Goal: Information Seeking & Learning: Learn about a topic

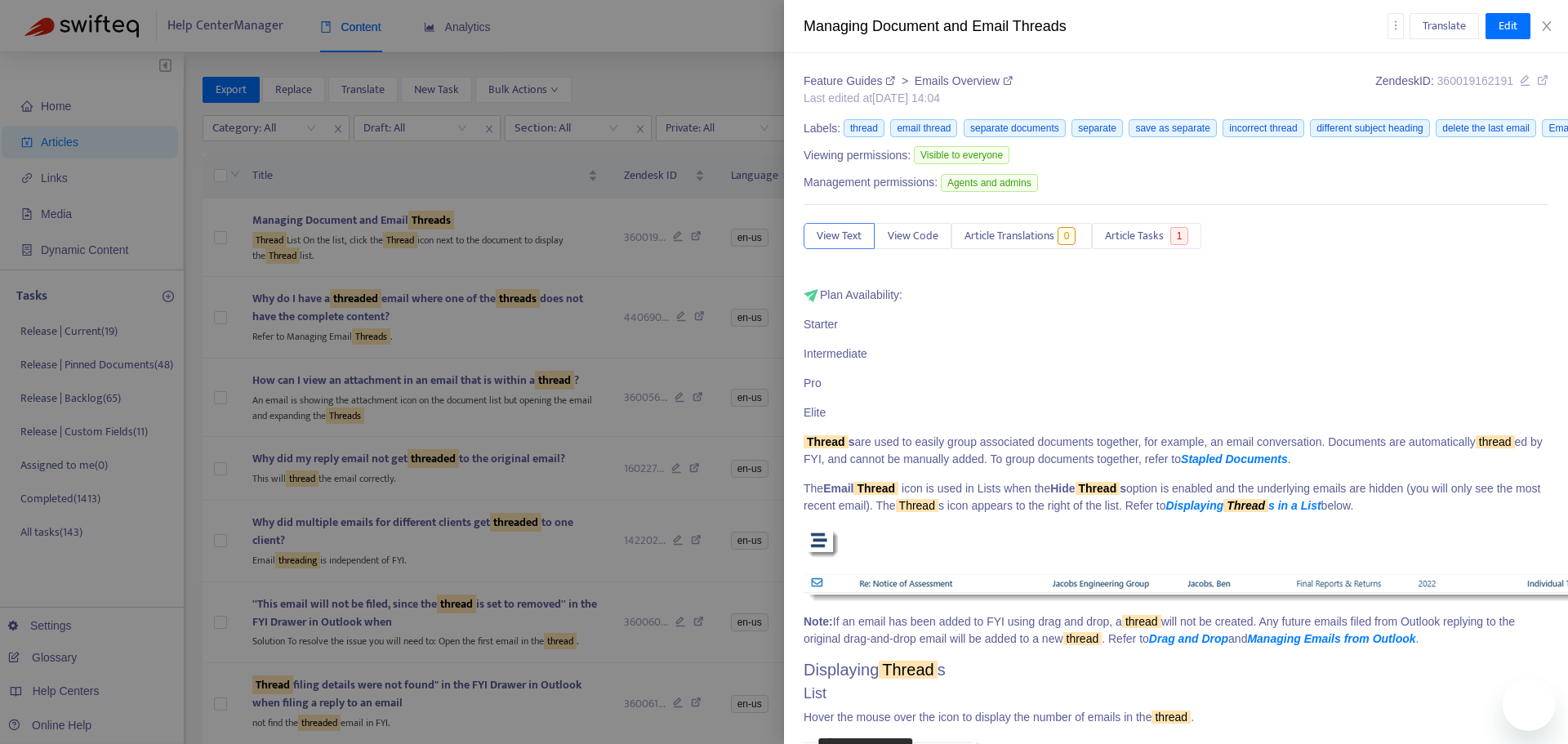
click at [1543, 28] on icon "close" at bounding box center [1546, 26] width 13 height 13
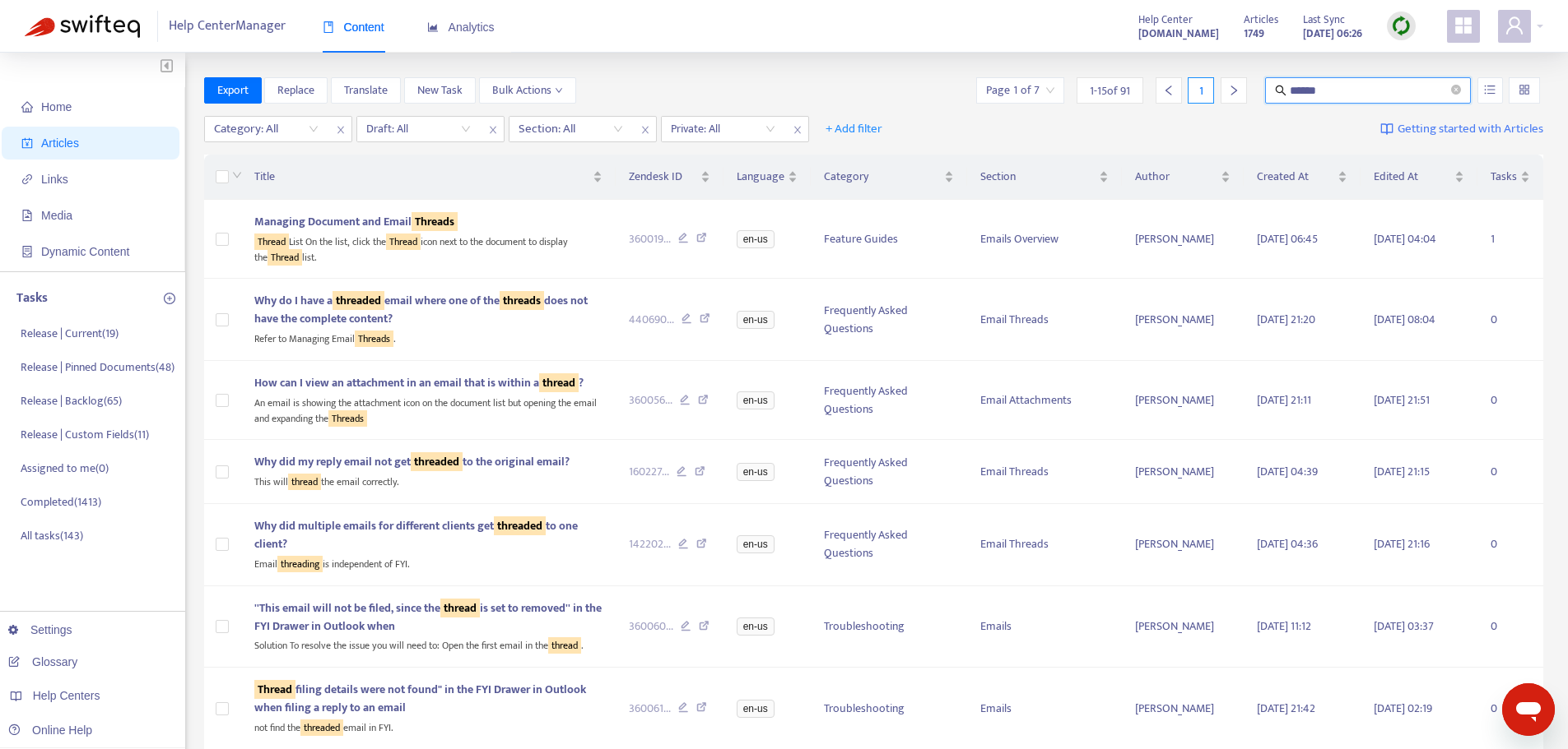
drag, startPoint x: 1346, startPoint y: 86, endPoint x: 1215, endPoint y: 98, distance: 131.5
click at [1215, 98] on div "Page 1 of 7 1 - 15 of 91 1 ******" at bounding box center [1258, 90] width 570 height 27
type input "**********"
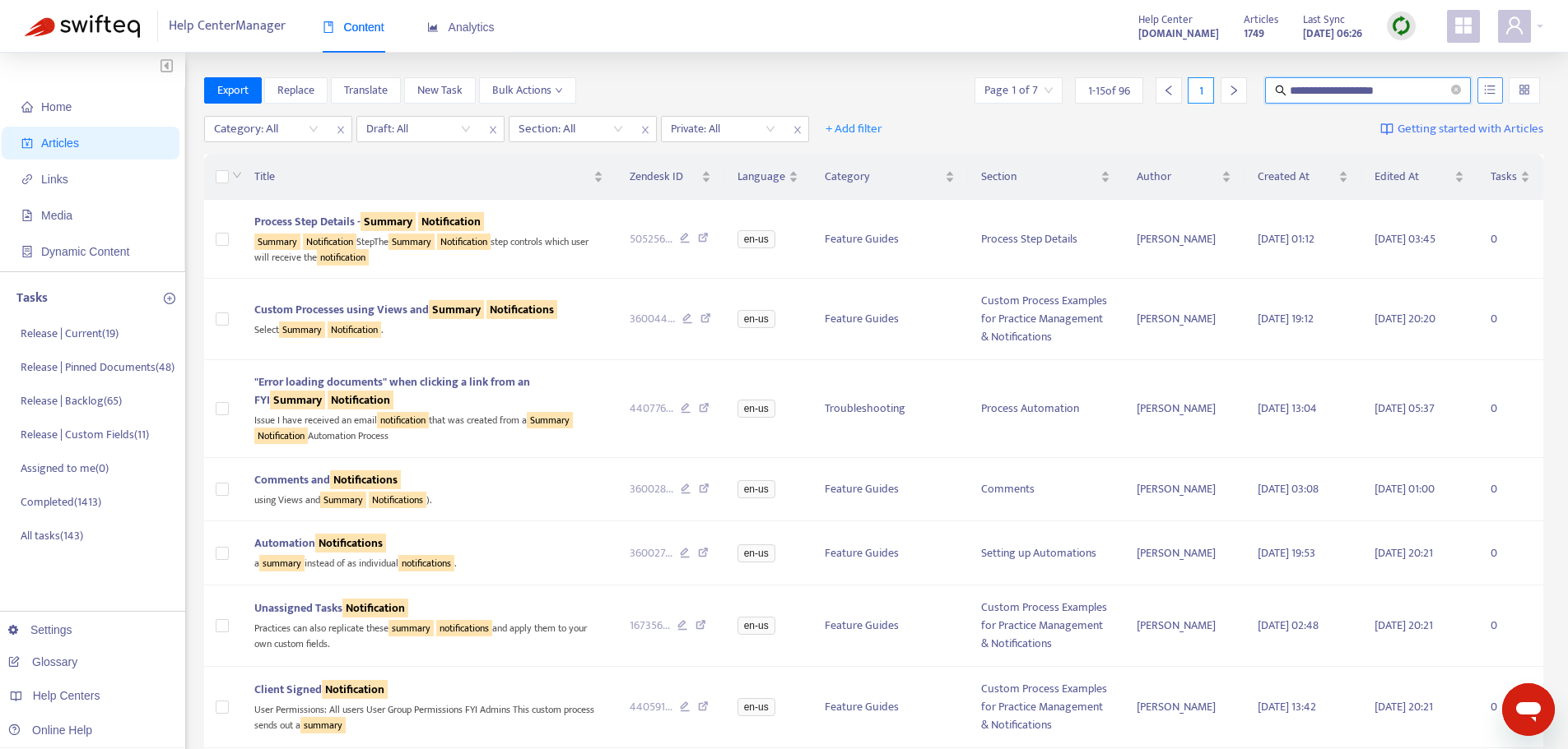
click at [1486, 92] on icon "unordered-list" at bounding box center [1489, 90] width 12 height 12
click at [1440, 145] on span "Match Exact Phrase" at bounding box center [1435, 146] width 107 height 18
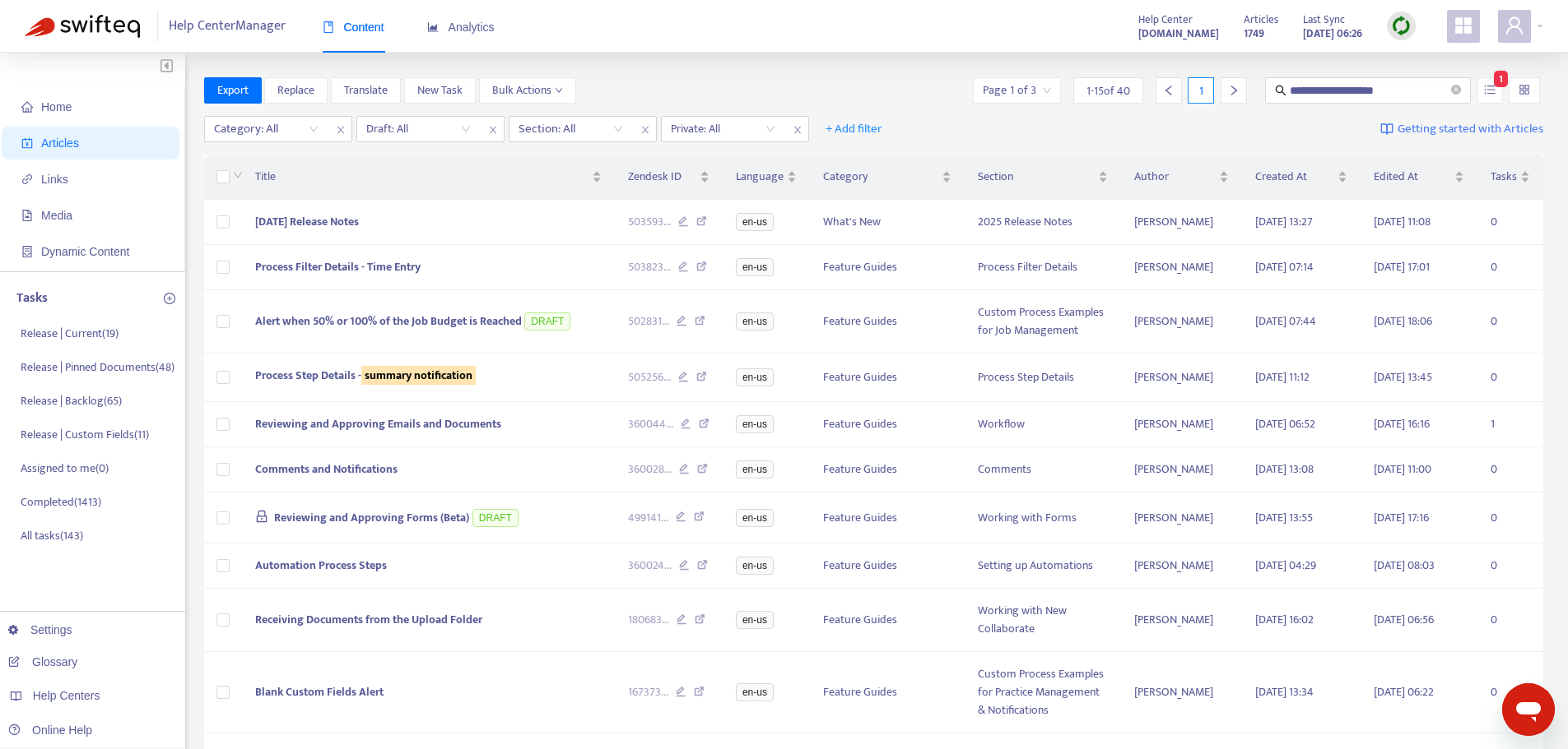
click at [846, 83] on div "**********" at bounding box center [874, 90] width 1340 height 27
click at [488, 261] on td "Process Filter Details - Time Entry" at bounding box center [428, 268] width 373 height 45
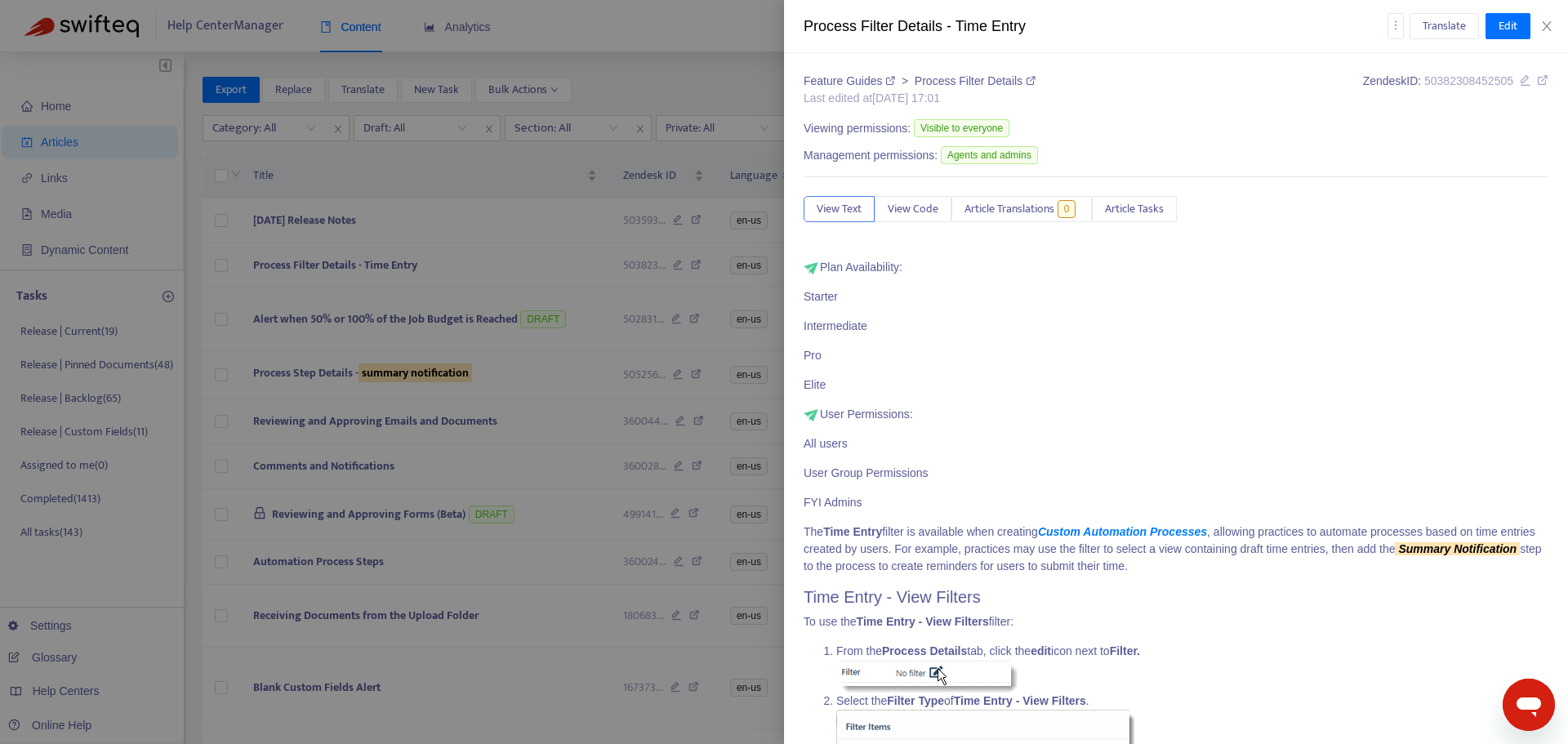
click at [1266, 560] on p "The Time Entry filter is available when creating Custom Automation Processes , …" at bounding box center [1176, 549] width 744 height 51
click at [1536, 75] on div "Feature Guides > Process Filter Details Last edited at [DATE] 17:01 Zendesk ID:…" at bounding box center [1176, 398] width 784 height 691
click at [1536, 78] on icon at bounding box center [1542, 79] width 11 height 11
click at [1553, 20] on button "Close" at bounding box center [1547, 26] width 23 height 16
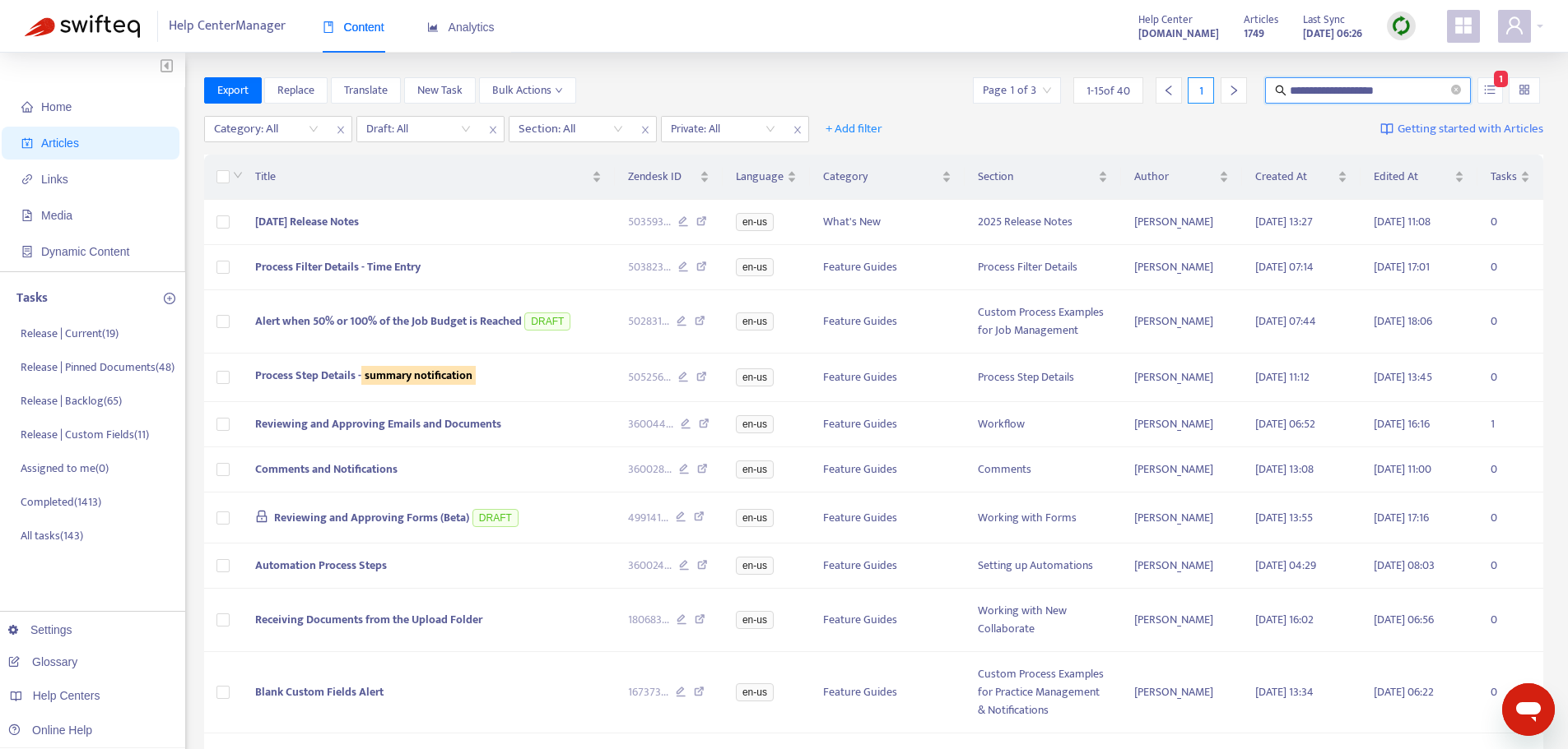
drag, startPoint x: 1396, startPoint y: 88, endPoint x: 1125, endPoint y: 82, distance: 271.1
click at [1125, 82] on div "**********" at bounding box center [1256, 90] width 574 height 27
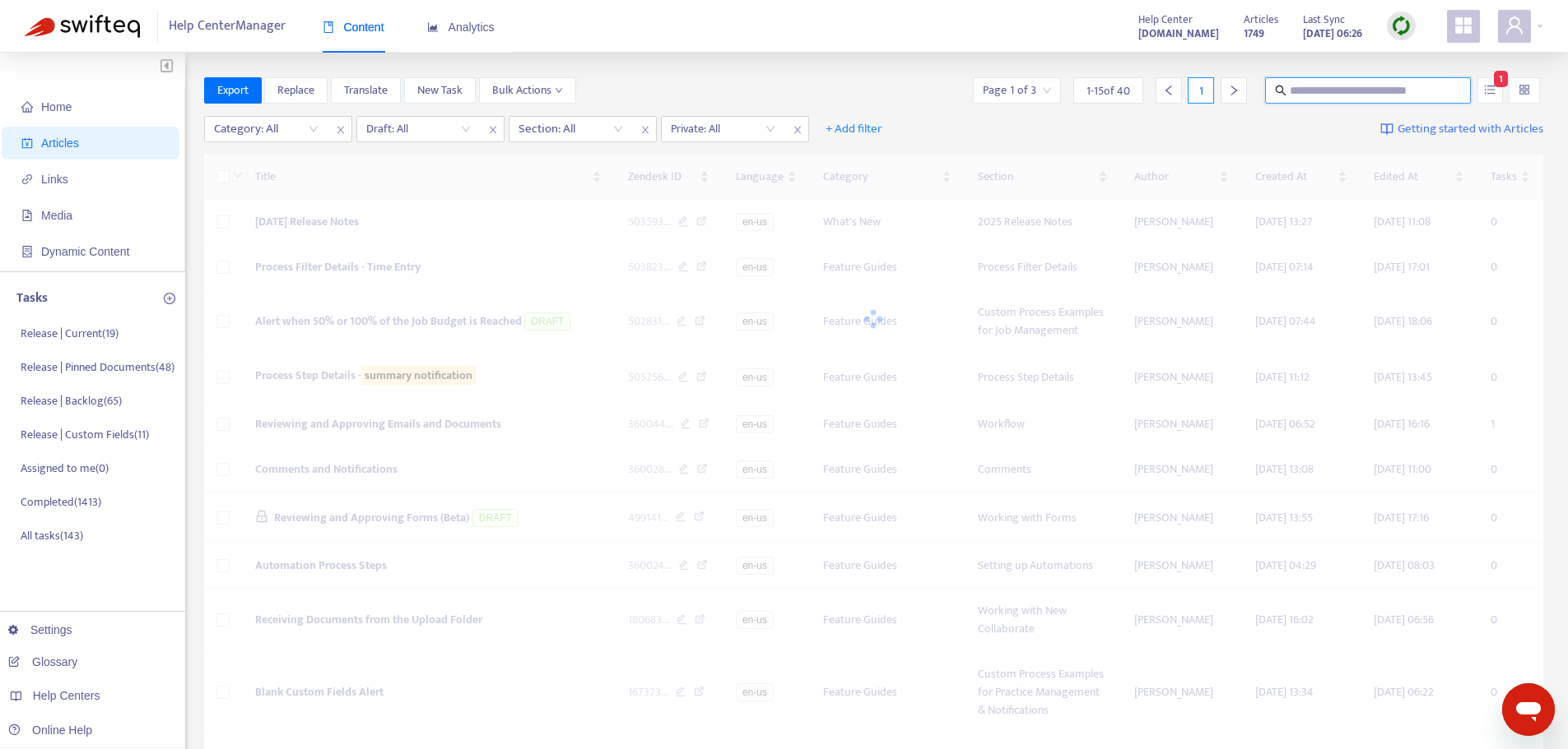
paste input "**********"
type input "**********"
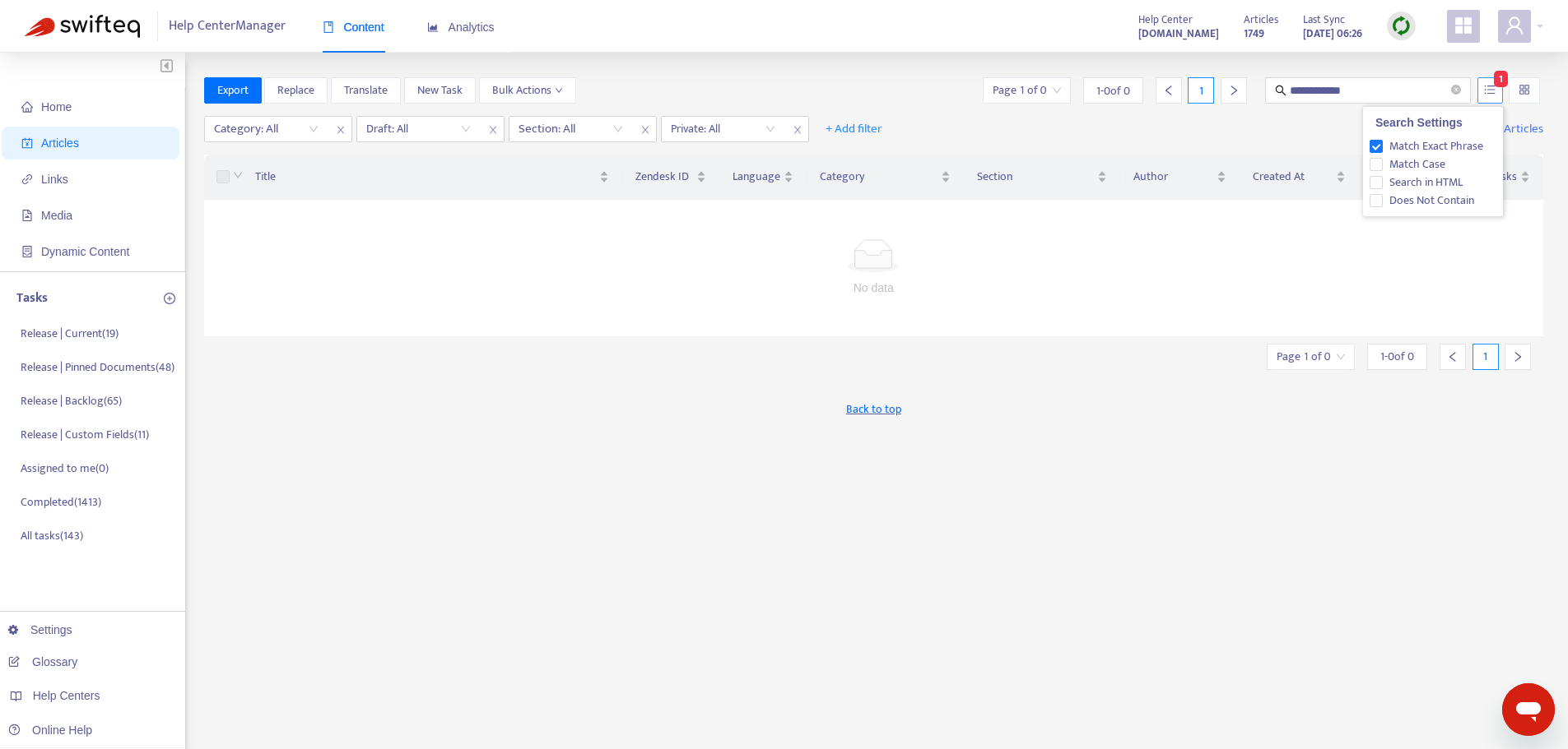
click at [1494, 95] on icon "unordered-list" at bounding box center [1489, 90] width 12 height 12
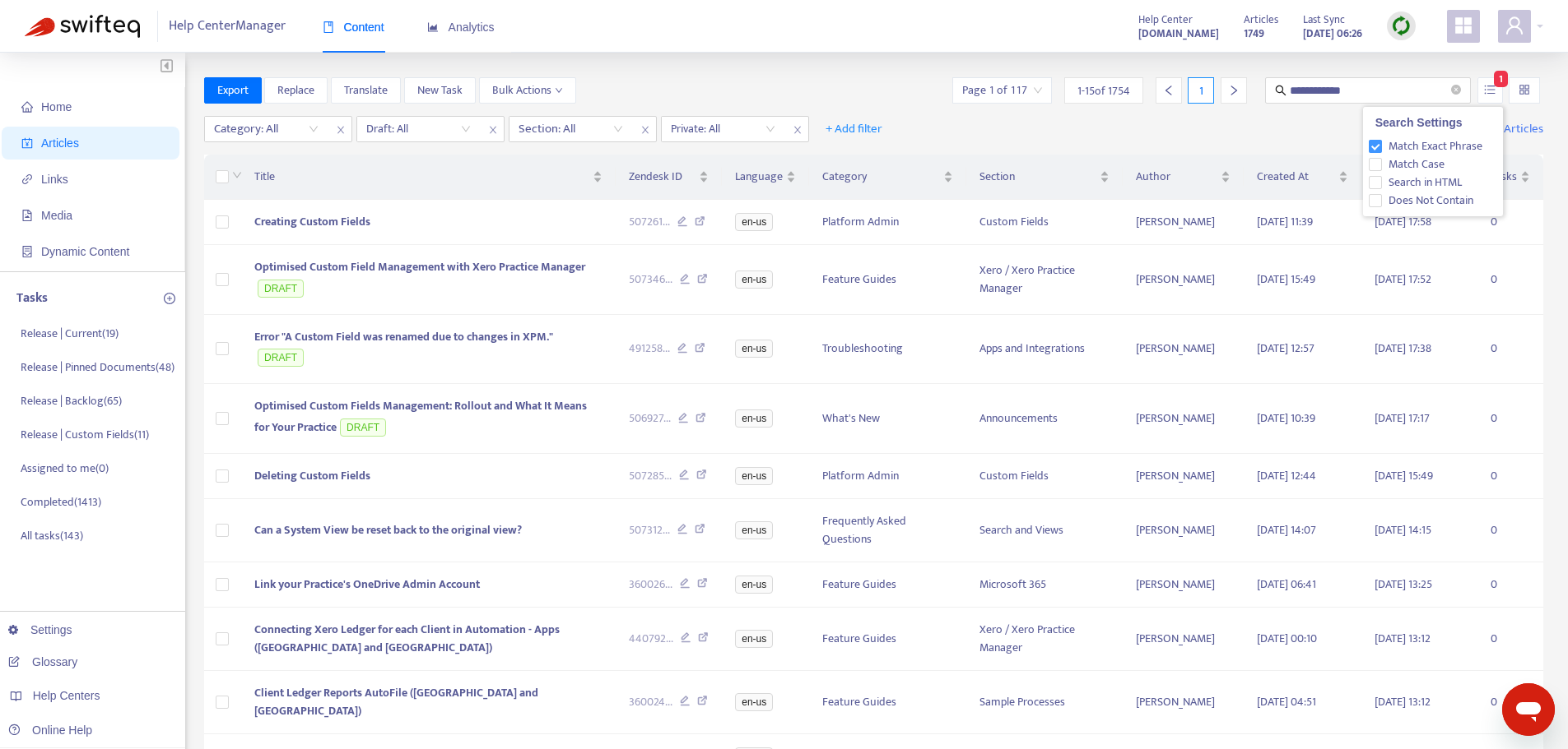
click at [1424, 144] on span "Match Exact Phrase" at bounding box center [1435, 146] width 107 height 18
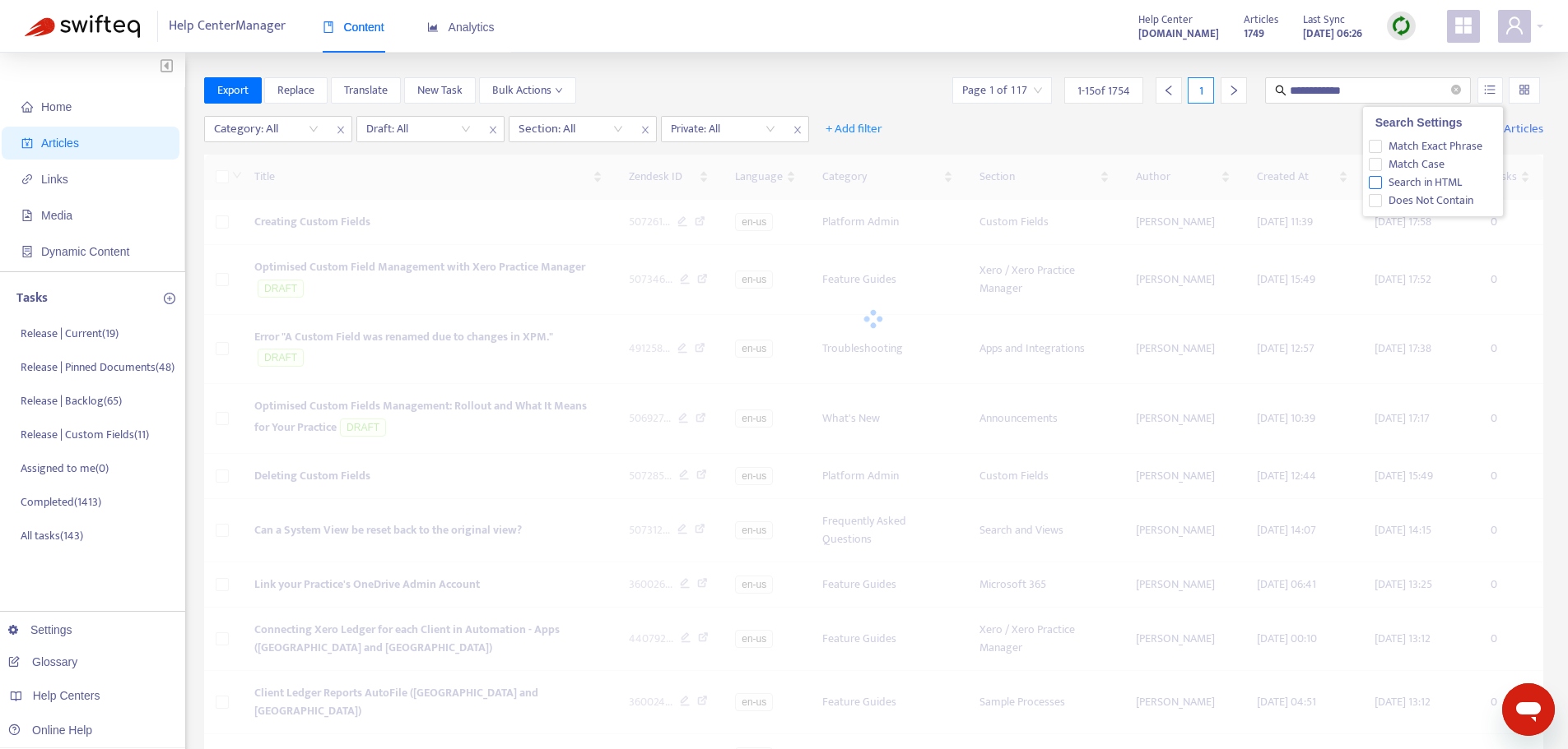
click at [1418, 178] on span "Search in HTML" at bounding box center [1424, 183] width 86 height 18
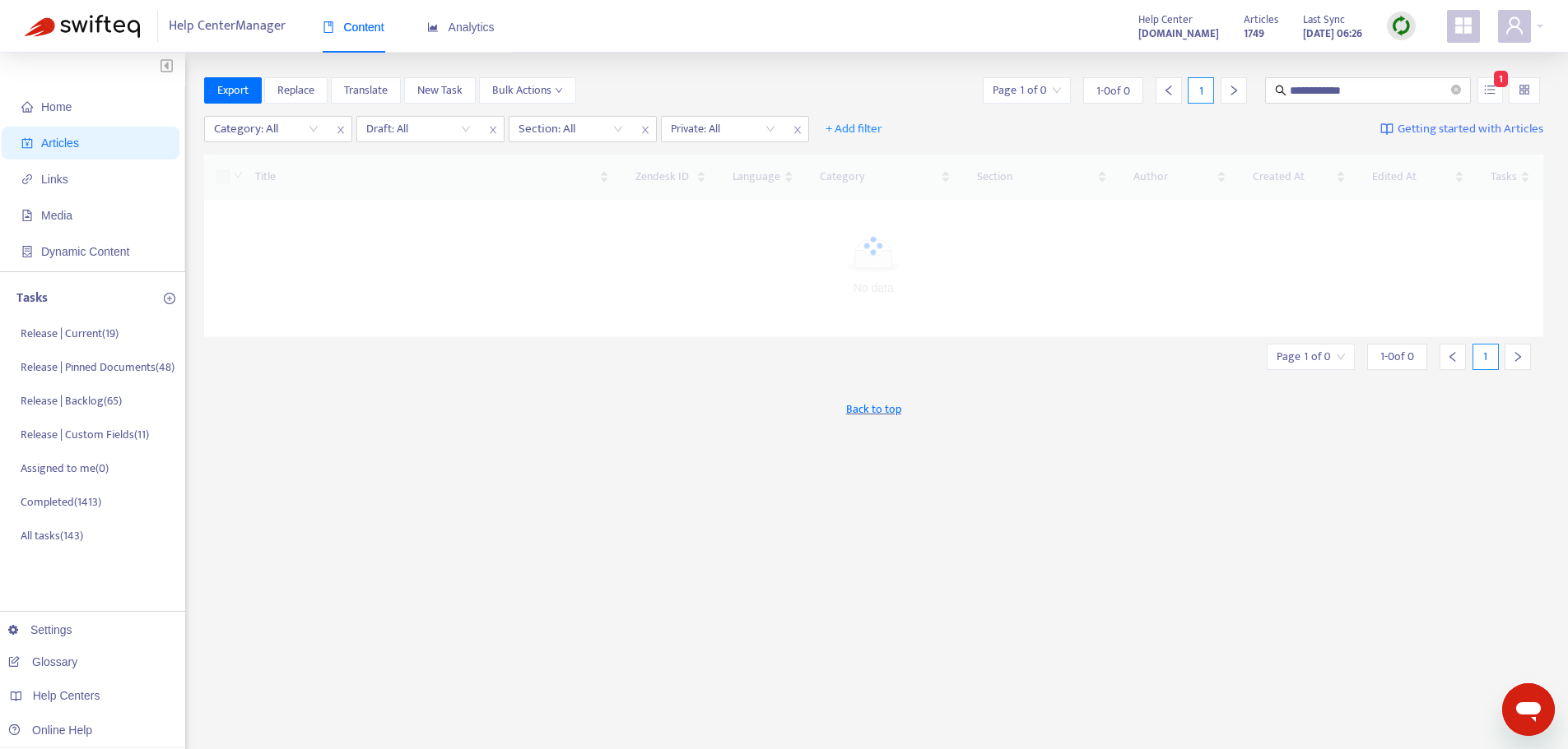
click at [924, 71] on div "**********" at bounding box center [784, 546] width 1568 height 987
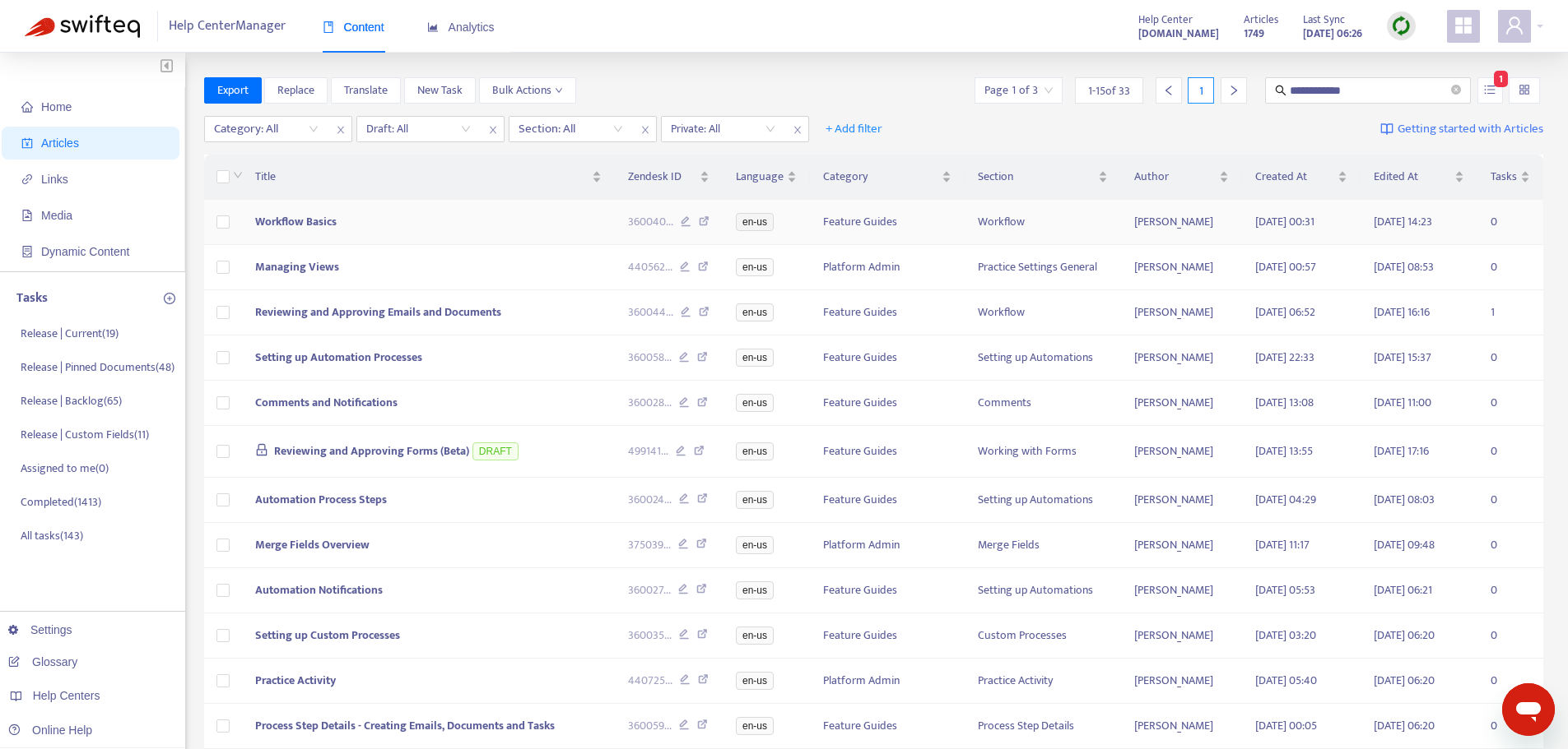
click at [353, 232] on td "Workflow Basics" at bounding box center [428, 222] width 373 height 45
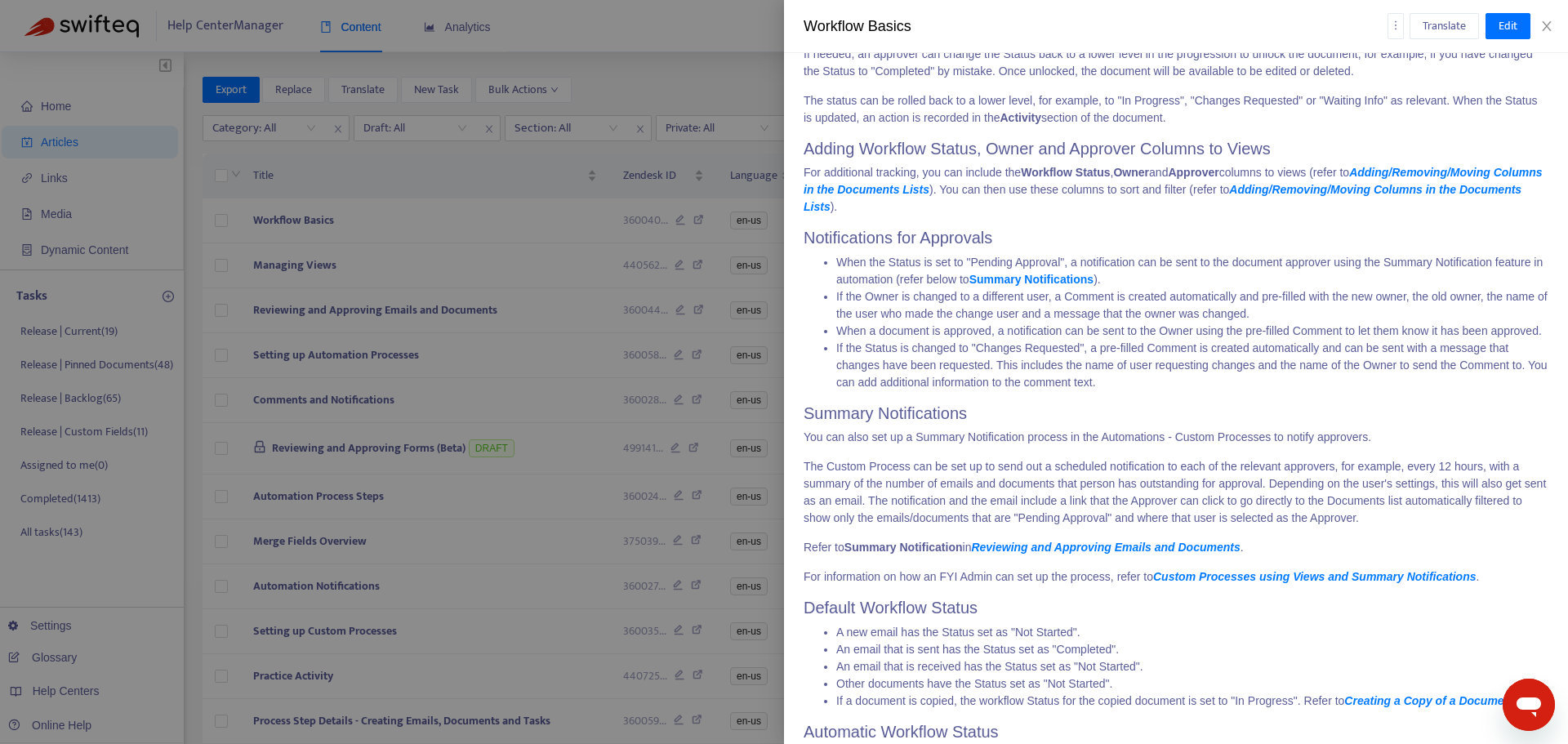
scroll to position [4004, 0]
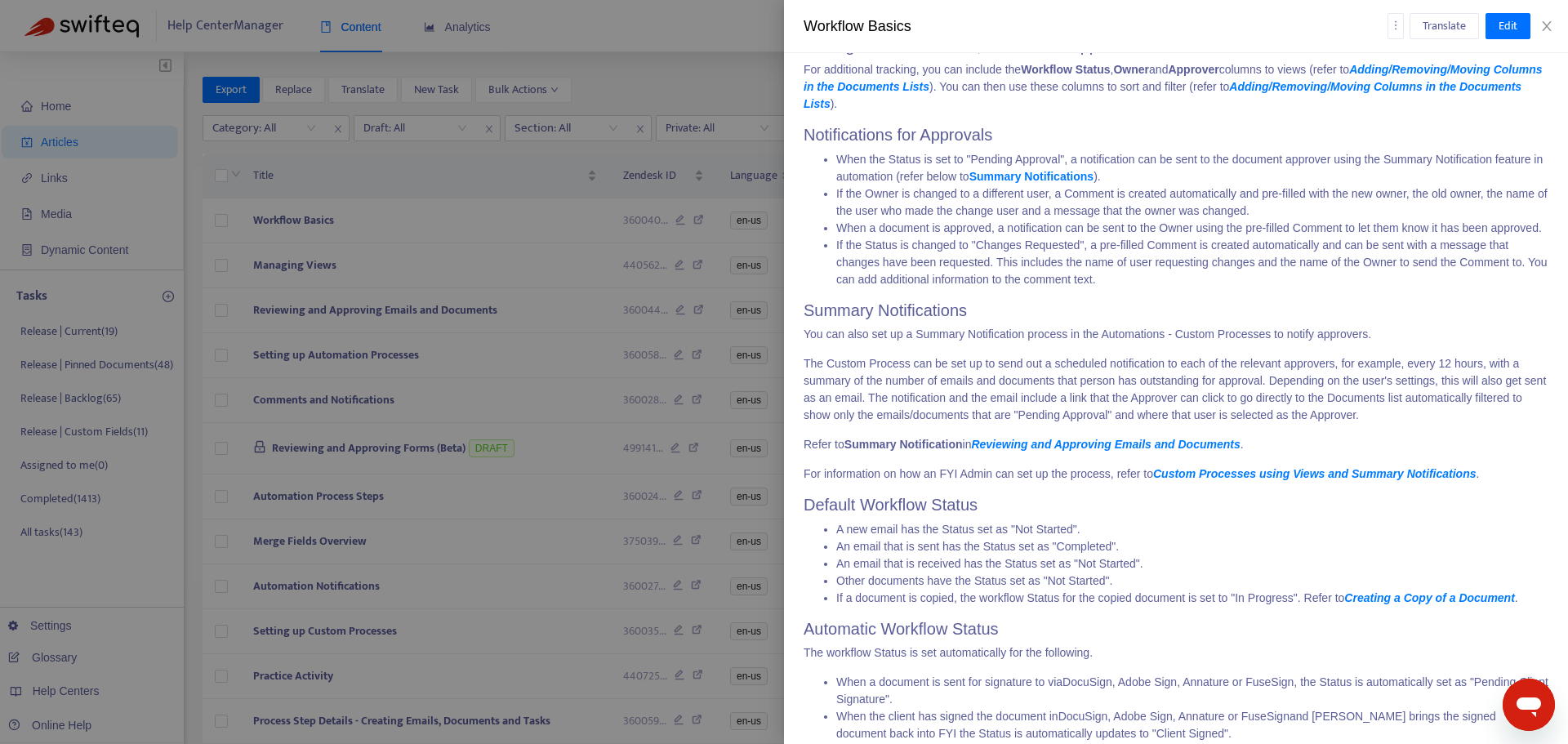
click at [1030, 178] on link "Summary Notifications" at bounding box center [1031, 176] width 124 height 13
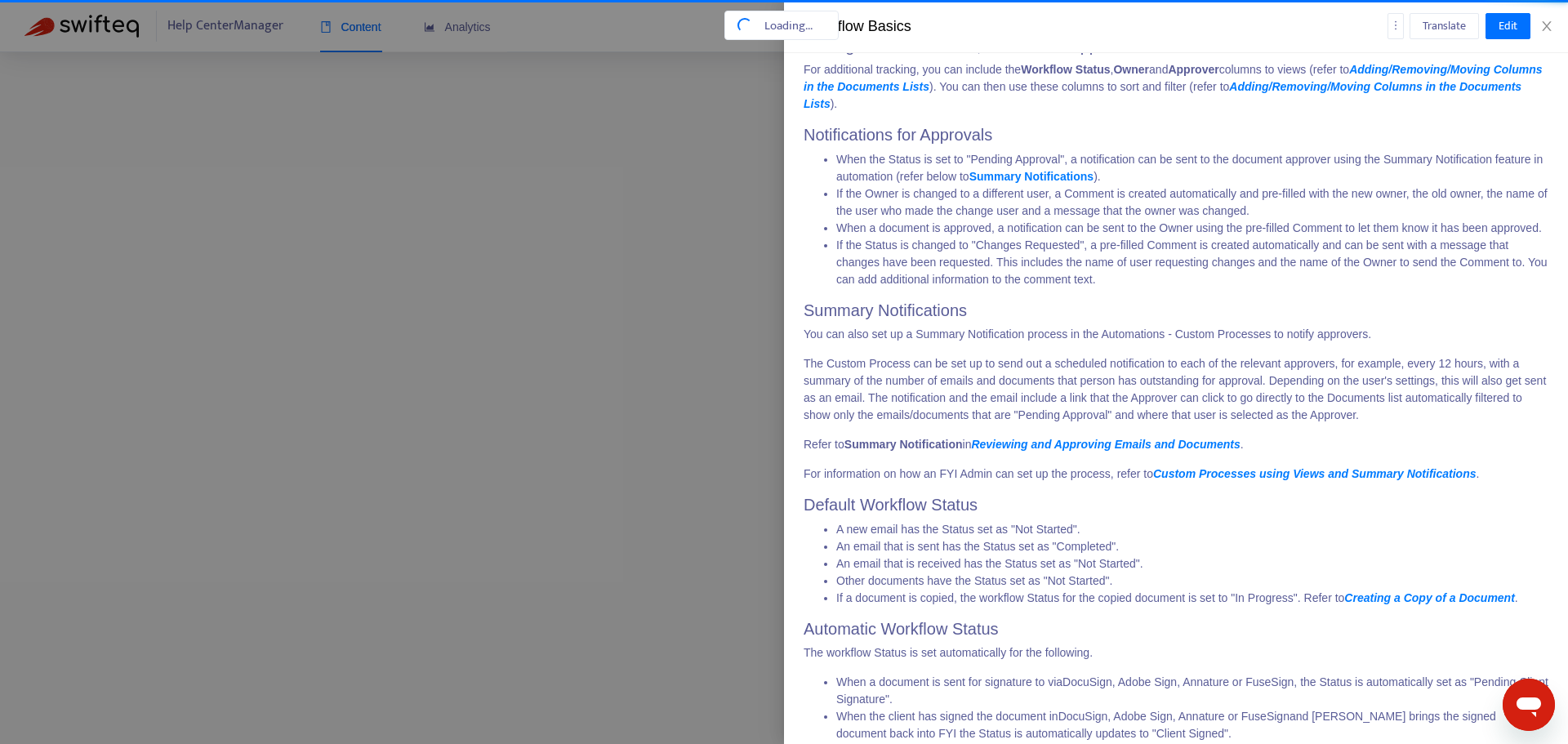
scroll to position [4209, 0]
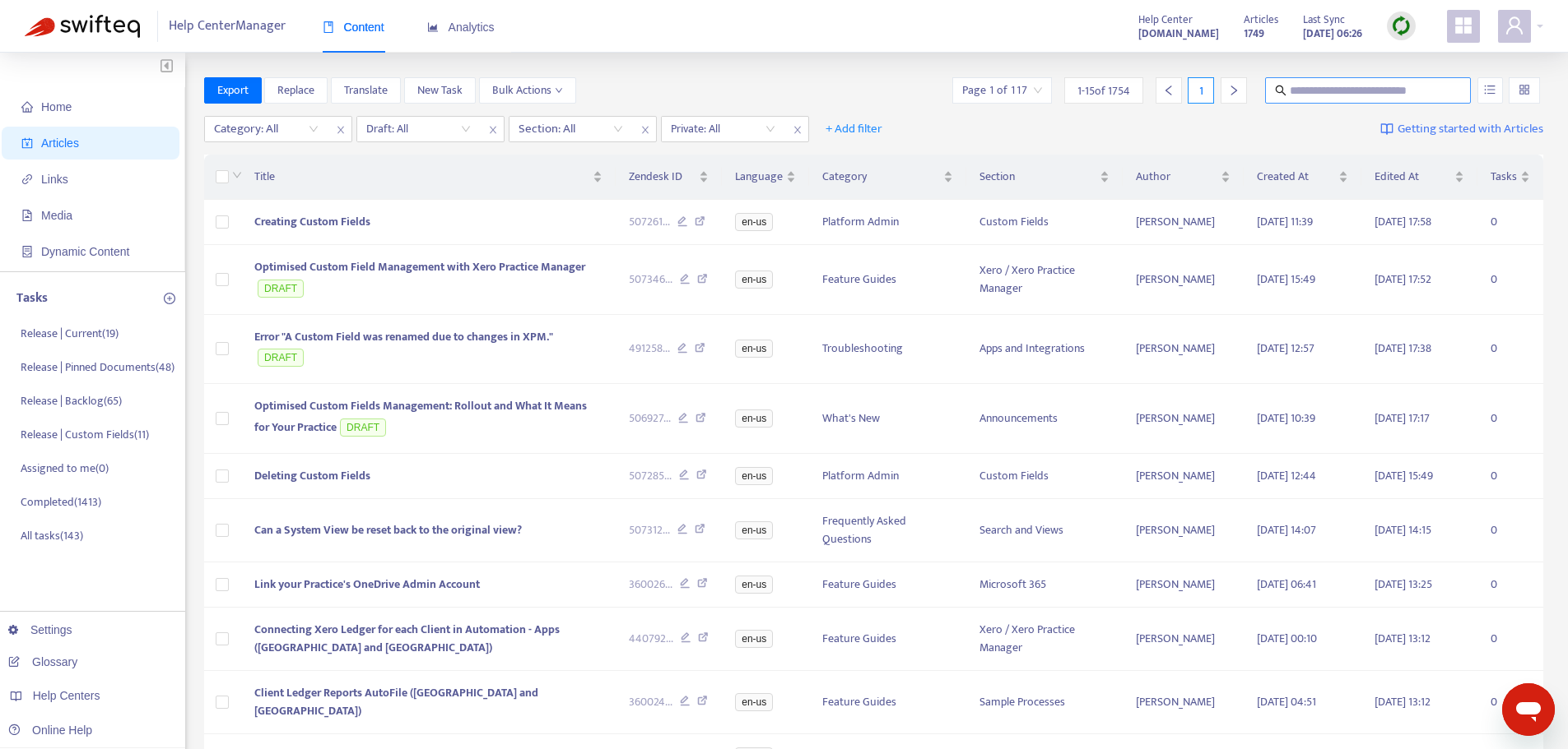
click at [1422, 93] on input "text" at bounding box center [1368, 90] width 158 height 18
paste input "**********"
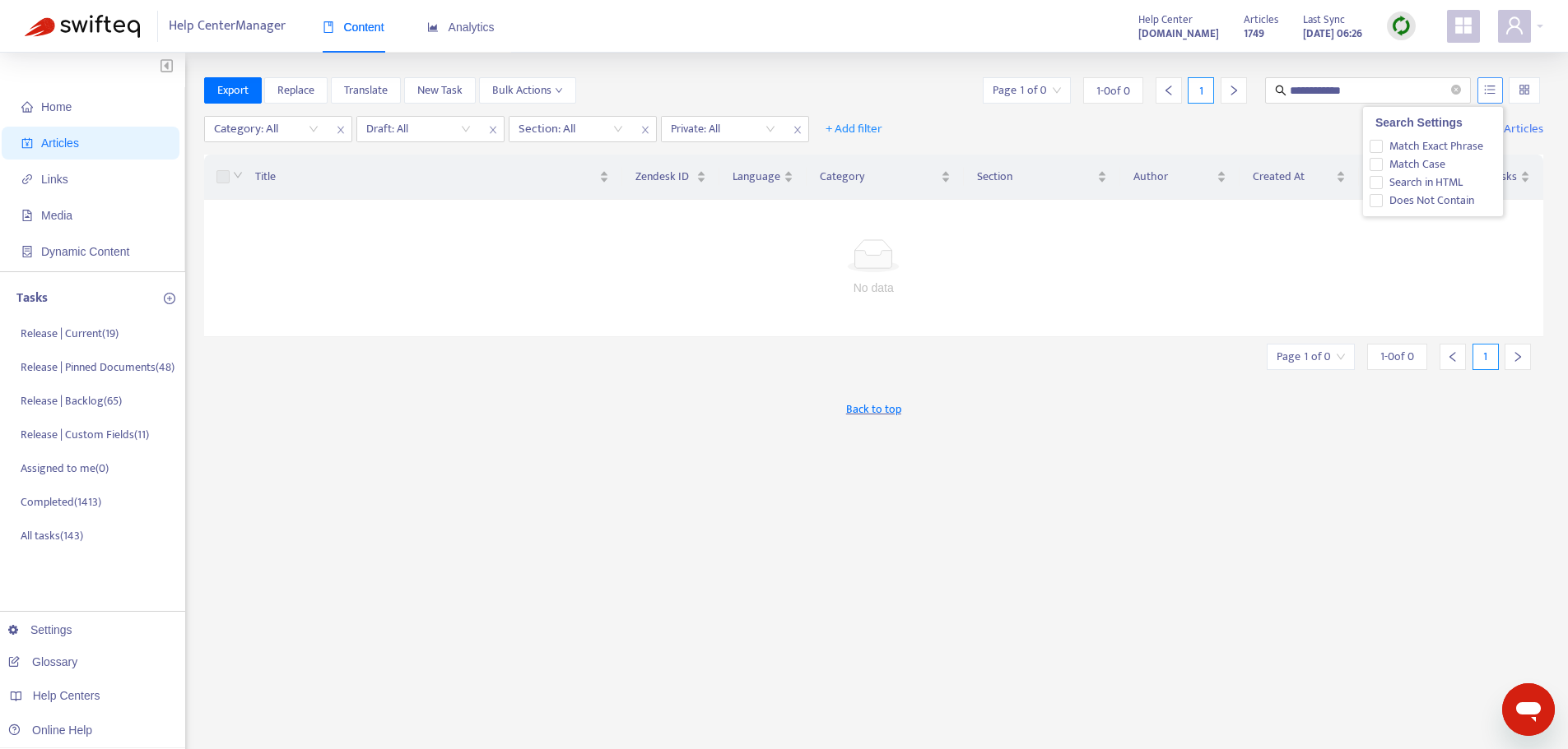
click at [1497, 86] on button "button" at bounding box center [1490, 90] width 26 height 27
click at [1457, 182] on span "Search in HTML" at bounding box center [1424, 183] width 86 height 18
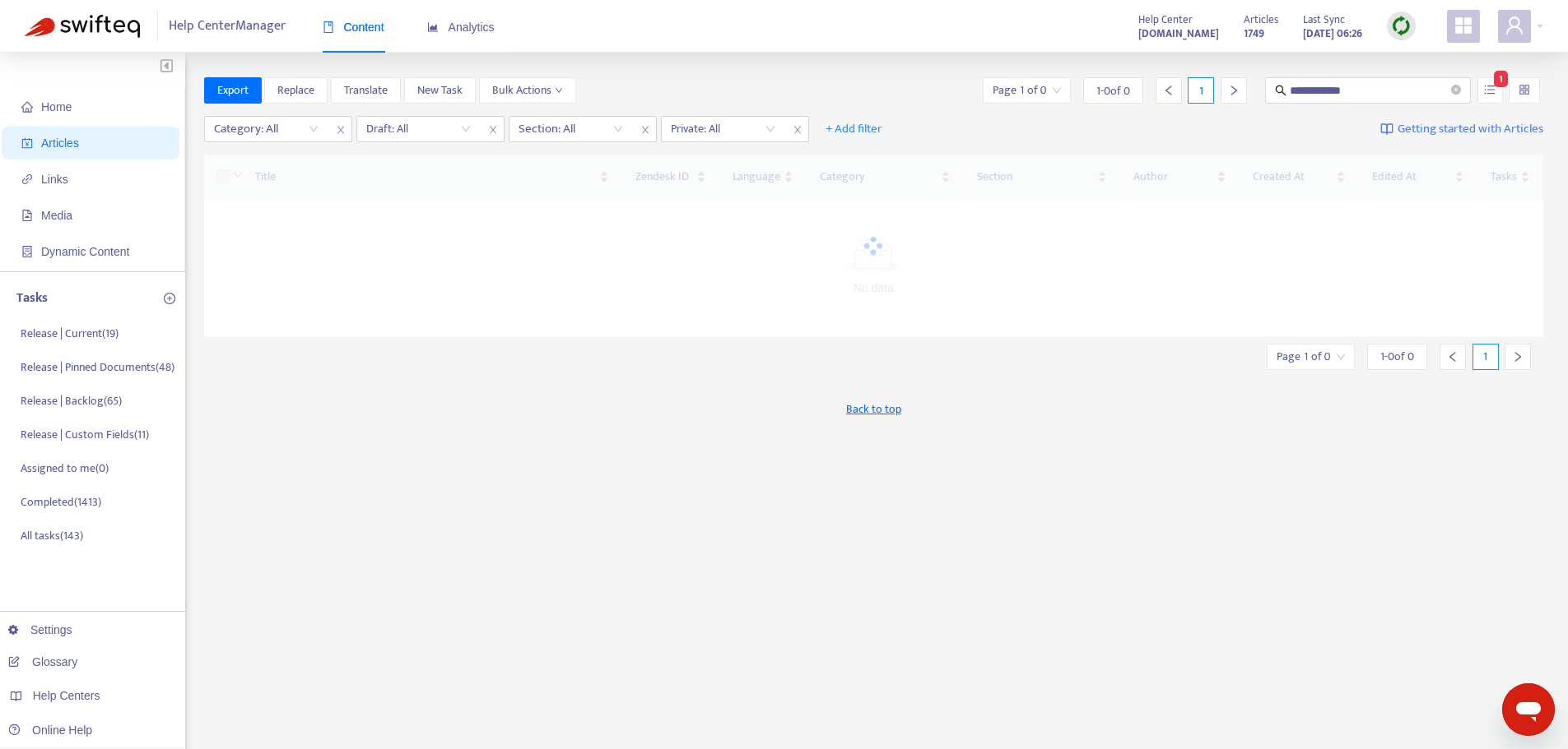
click at [858, 79] on div "**********" at bounding box center [874, 90] width 1340 height 27
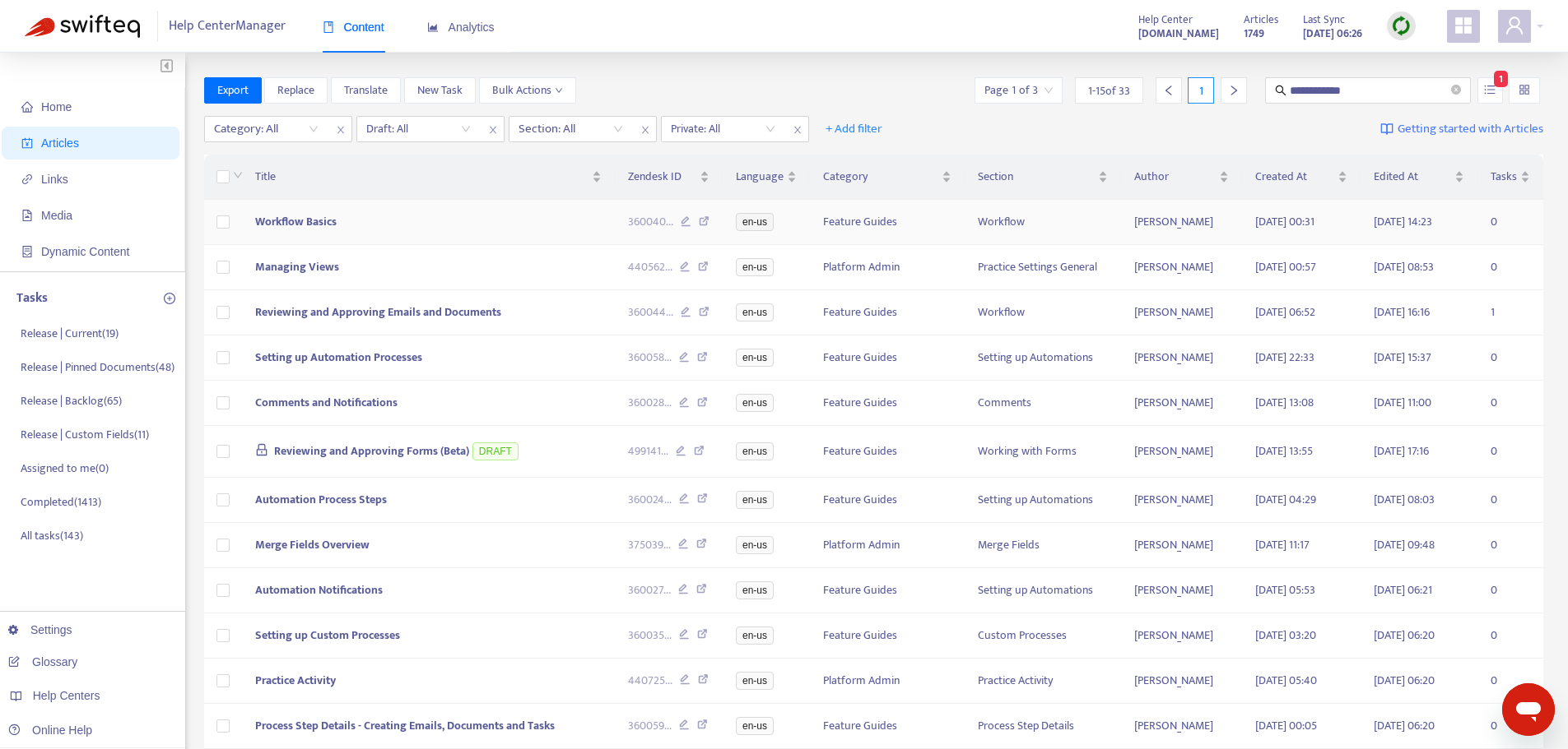
click at [398, 230] on td "Workflow Basics" at bounding box center [428, 222] width 373 height 45
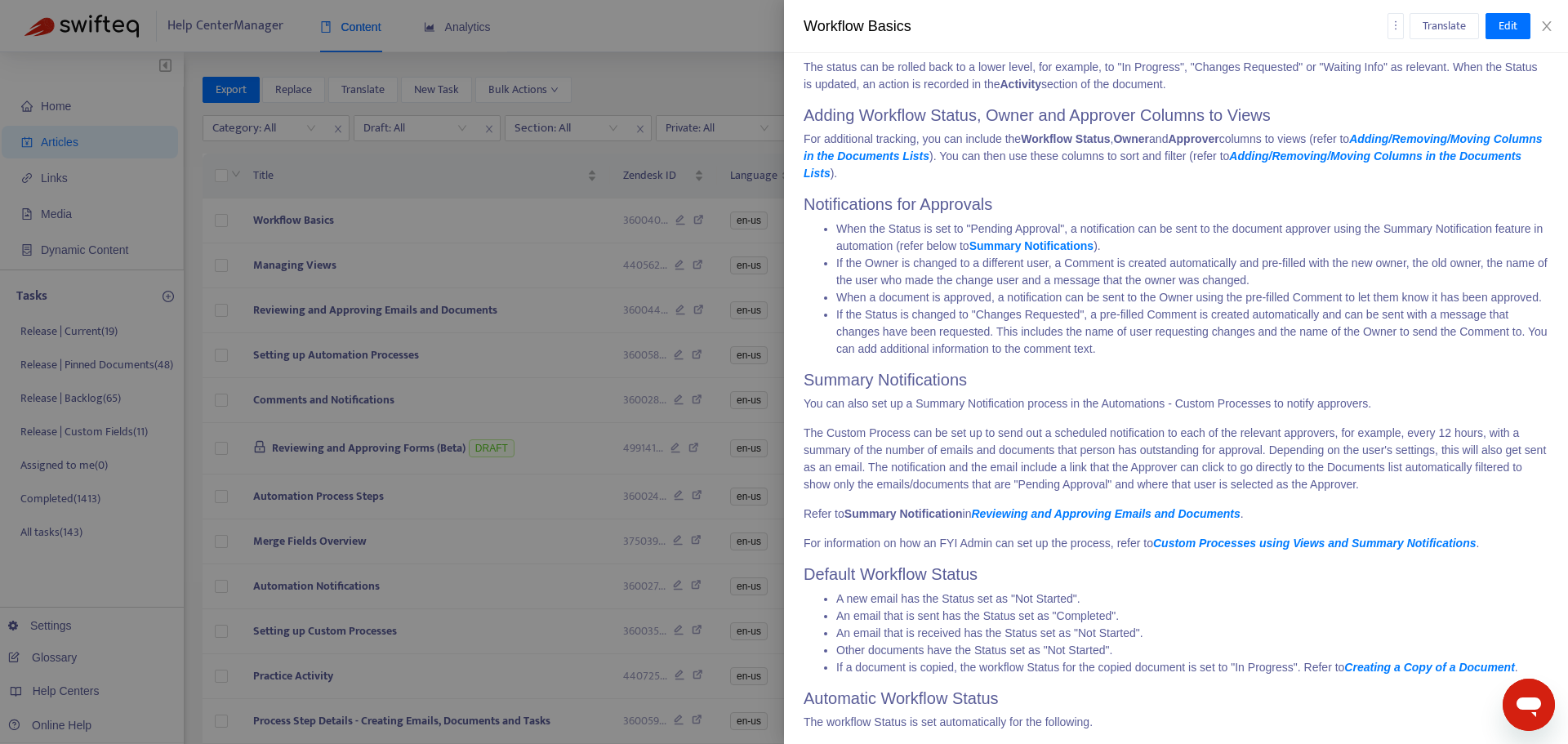
scroll to position [4004, 0]
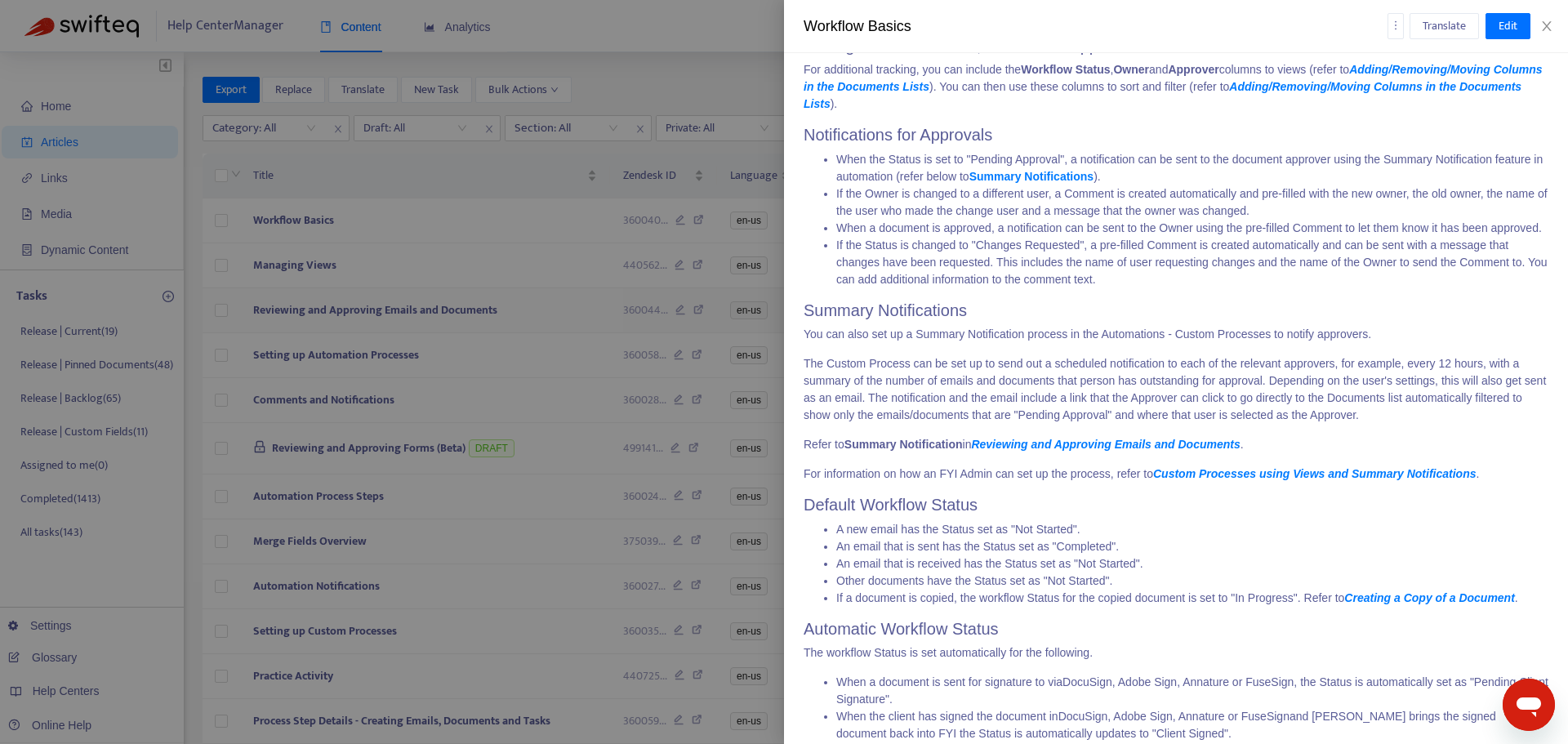
drag, startPoint x: 539, startPoint y: 304, endPoint x: 505, endPoint y: 302, distance: 34.1
click at [539, 304] on div at bounding box center [784, 372] width 1568 height 744
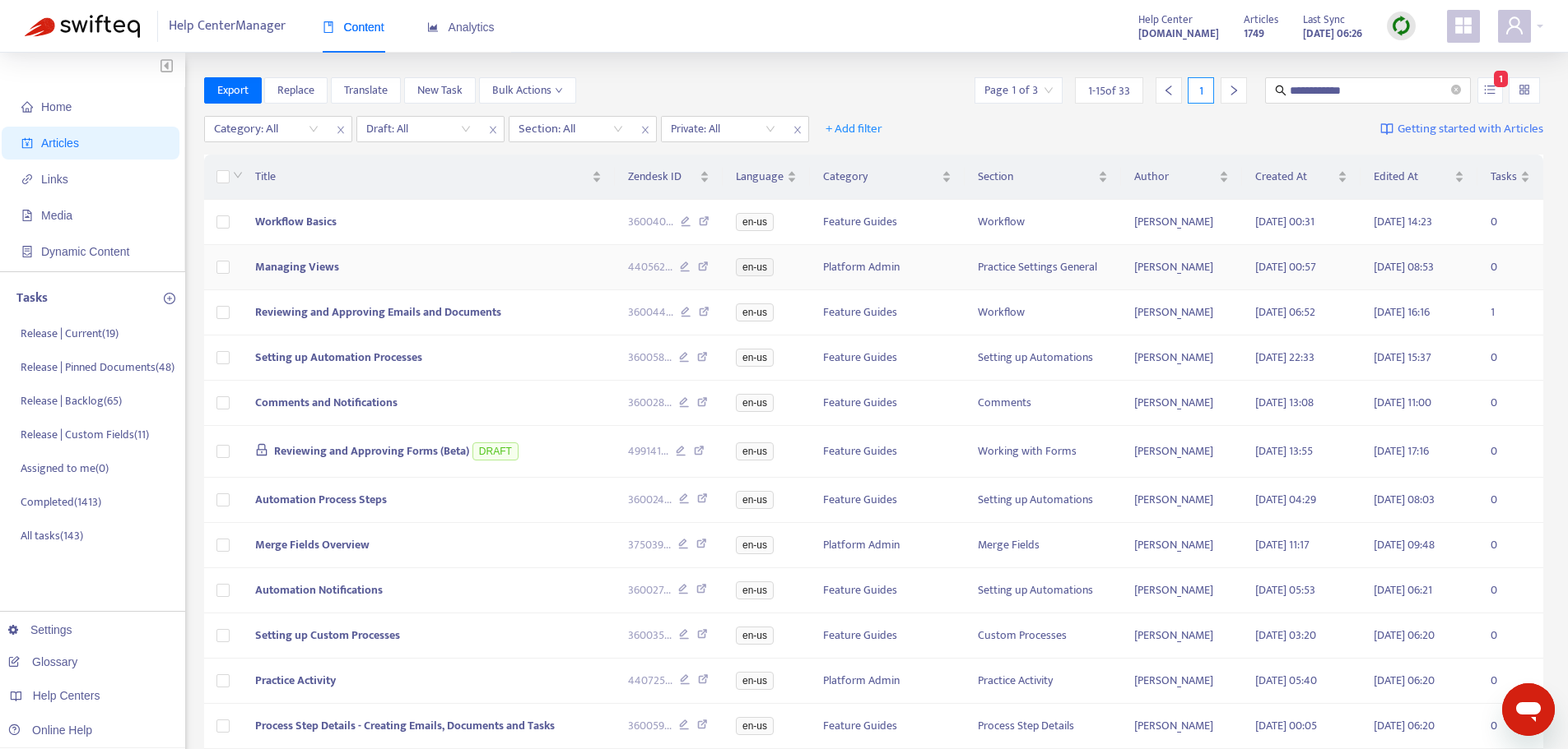
click at [489, 268] on td "Managing Views" at bounding box center [428, 268] width 373 height 45
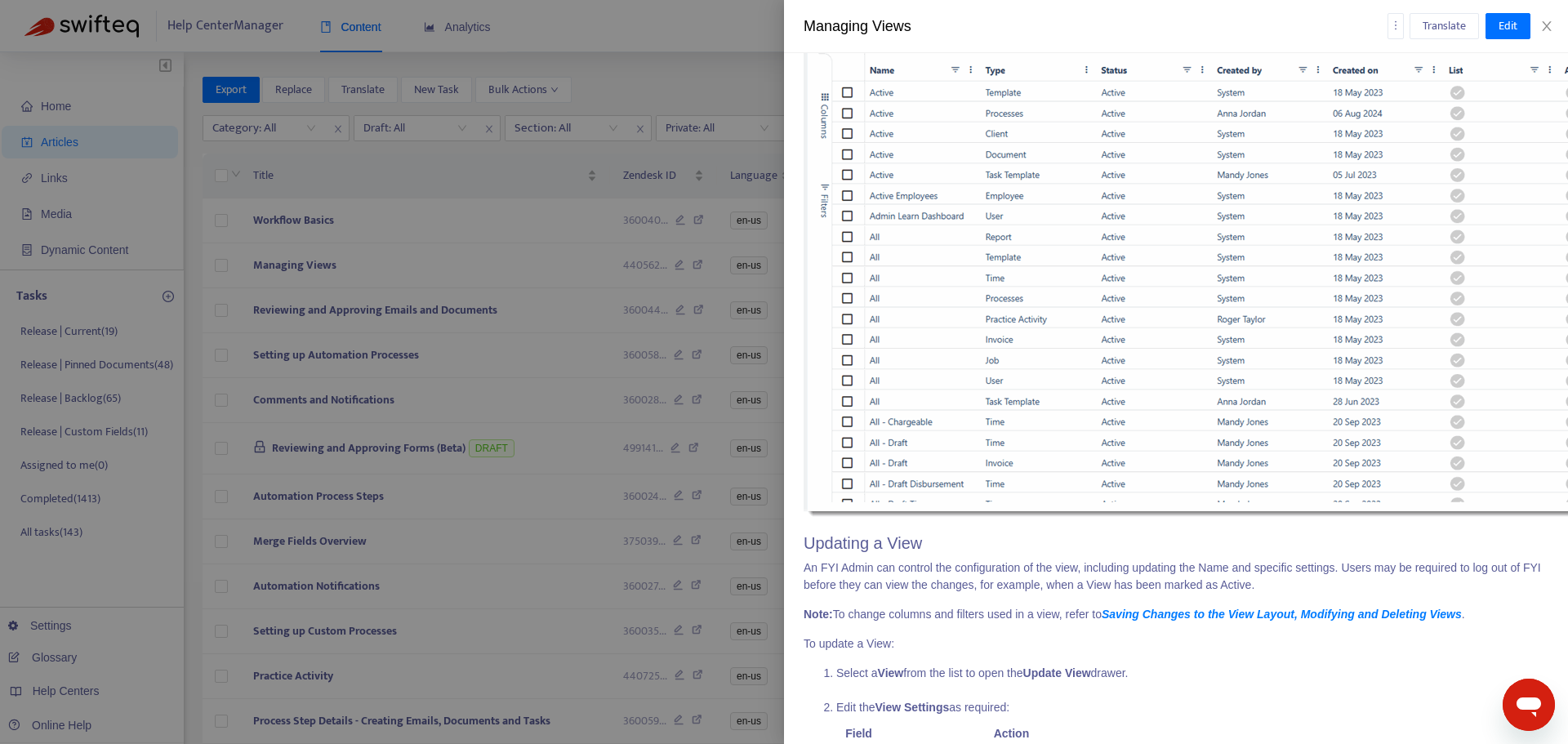
scroll to position [0, 0]
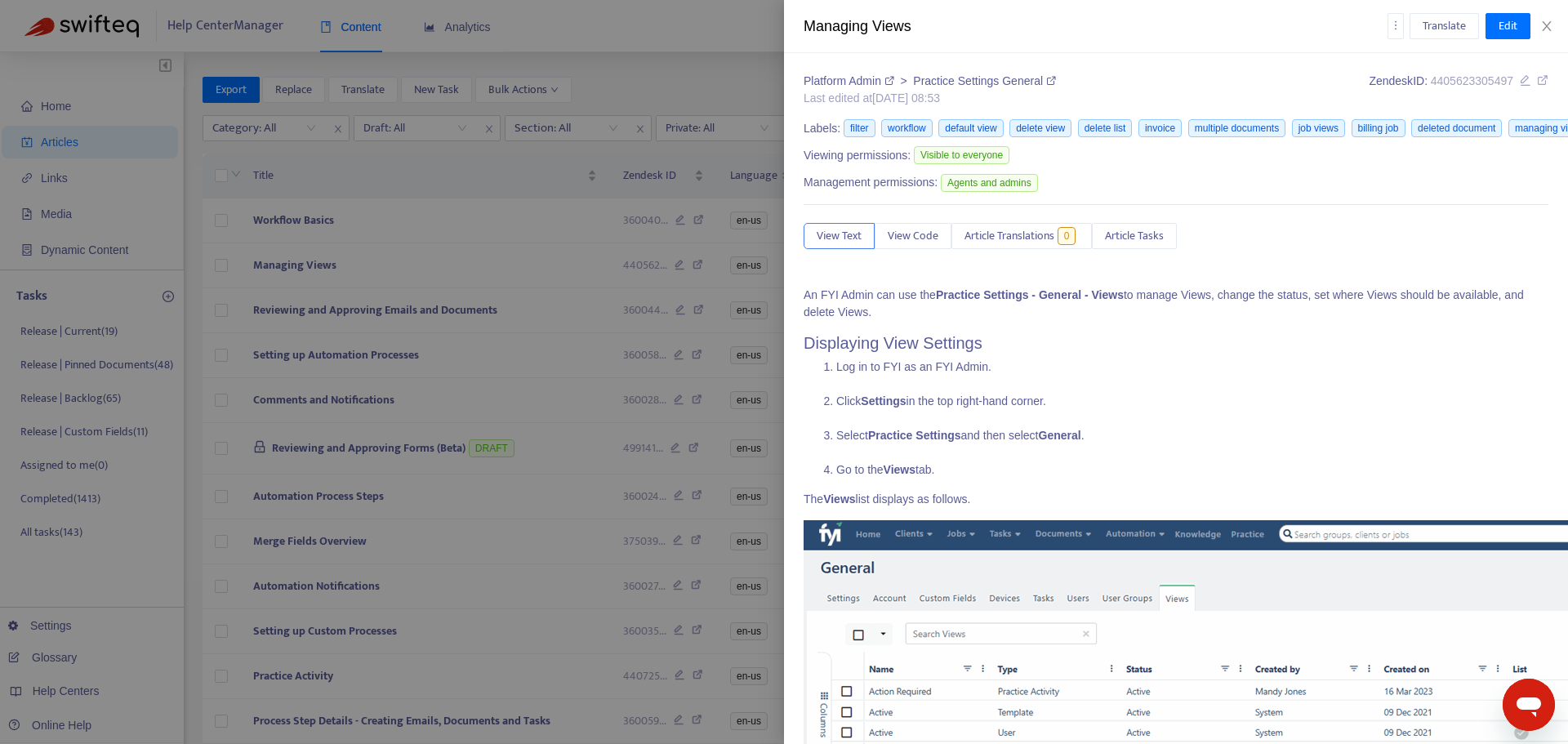
click at [1536, 77] on icon at bounding box center [1542, 79] width 11 height 11
click at [475, 324] on div at bounding box center [784, 372] width 1568 height 744
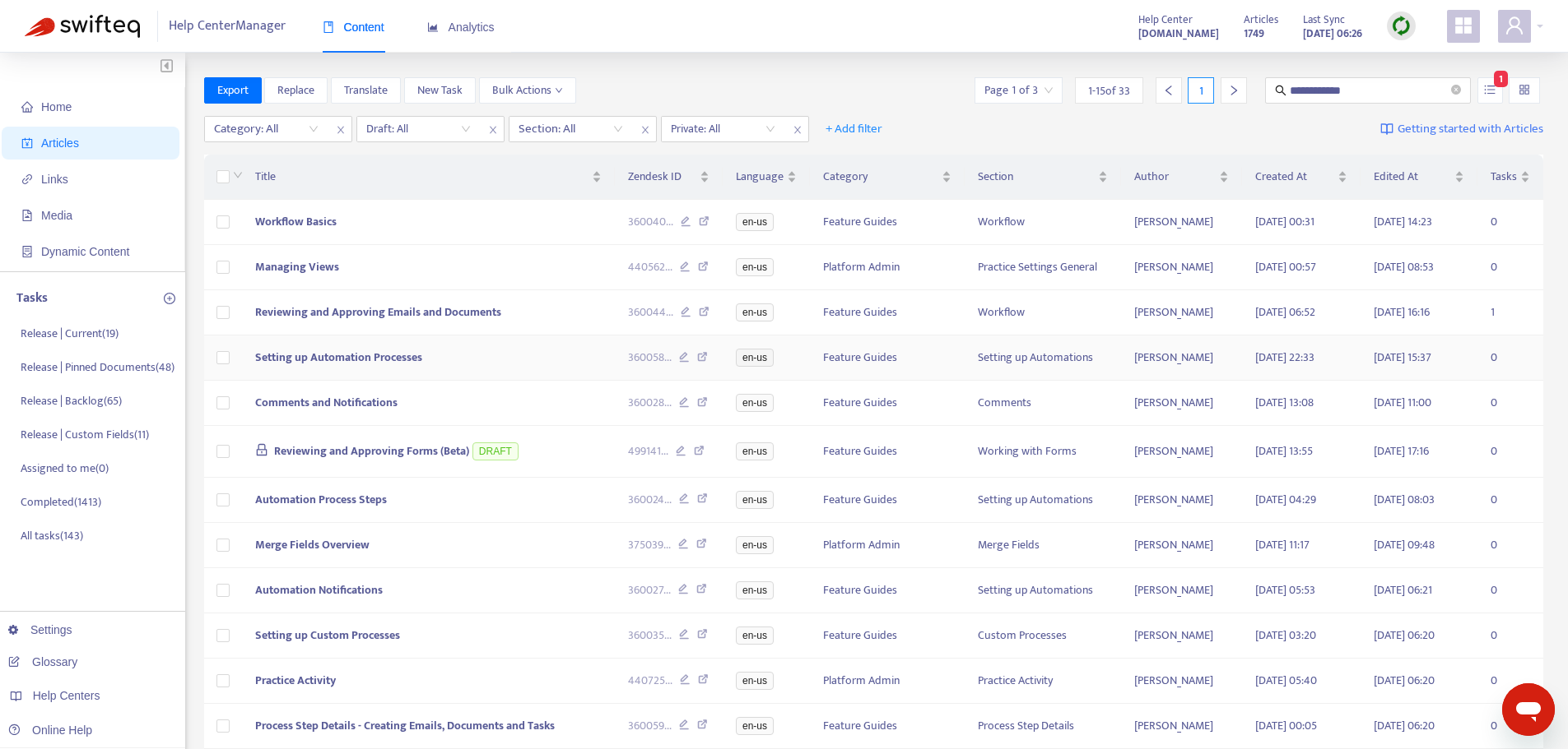
click at [492, 359] on td "Setting up Automation Processes" at bounding box center [428, 358] width 373 height 45
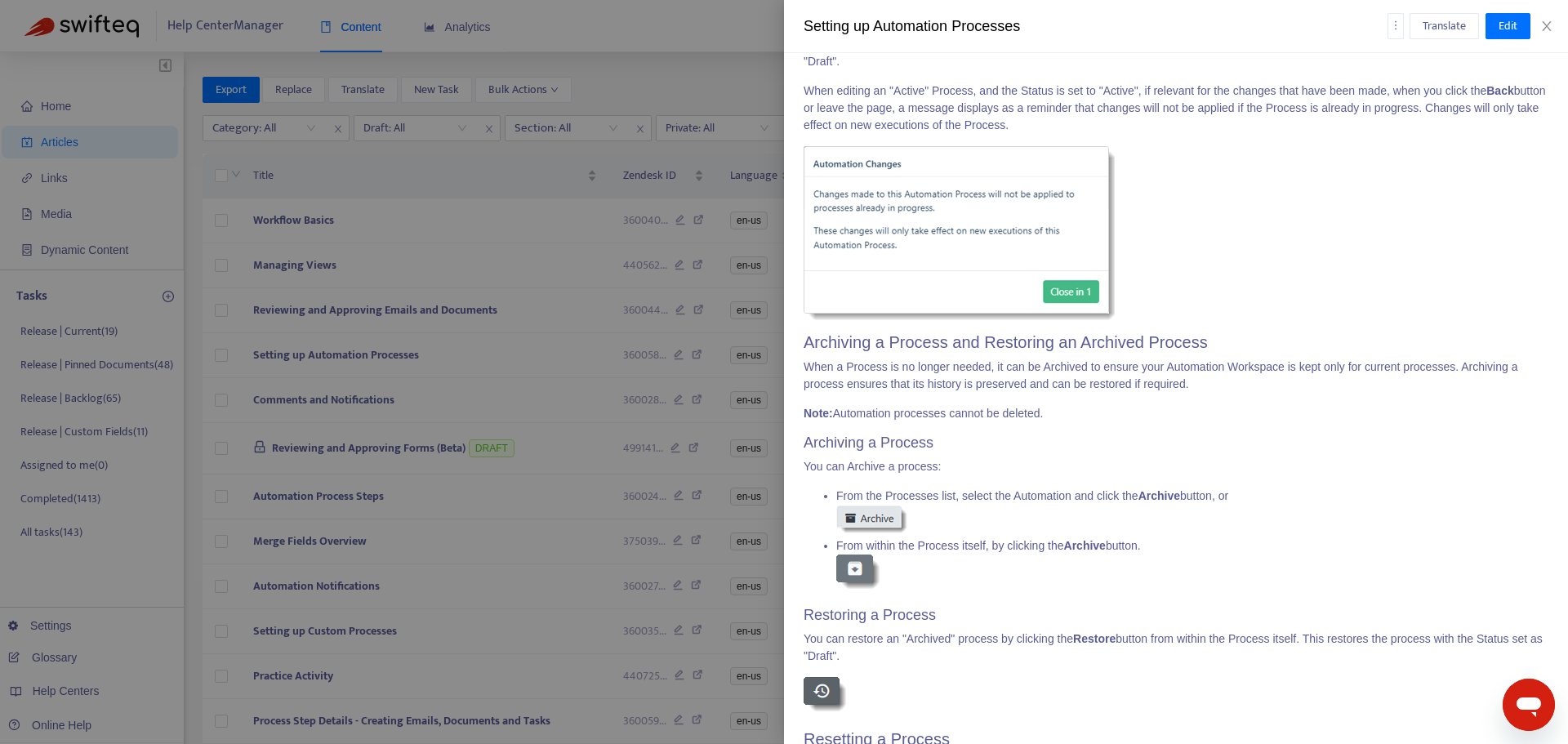
scroll to position [3374, 0]
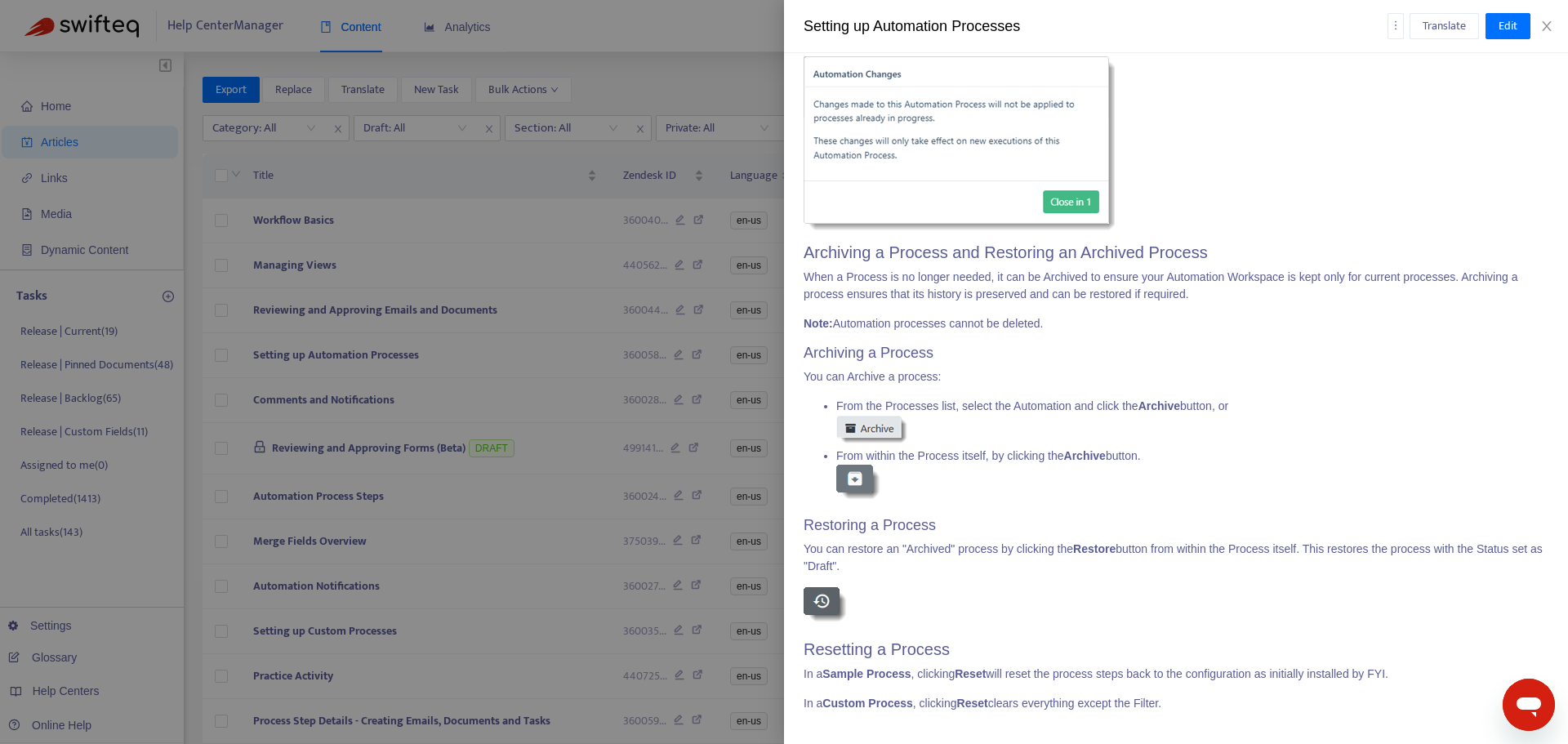
click at [504, 529] on div at bounding box center [784, 372] width 1568 height 744
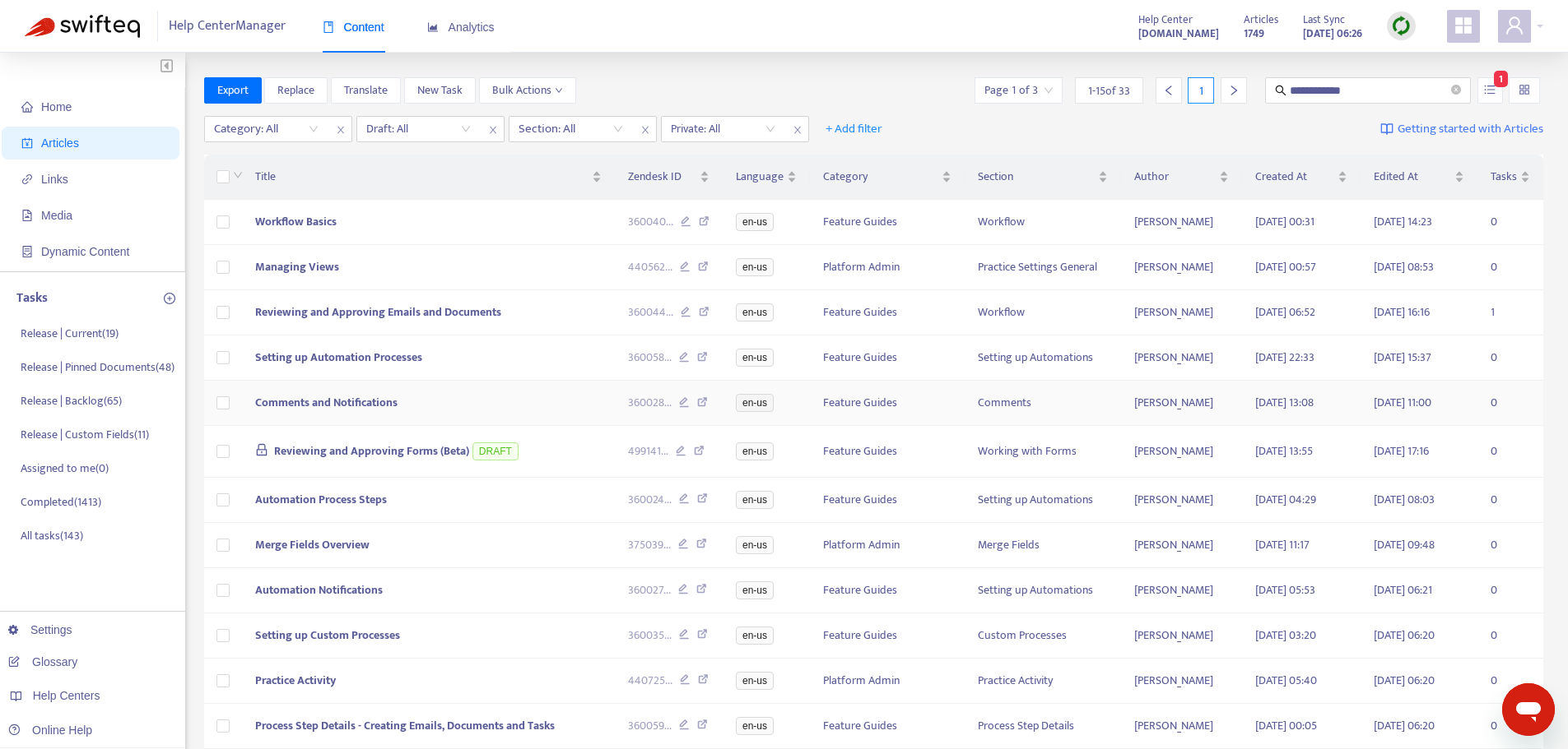
click at [511, 408] on td "Comments and Notifications" at bounding box center [428, 403] width 373 height 45
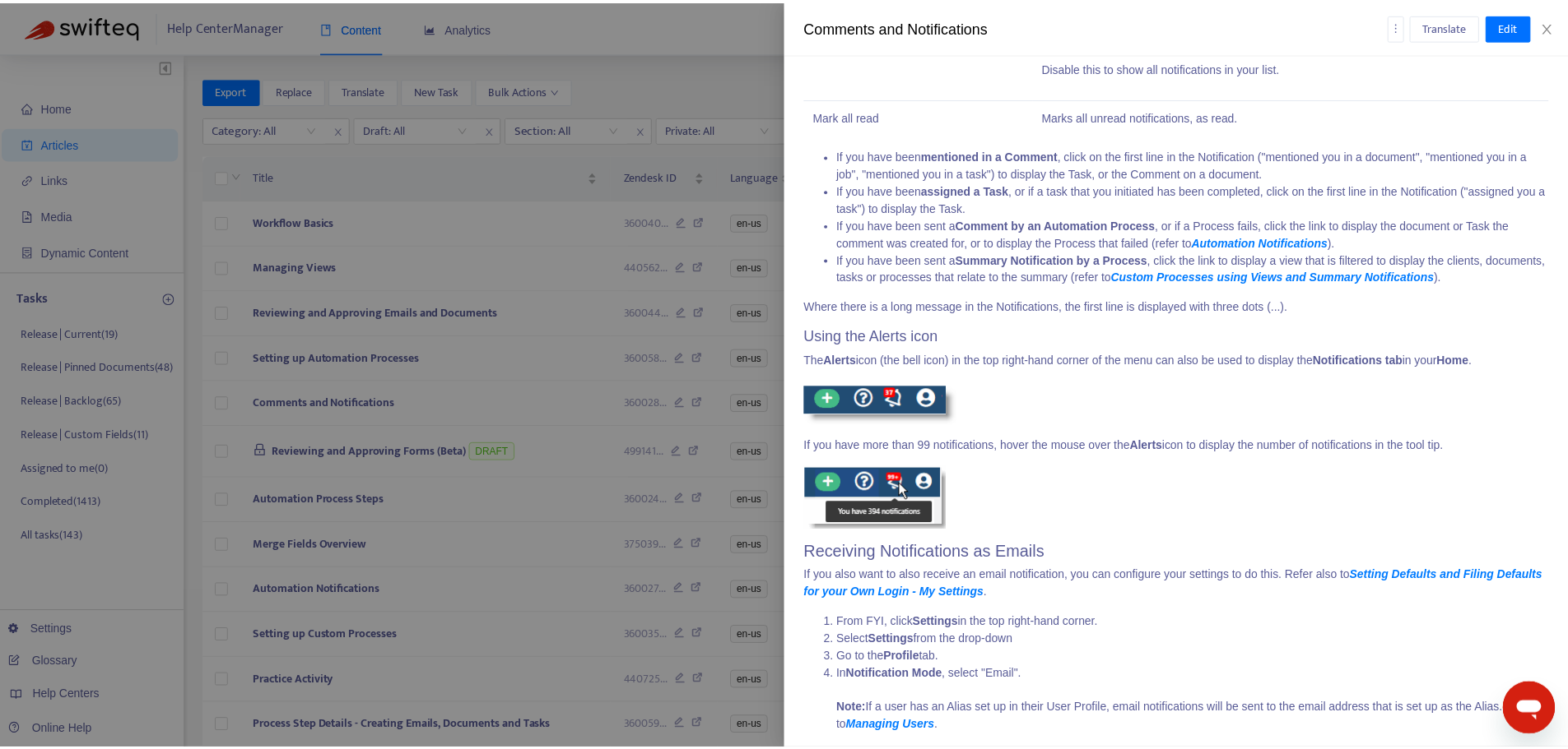
scroll to position [2053, 0]
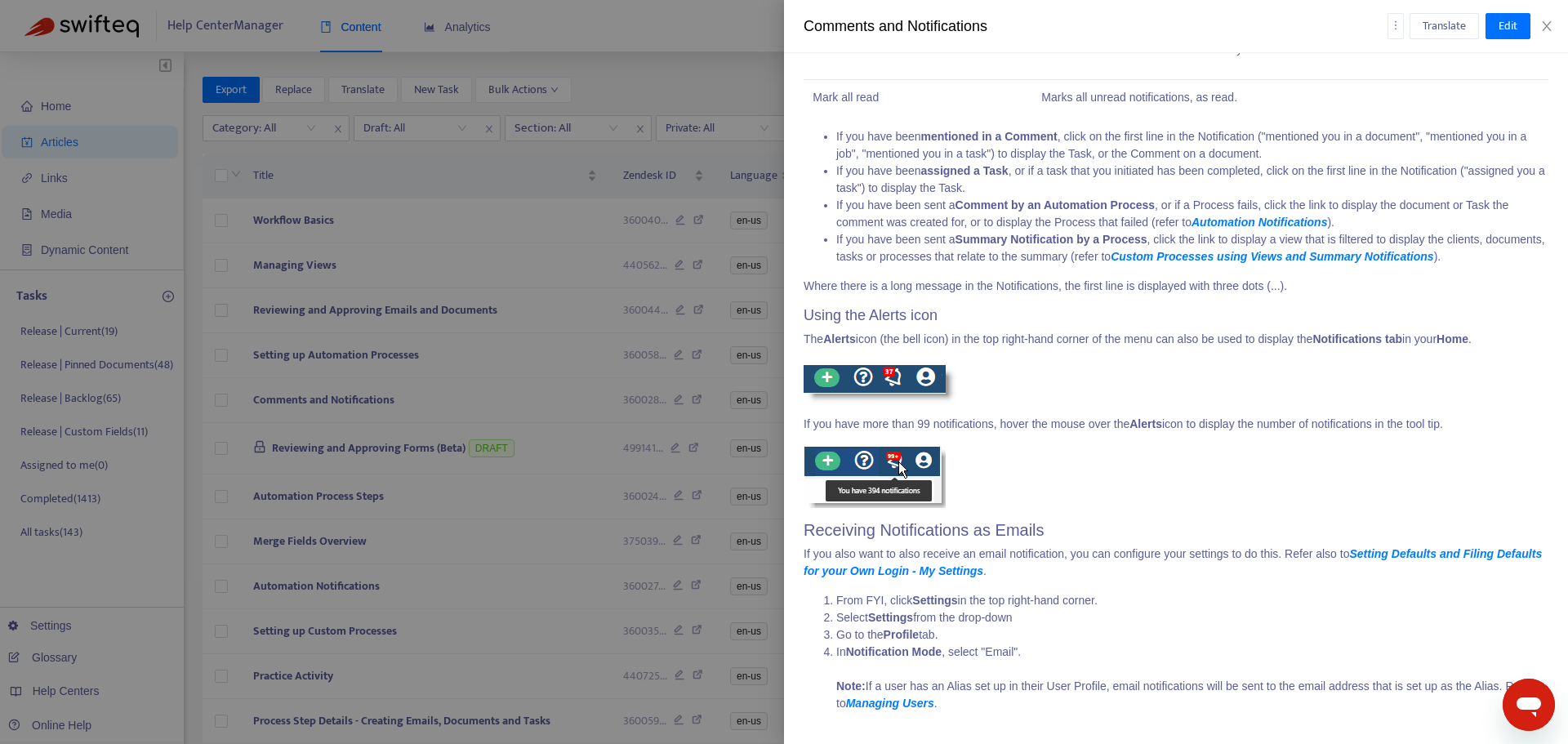
click at [558, 498] on div at bounding box center [784, 372] width 1568 height 744
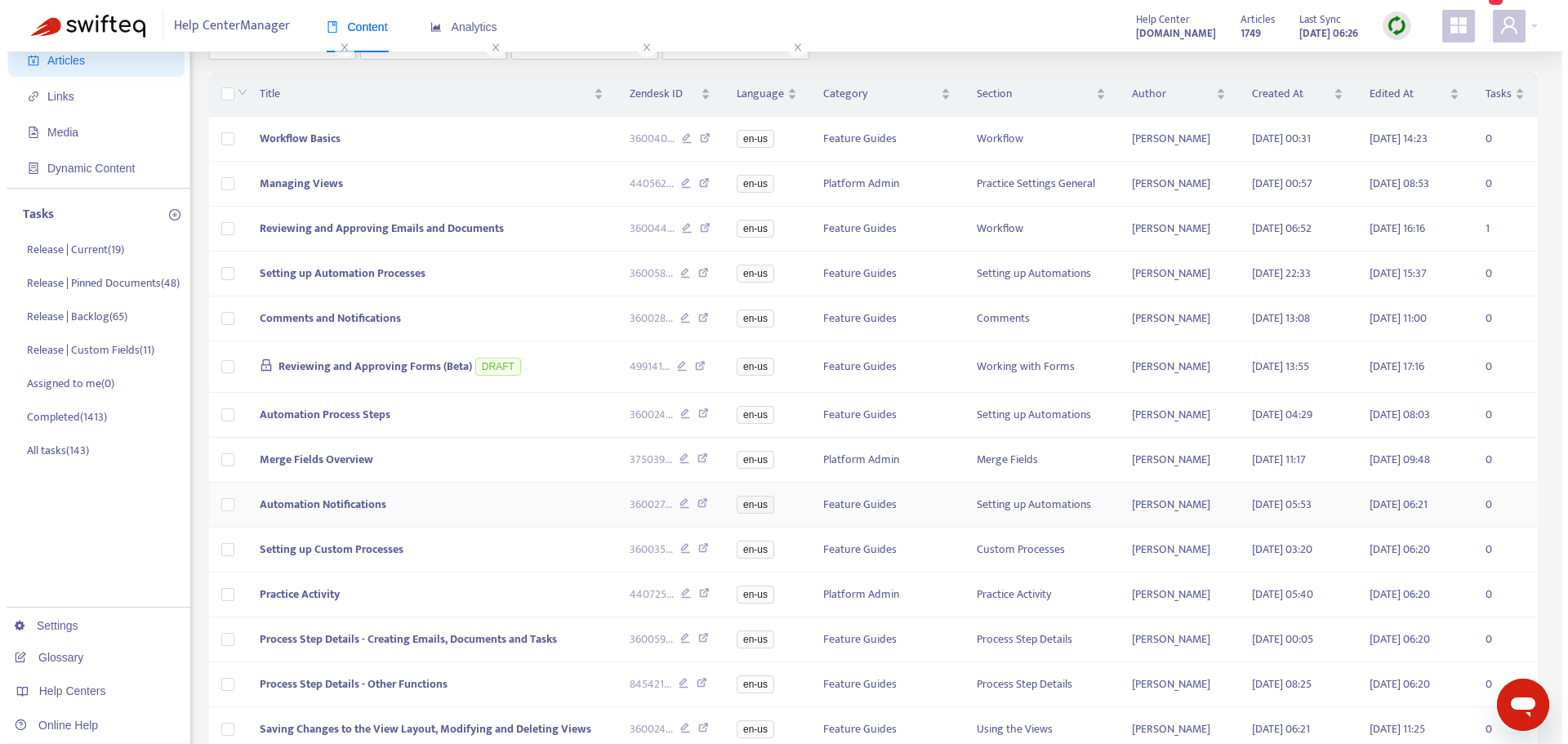
scroll to position [164, 0]
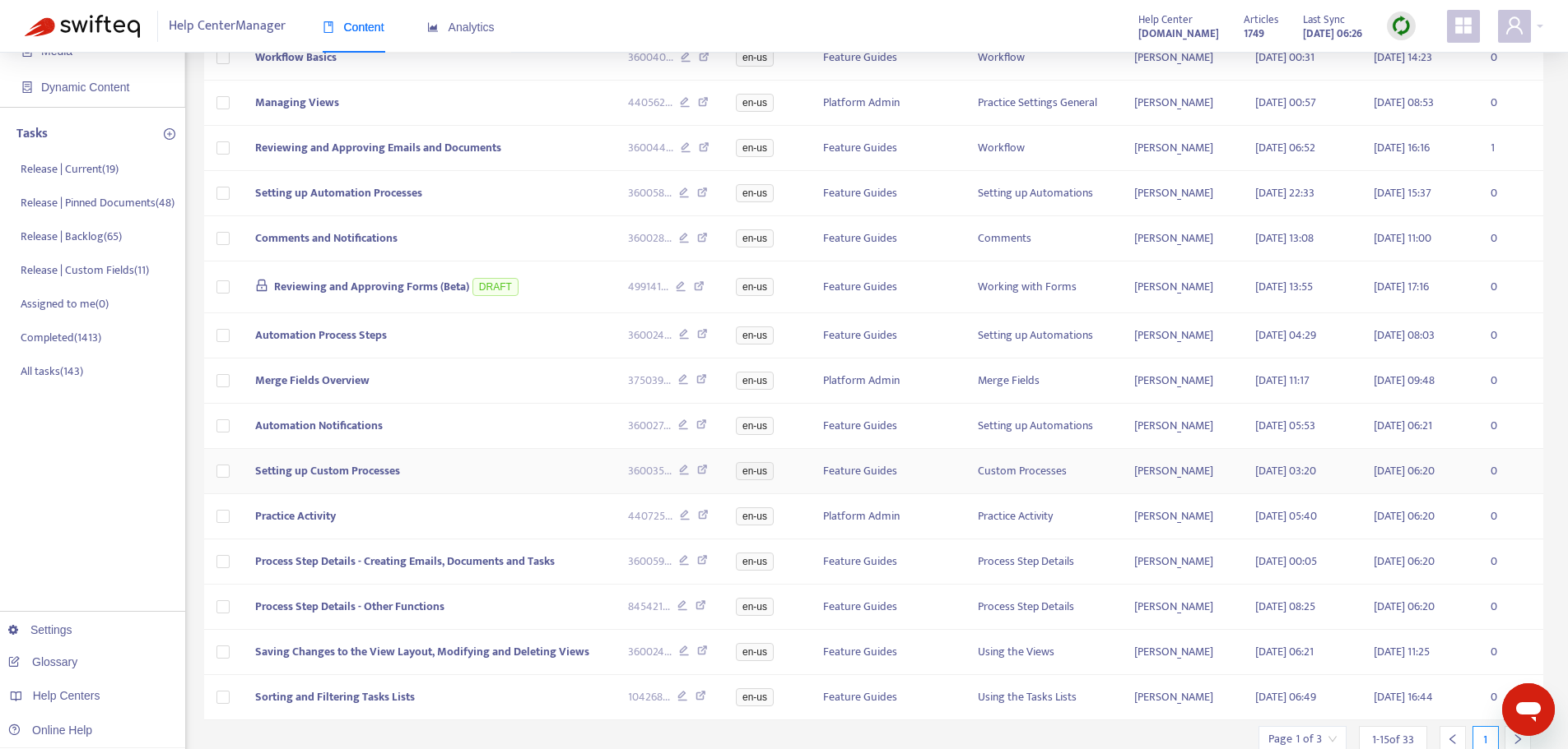
click at [532, 481] on td "Setting up Custom Processes" at bounding box center [428, 472] width 373 height 45
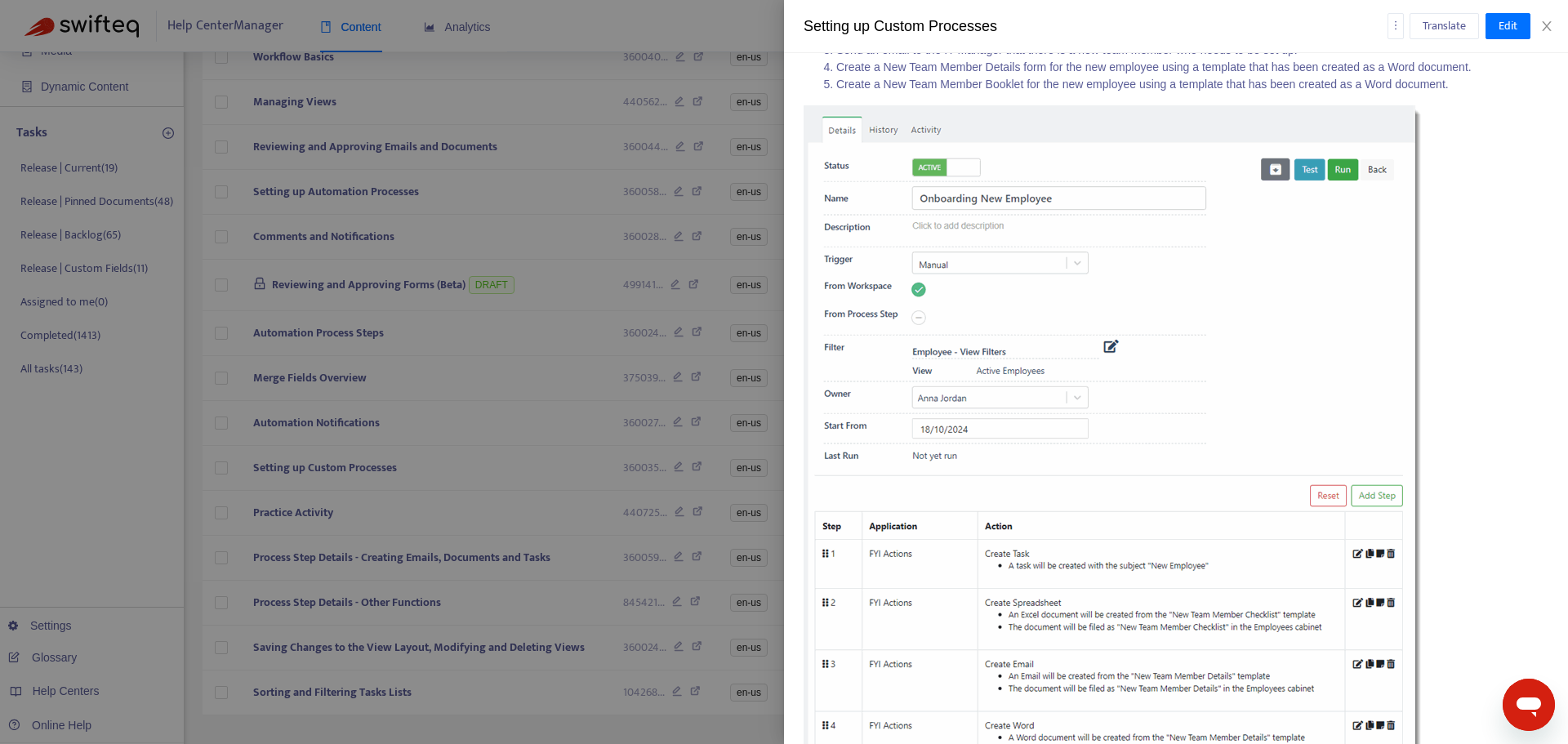
scroll to position [9788, 0]
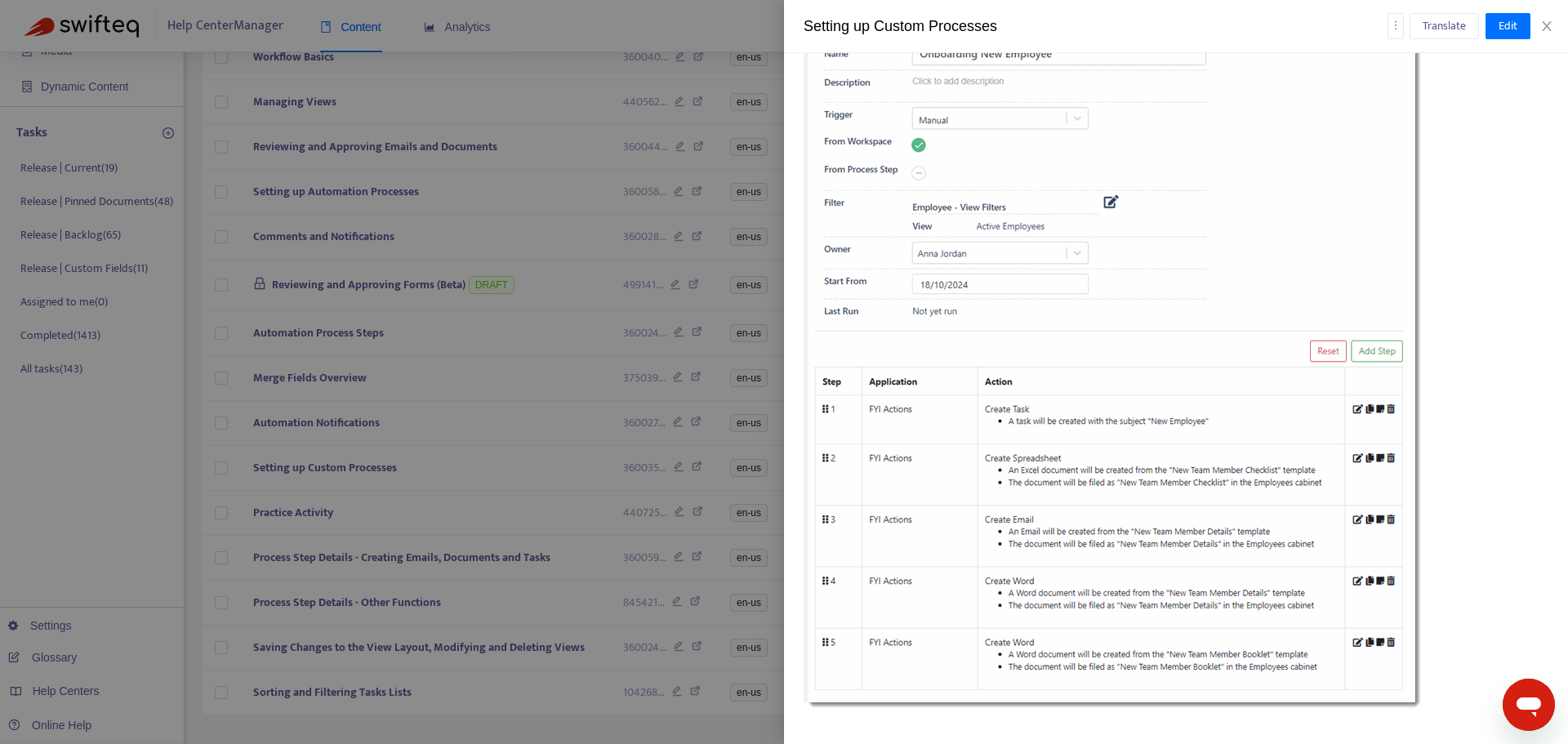
click at [553, 442] on div at bounding box center [784, 372] width 1568 height 744
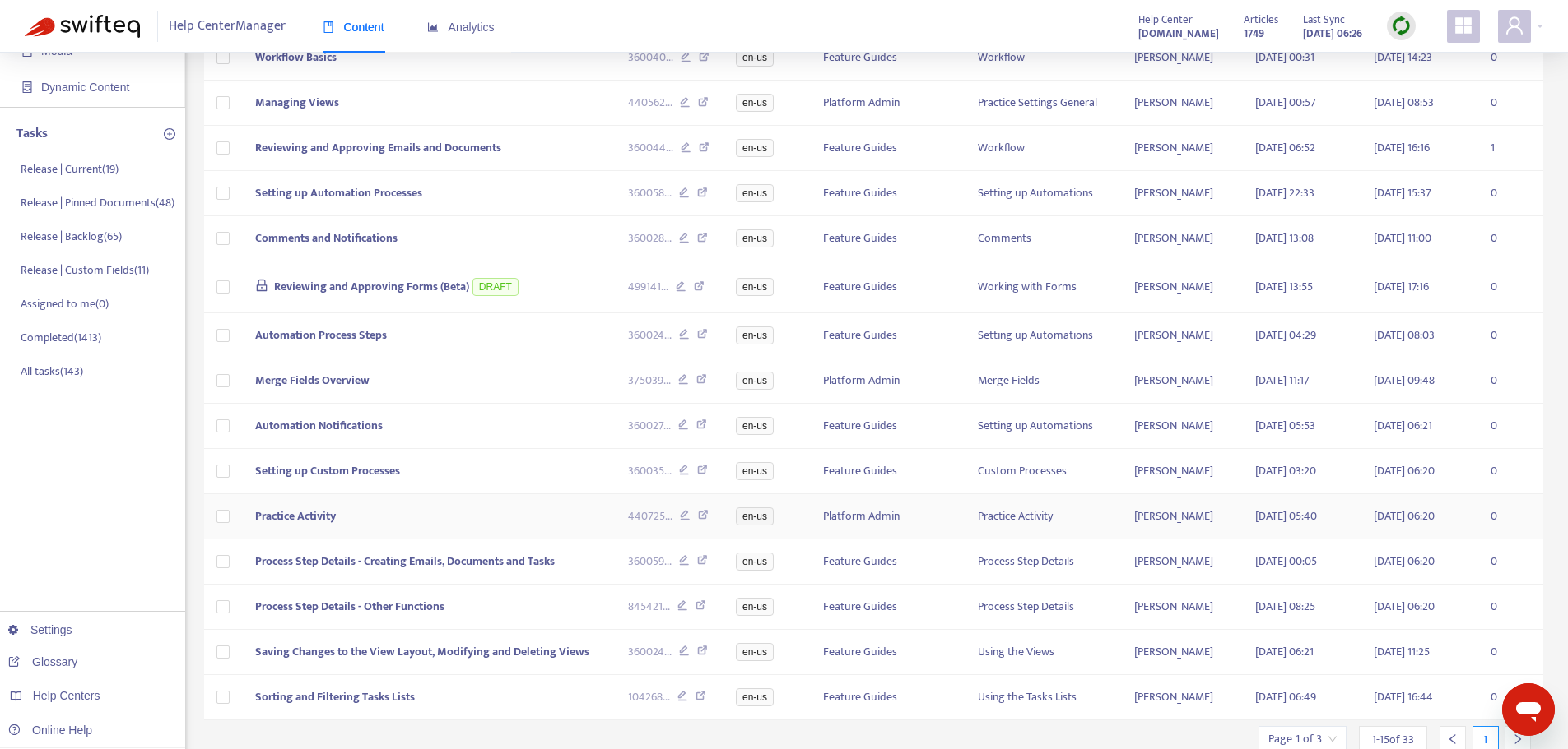
click at [439, 530] on td "Practice Activity" at bounding box center [428, 517] width 373 height 45
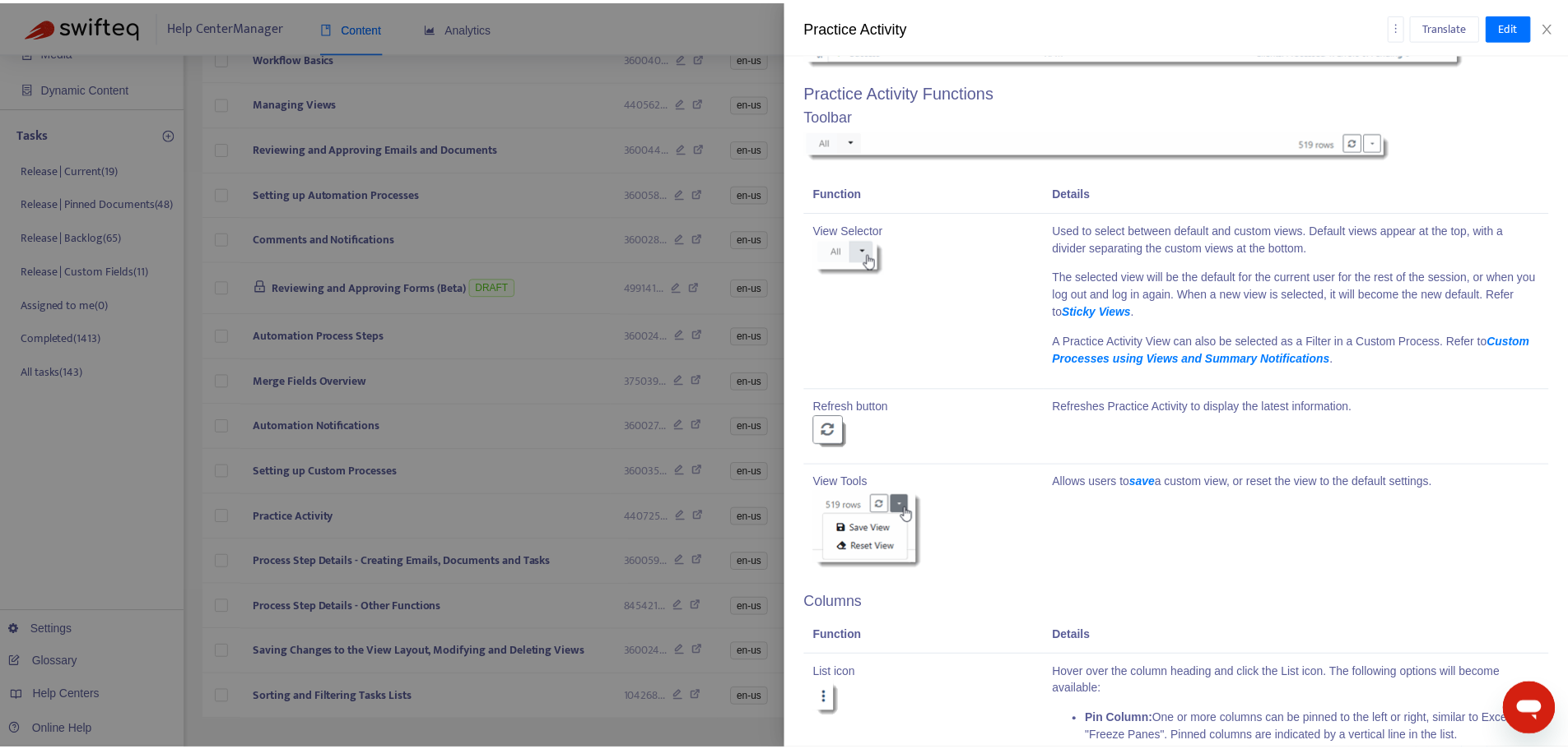
scroll to position [0, 0]
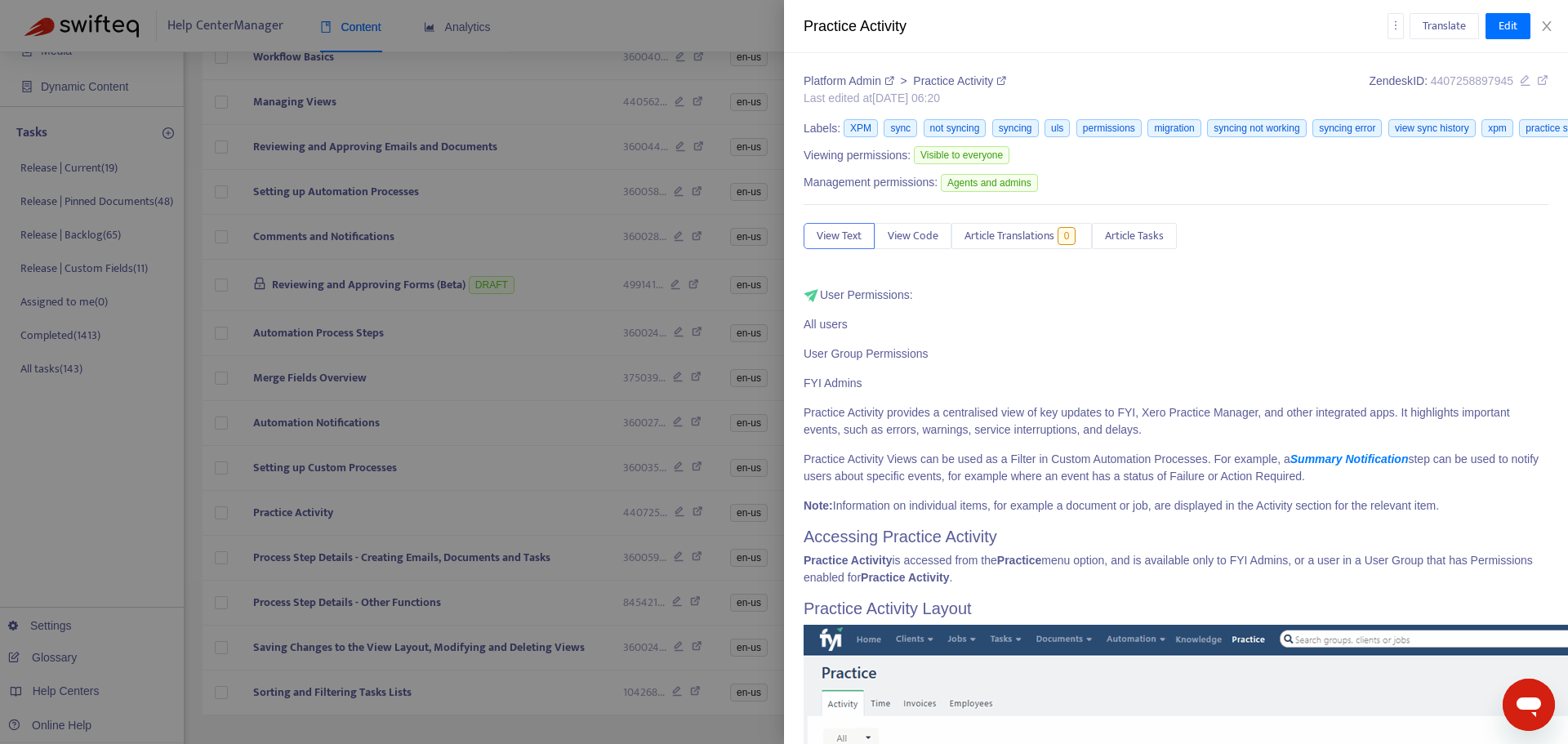
click at [1536, 85] on icon at bounding box center [1542, 79] width 11 height 11
click at [539, 230] on div at bounding box center [784, 372] width 1568 height 744
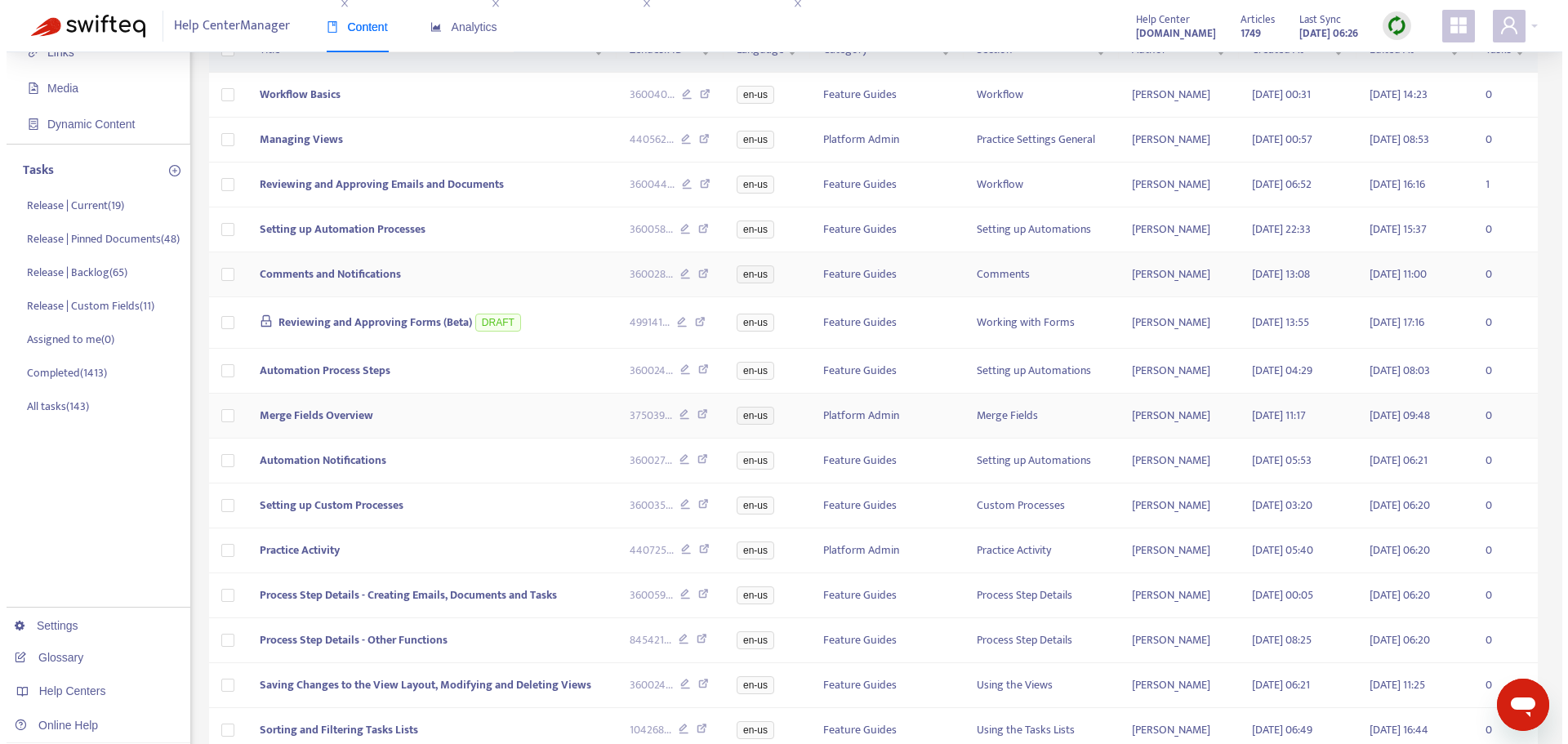
scroll to position [164, 0]
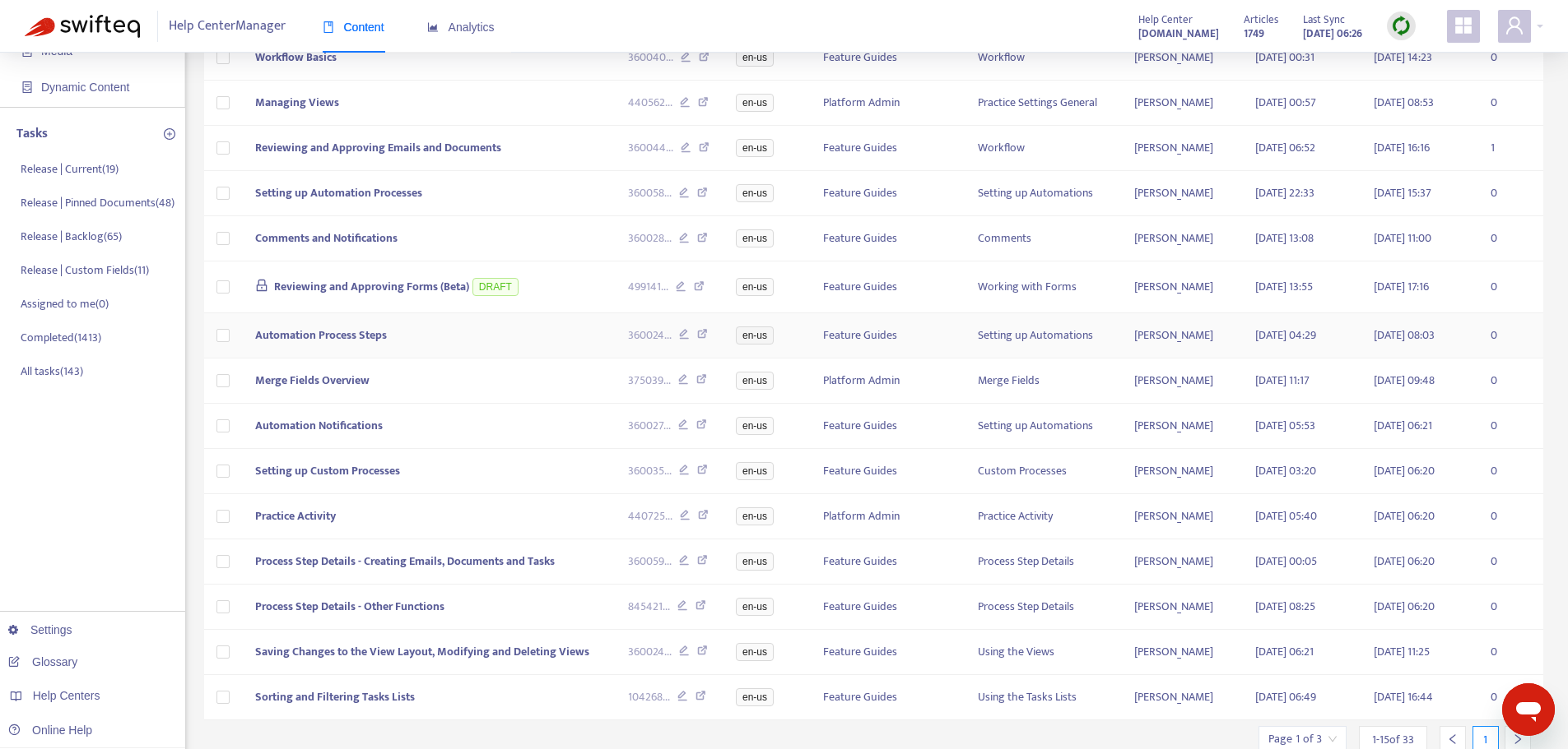
click at [494, 348] on td "Automation Process Steps" at bounding box center [428, 336] width 373 height 45
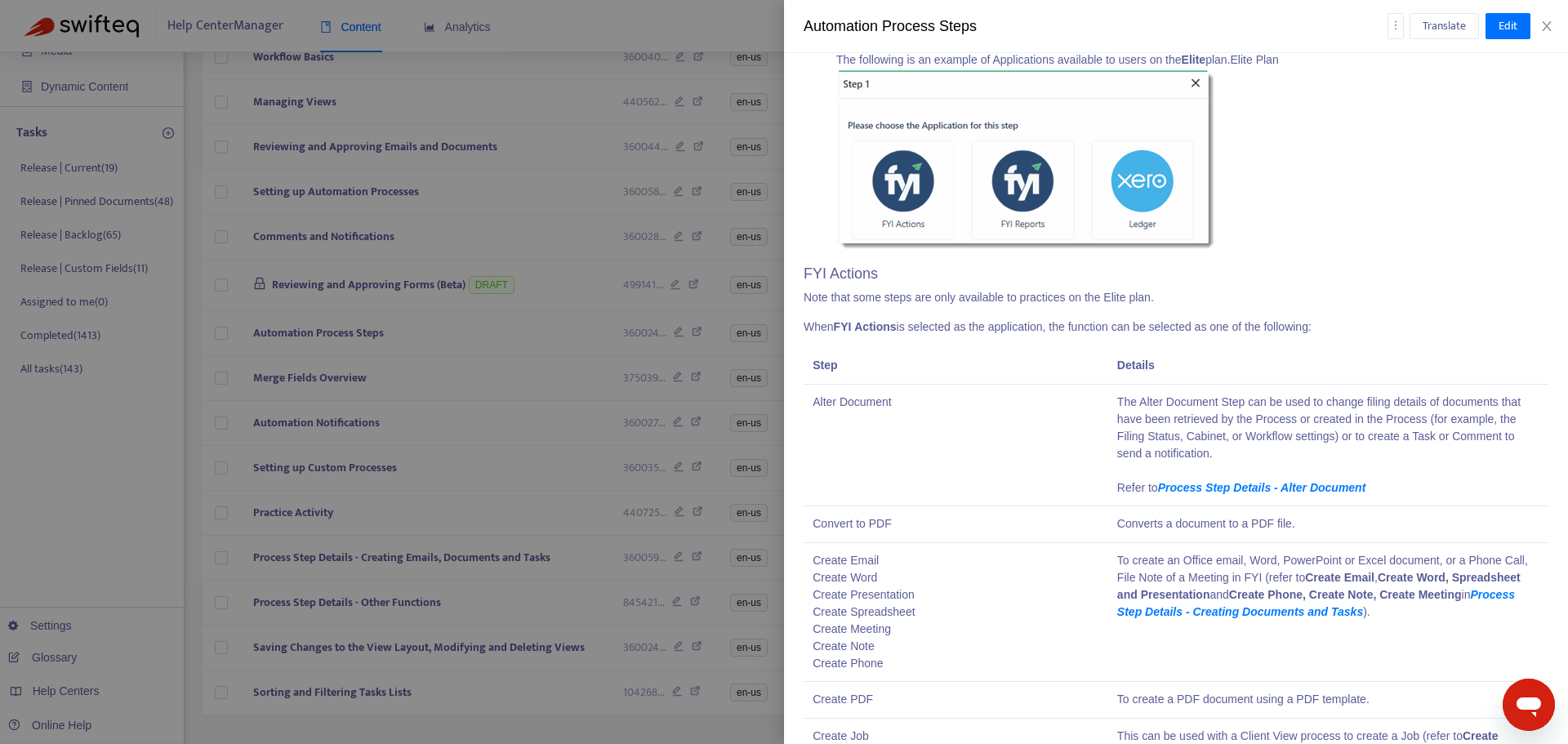
scroll to position [0, 0]
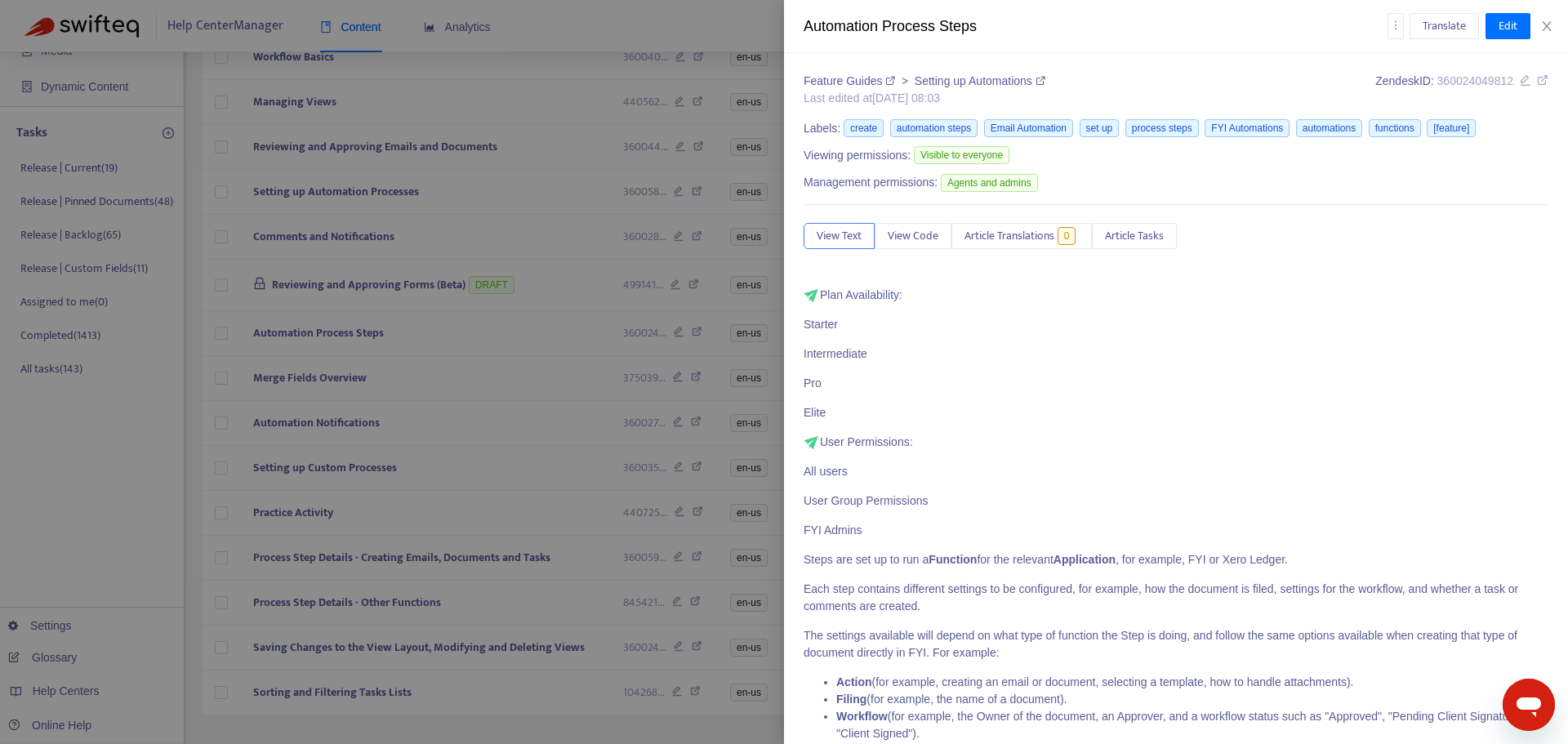
click at [1536, 85] on icon at bounding box center [1542, 79] width 11 height 11
click at [445, 332] on div at bounding box center [784, 372] width 1568 height 744
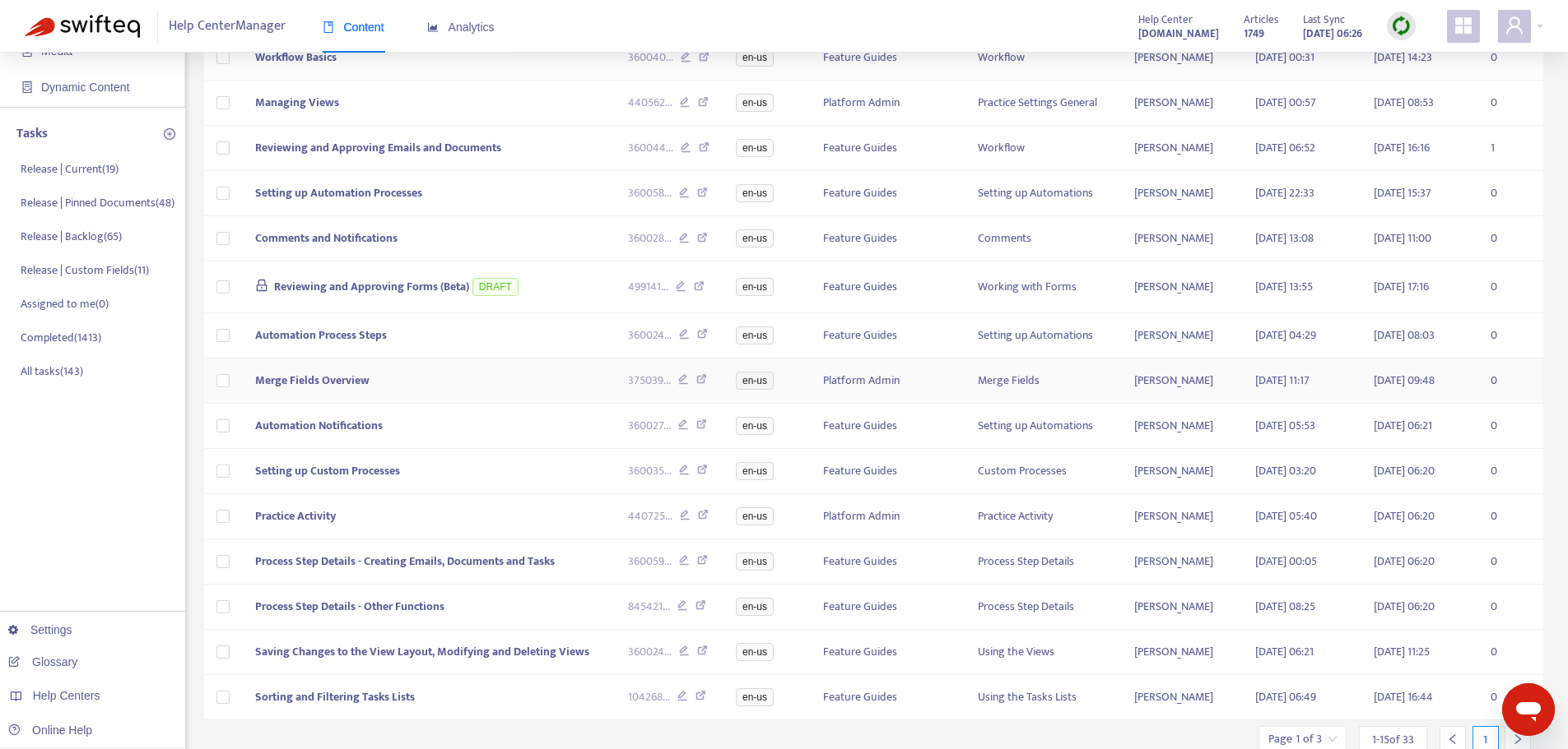
click at [454, 400] on td "Merge Fields Overview" at bounding box center [428, 381] width 373 height 45
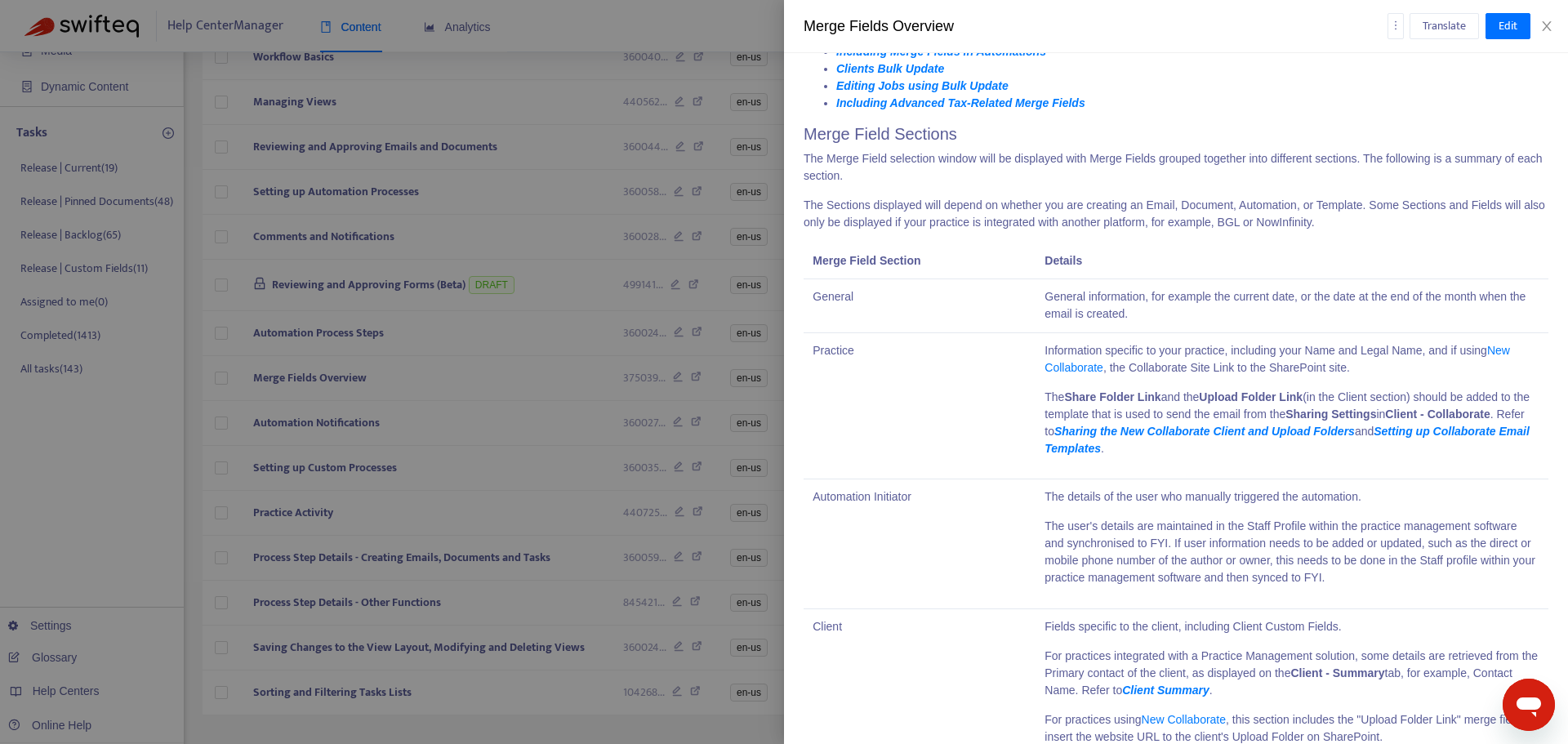
scroll to position [832, 0]
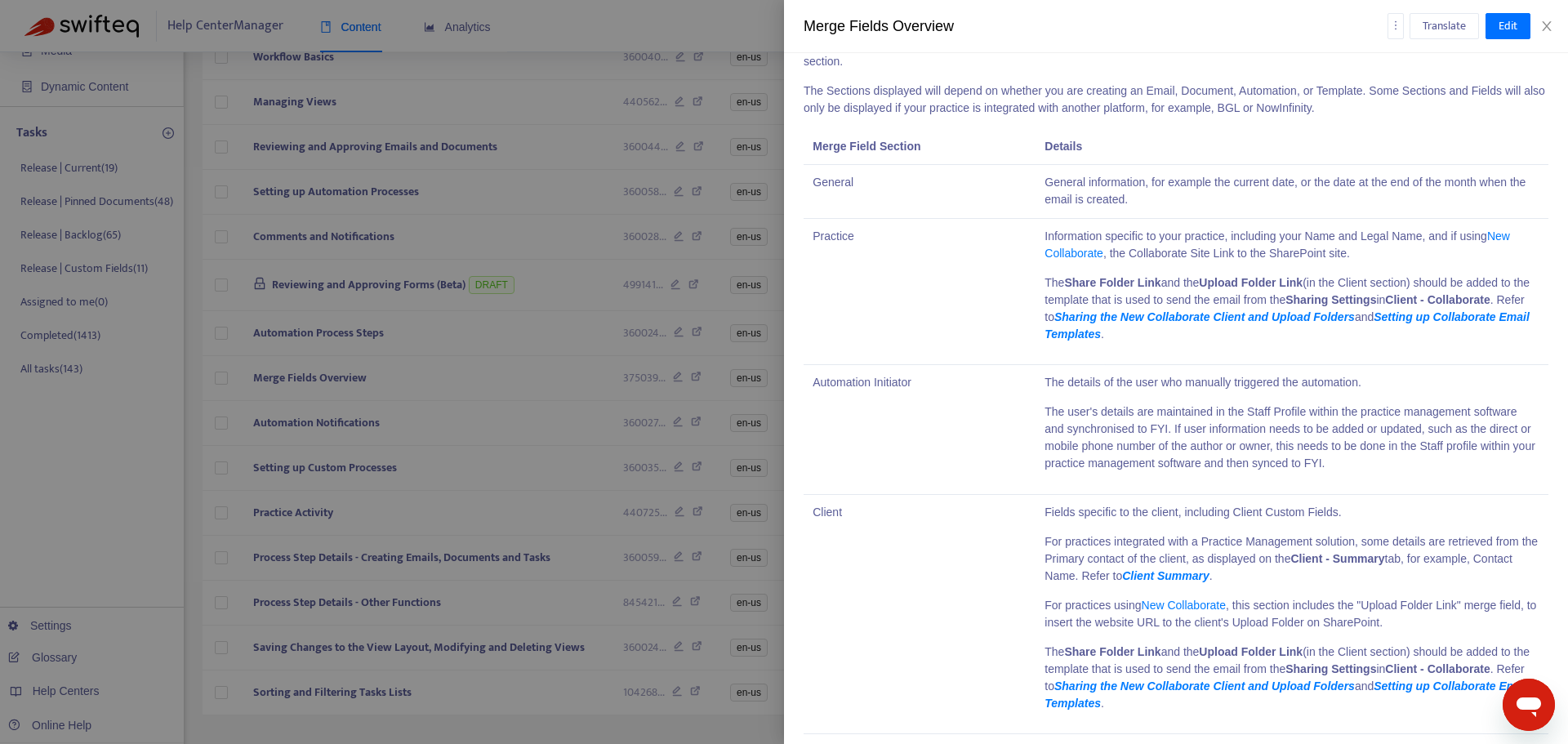
click at [1308, 463] on p "The user's details are maintained in the Staff Profile within the practice mana…" at bounding box center [1291, 438] width 494 height 69
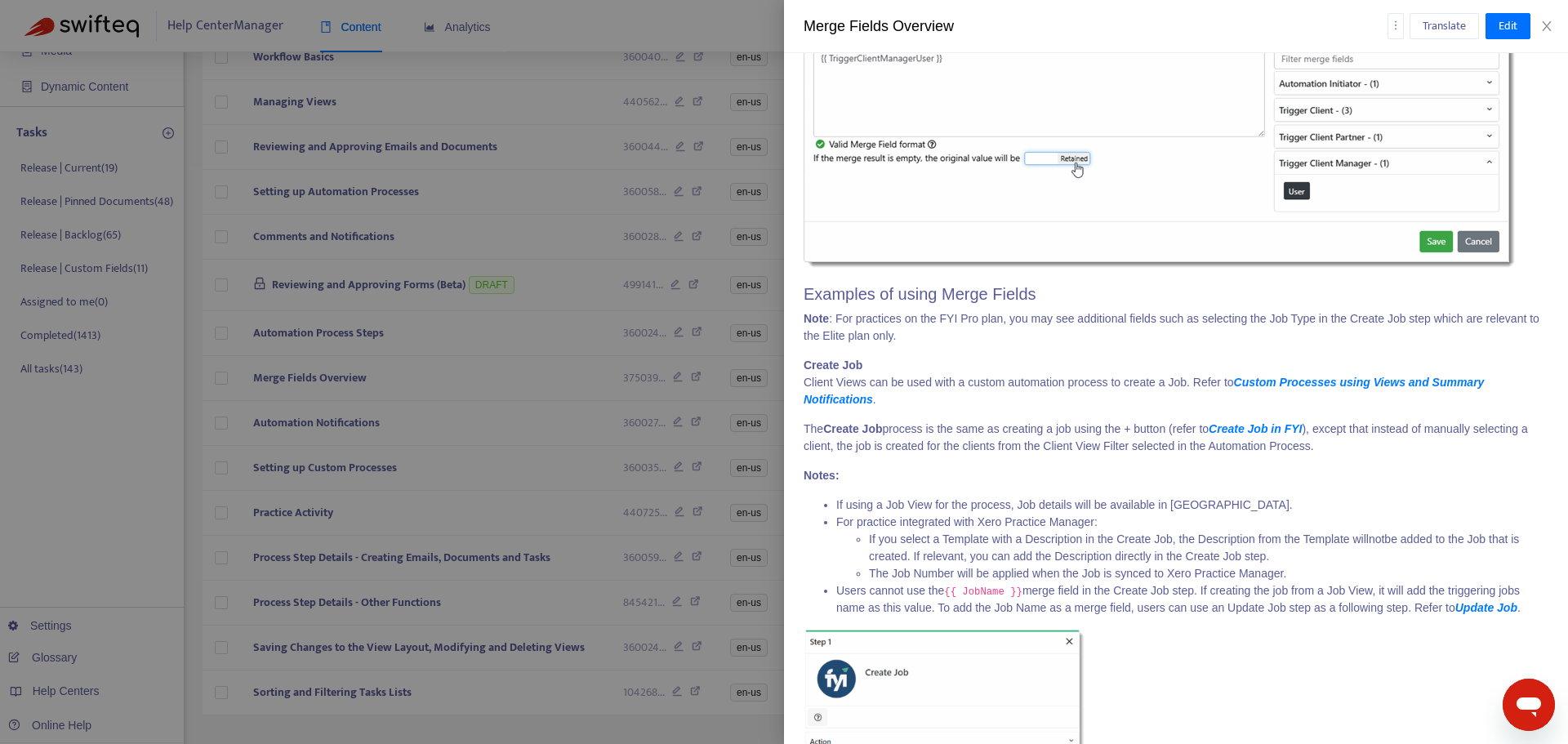
click at [1165, 397] on p "Client Views can be used with a custom automation process to create a Job. Refe…" at bounding box center [1176, 391] width 744 height 34
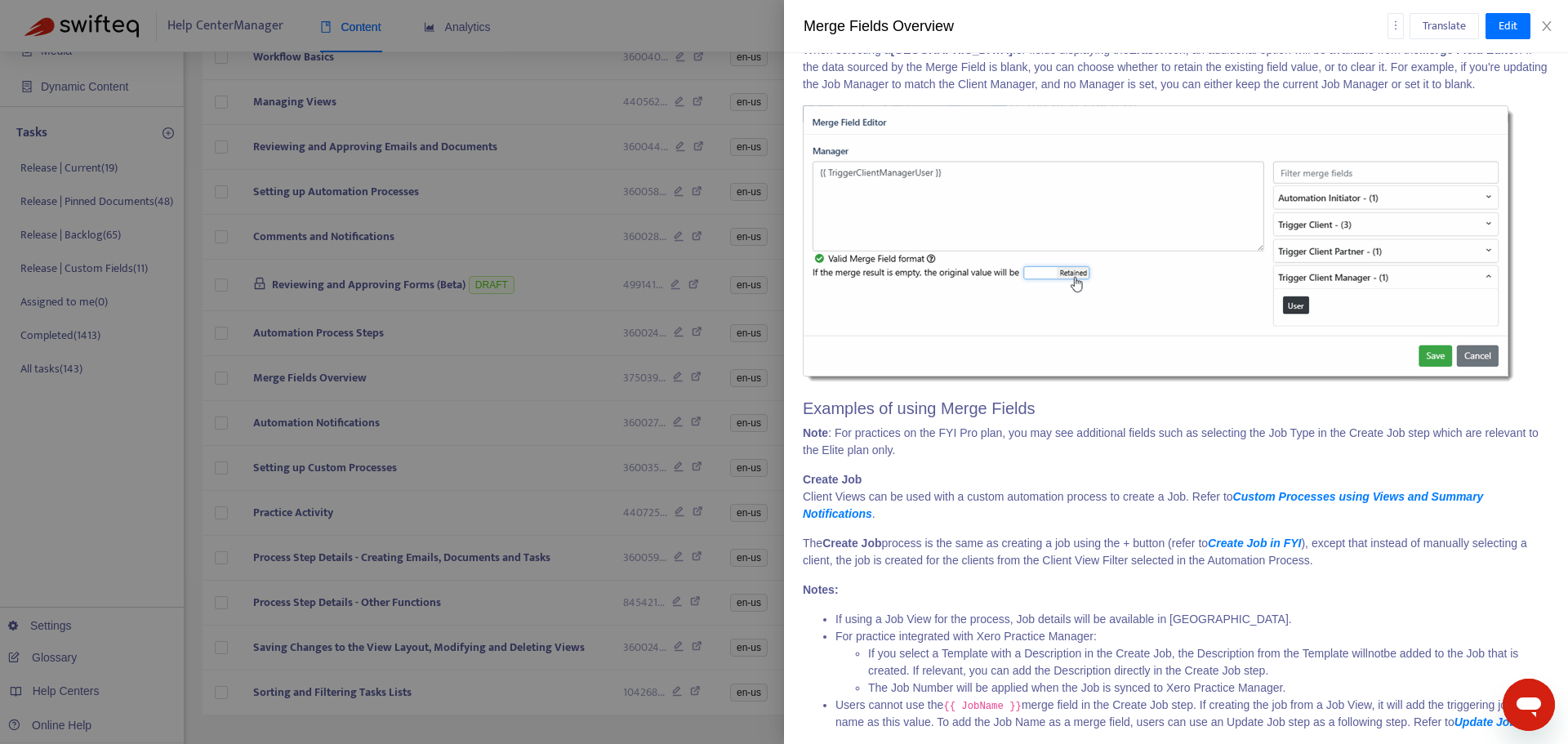
scroll to position [8403, 0]
click at [583, 422] on div at bounding box center [784, 372] width 1568 height 744
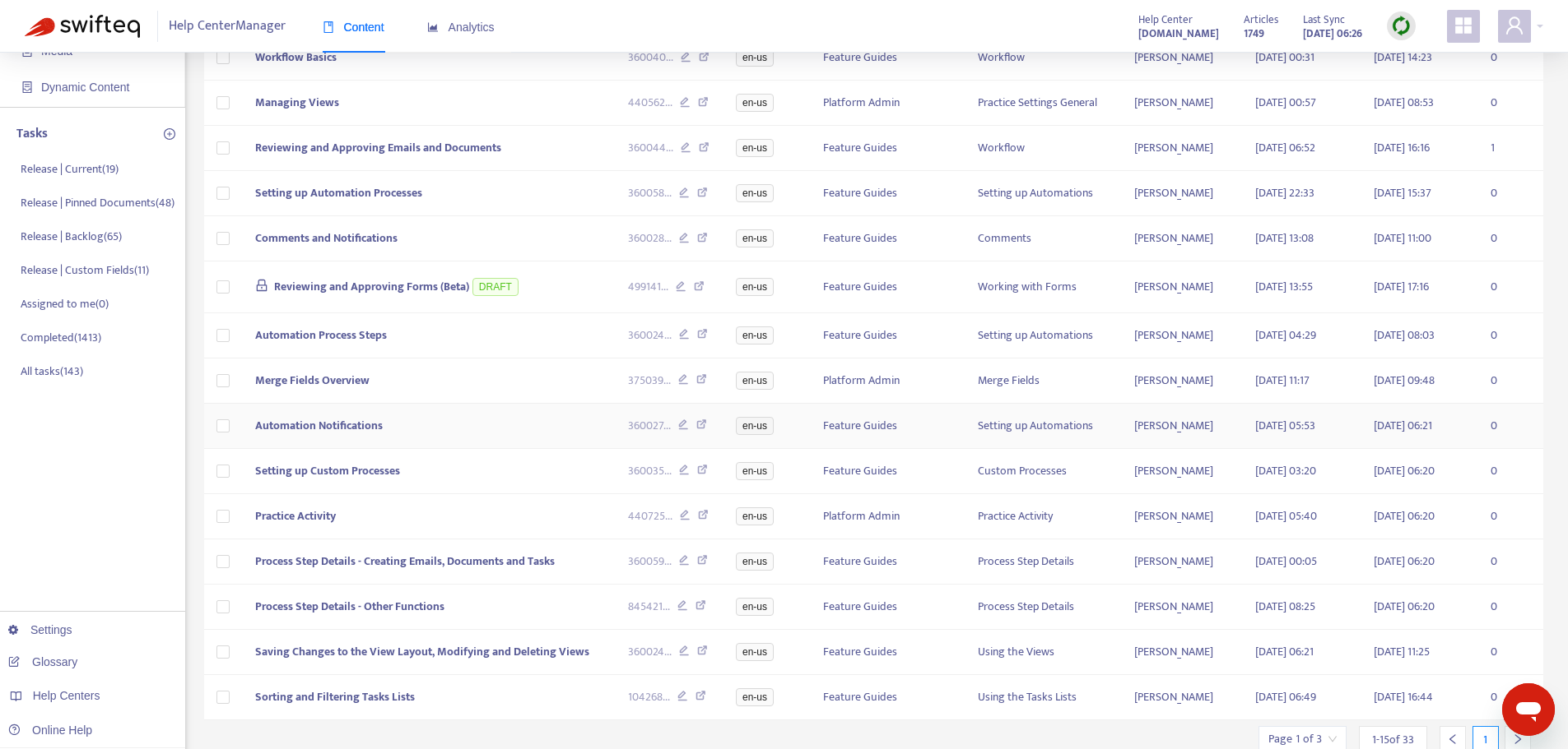
click at [487, 438] on td "Automation Notifications" at bounding box center [428, 426] width 373 height 45
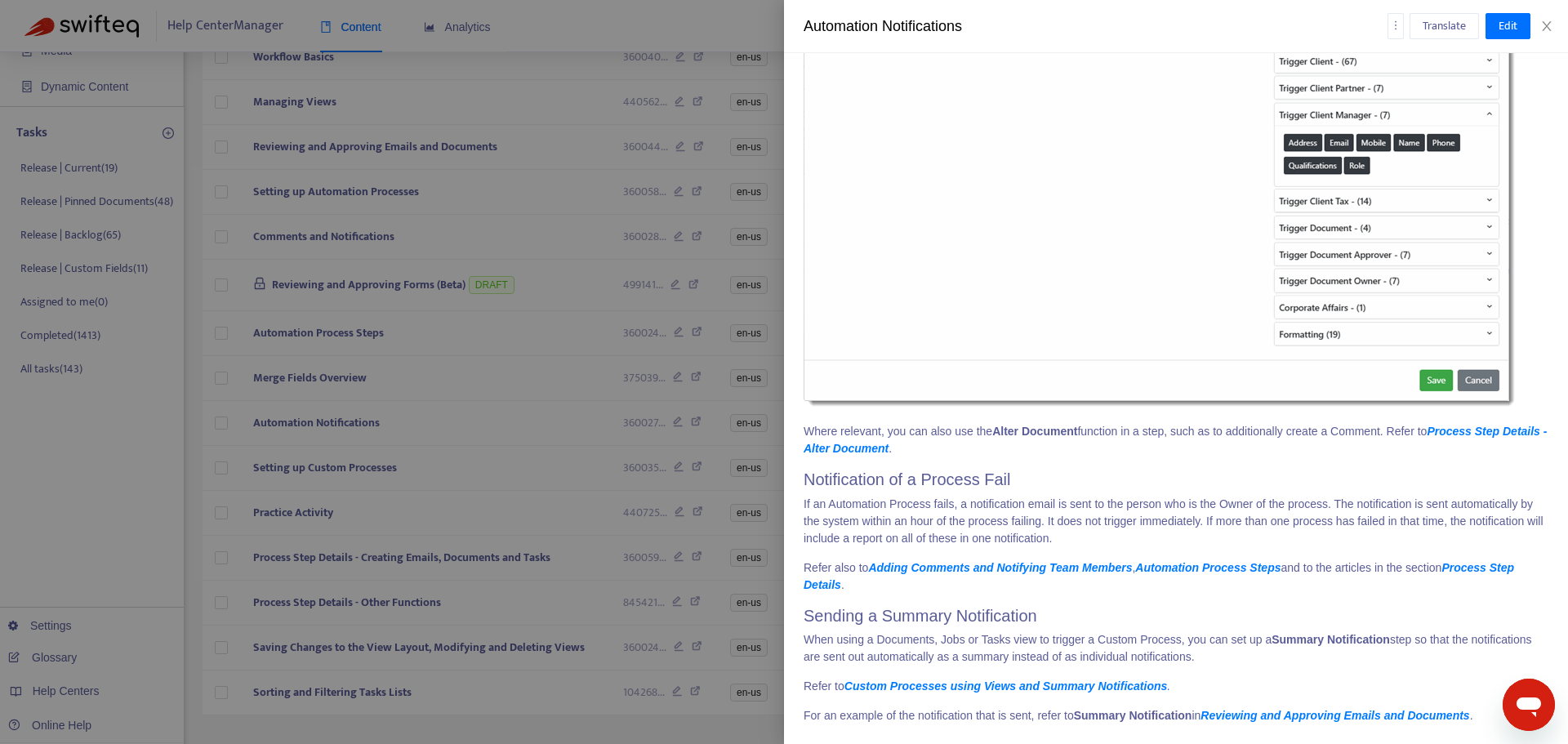
scroll to position [3345, 0]
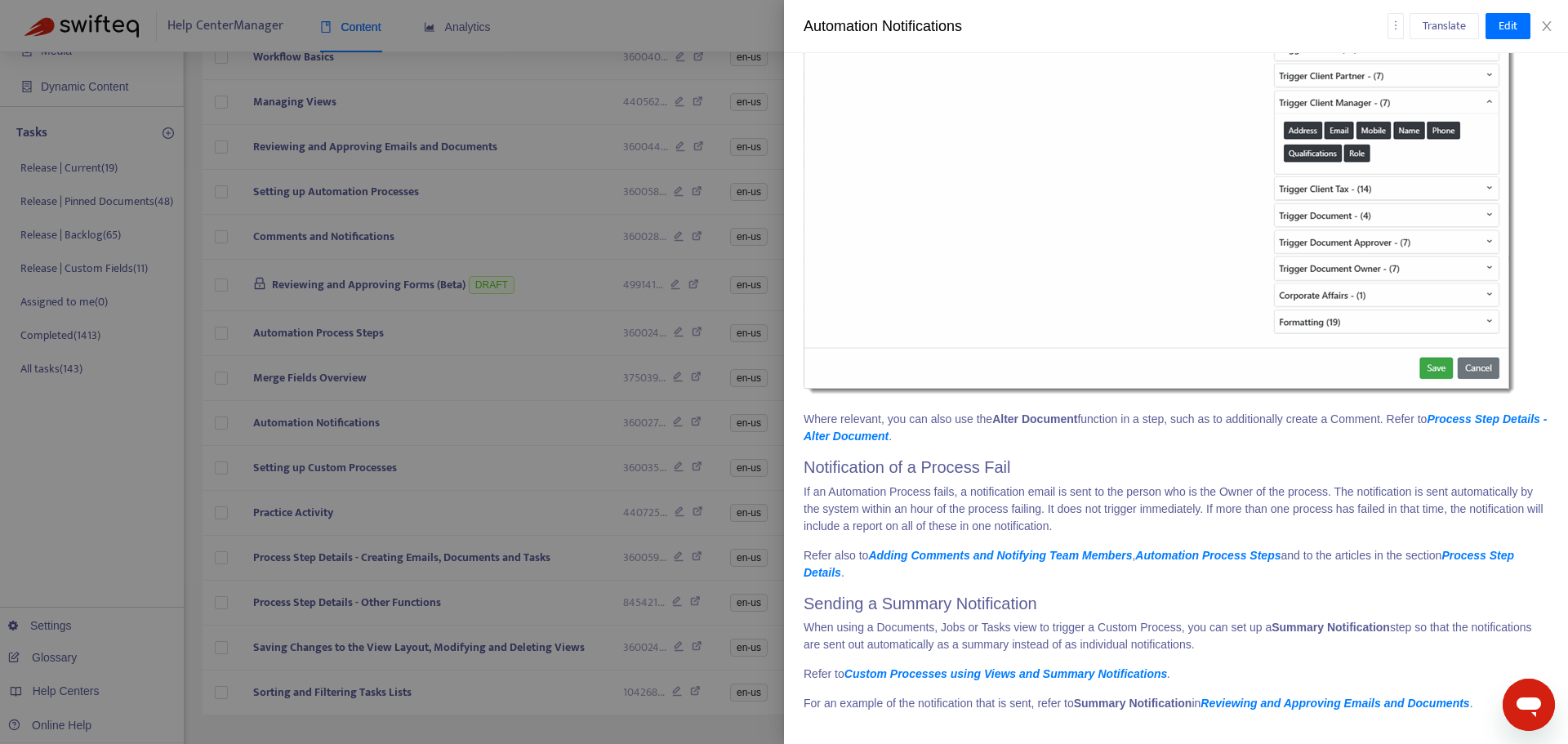
click at [546, 486] on div at bounding box center [784, 372] width 1568 height 744
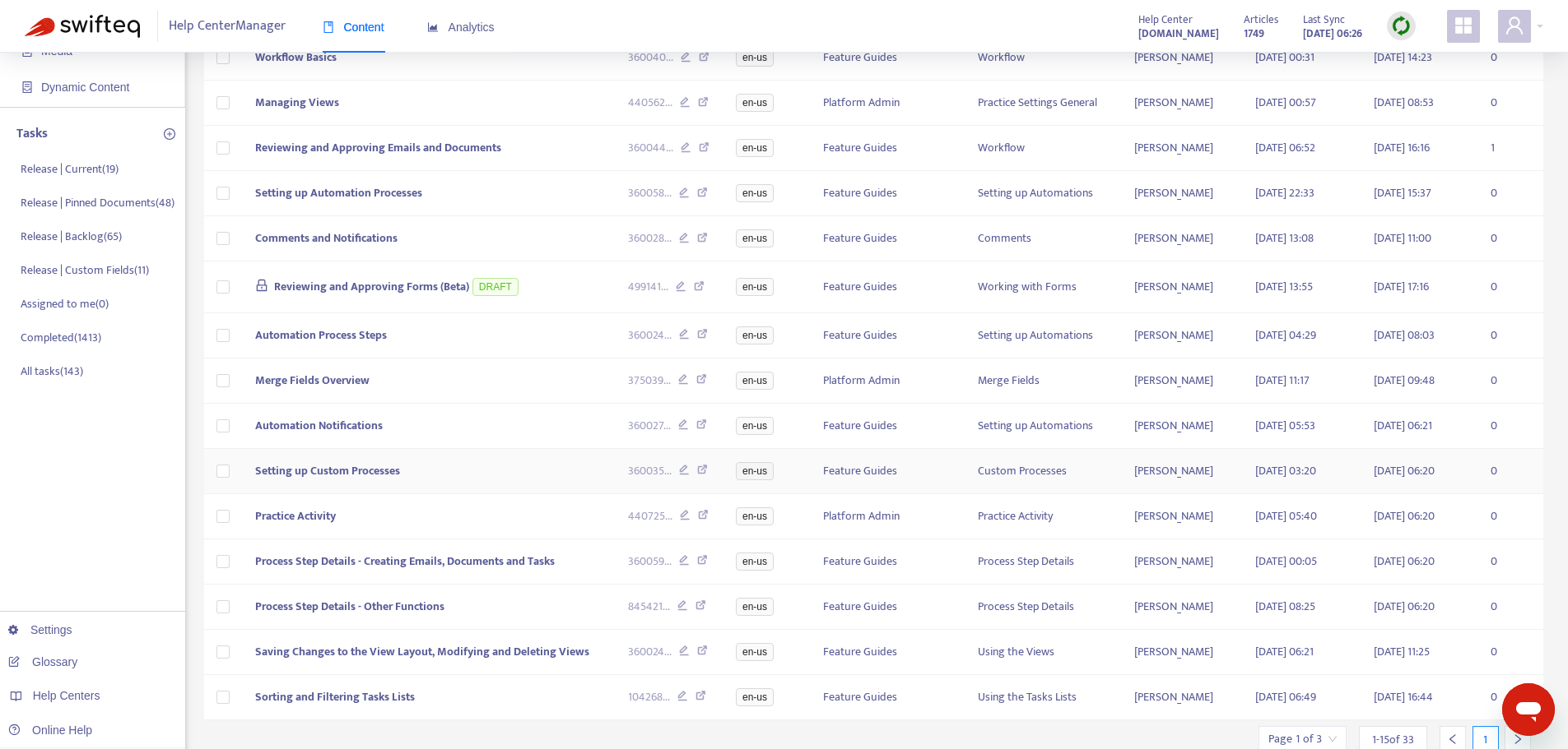
click at [537, 488] on td "Setting up Custom Processes" at bounding box center [428, 472] width 373 height 45
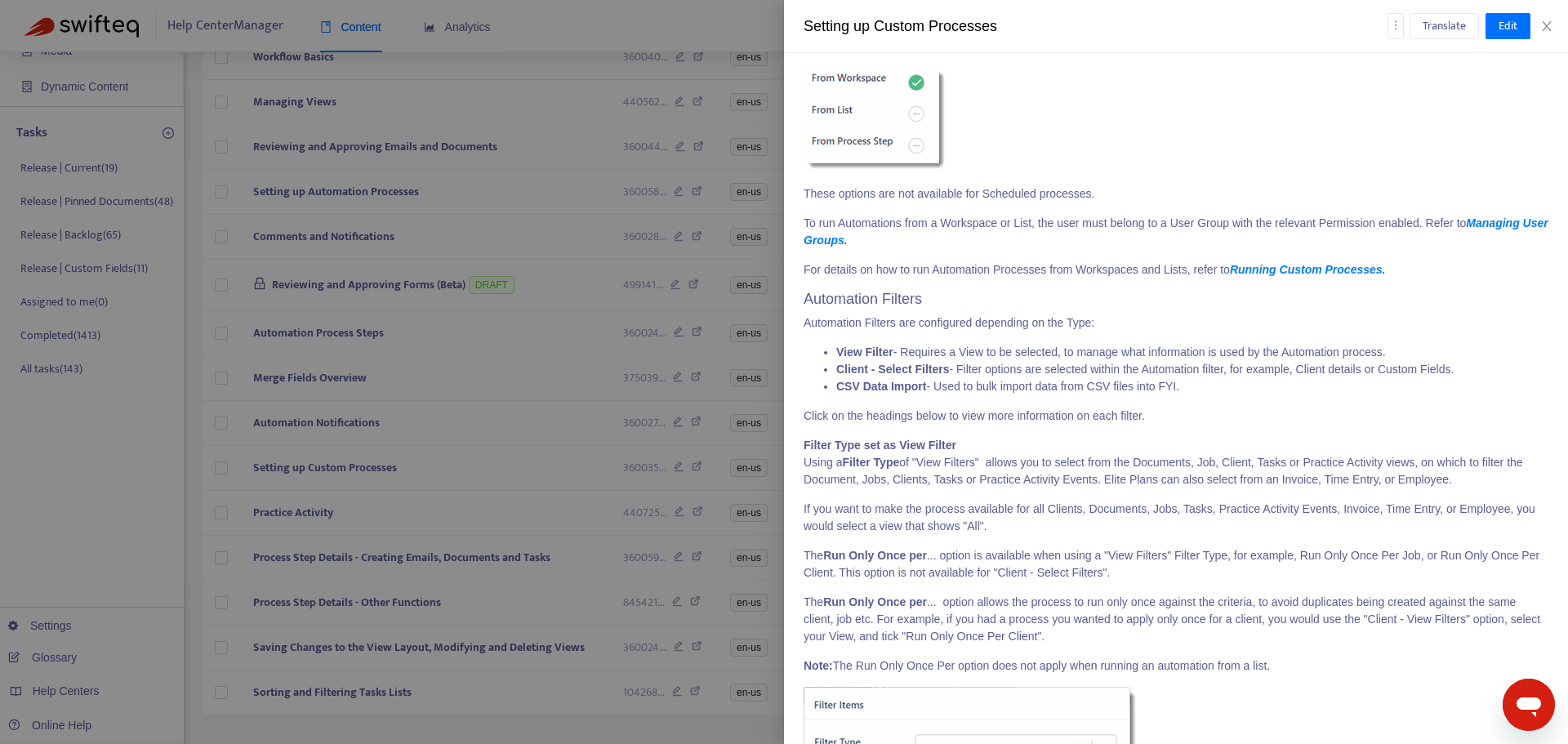
scroll to position [4667, 0]
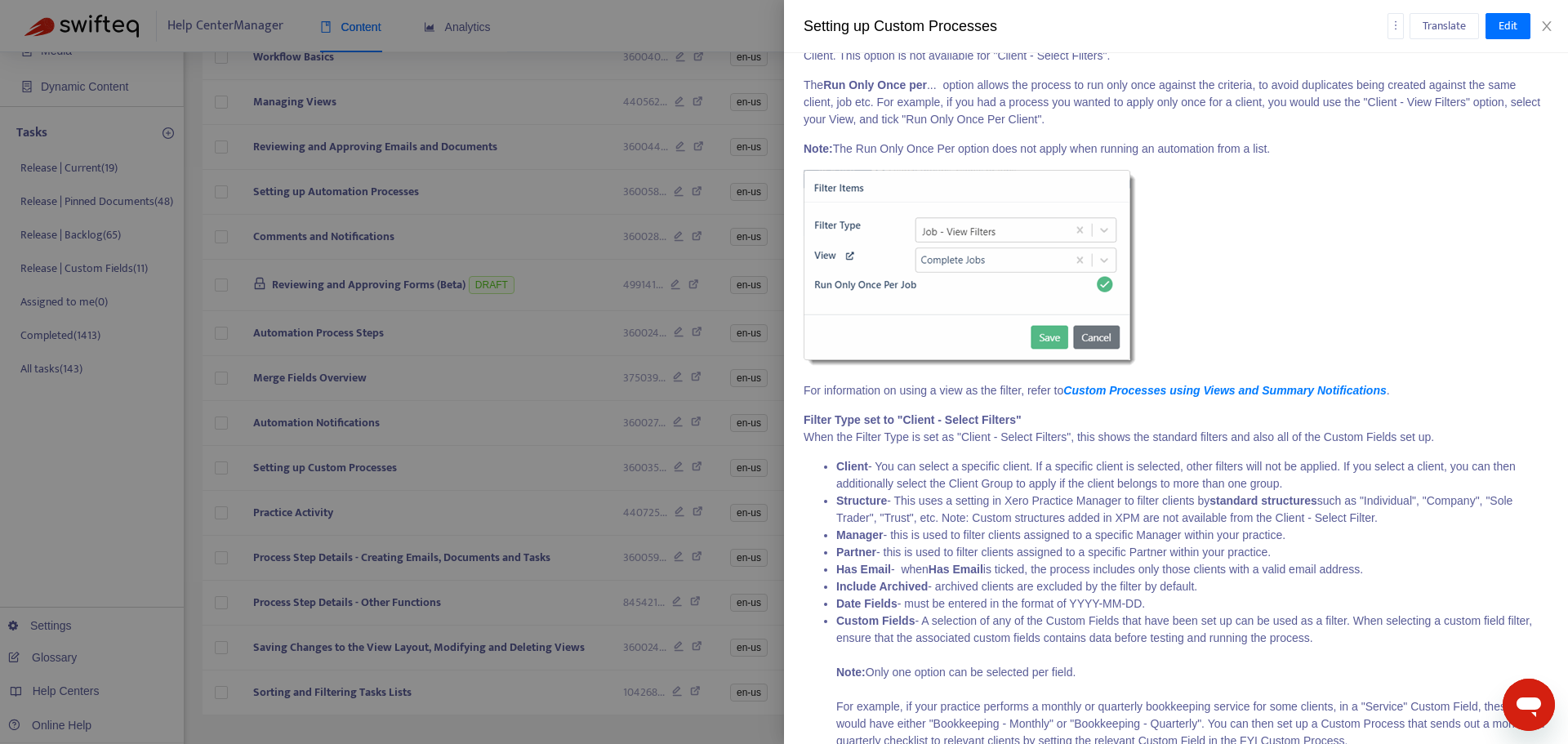
click at [546, 468] on div at bounding box center [784, 372] width 1568 height 744
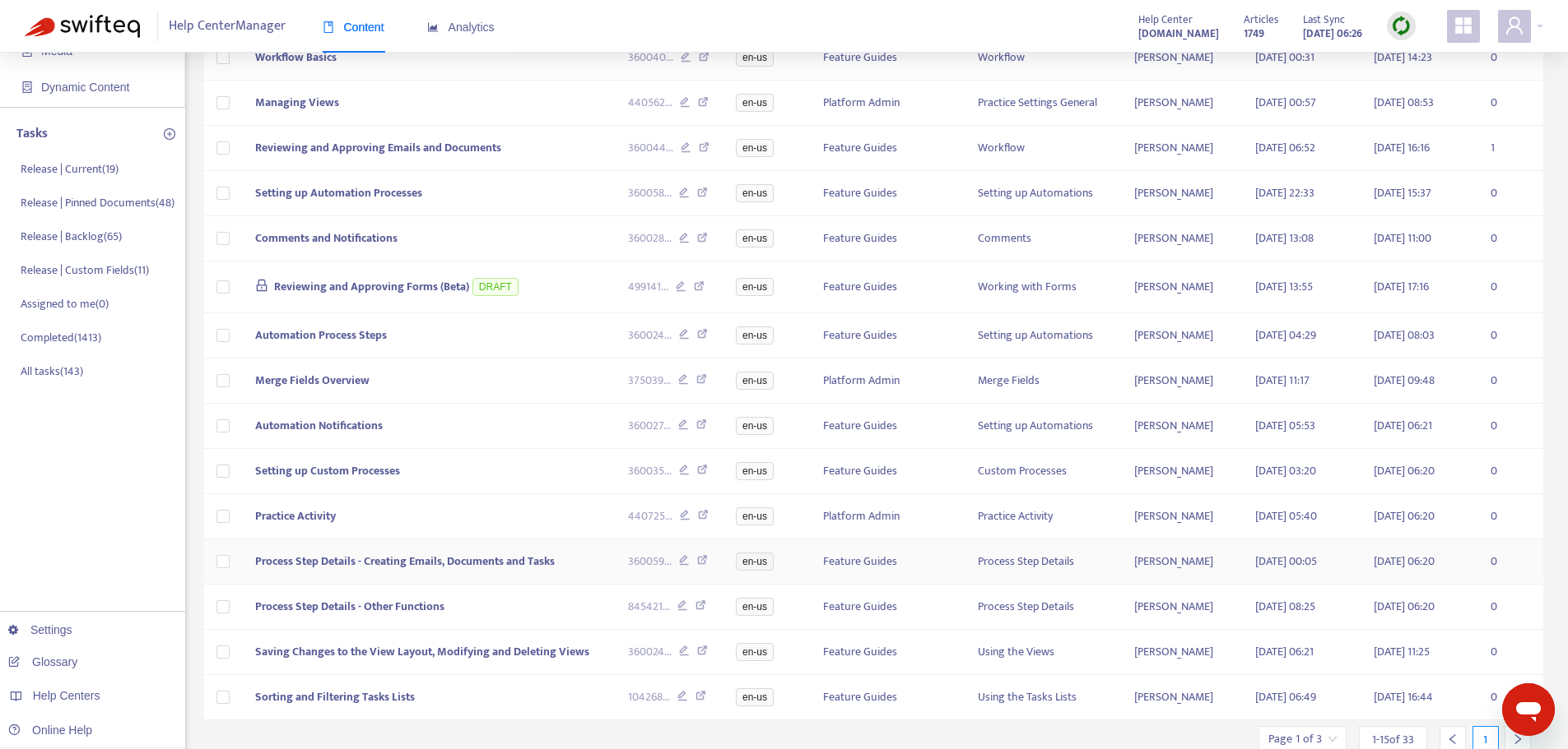
click at [486, 585] on td "Process Step Details - Creating Emails, Documents and Tasks" at bounding box center [428, 562] width 373 height 45
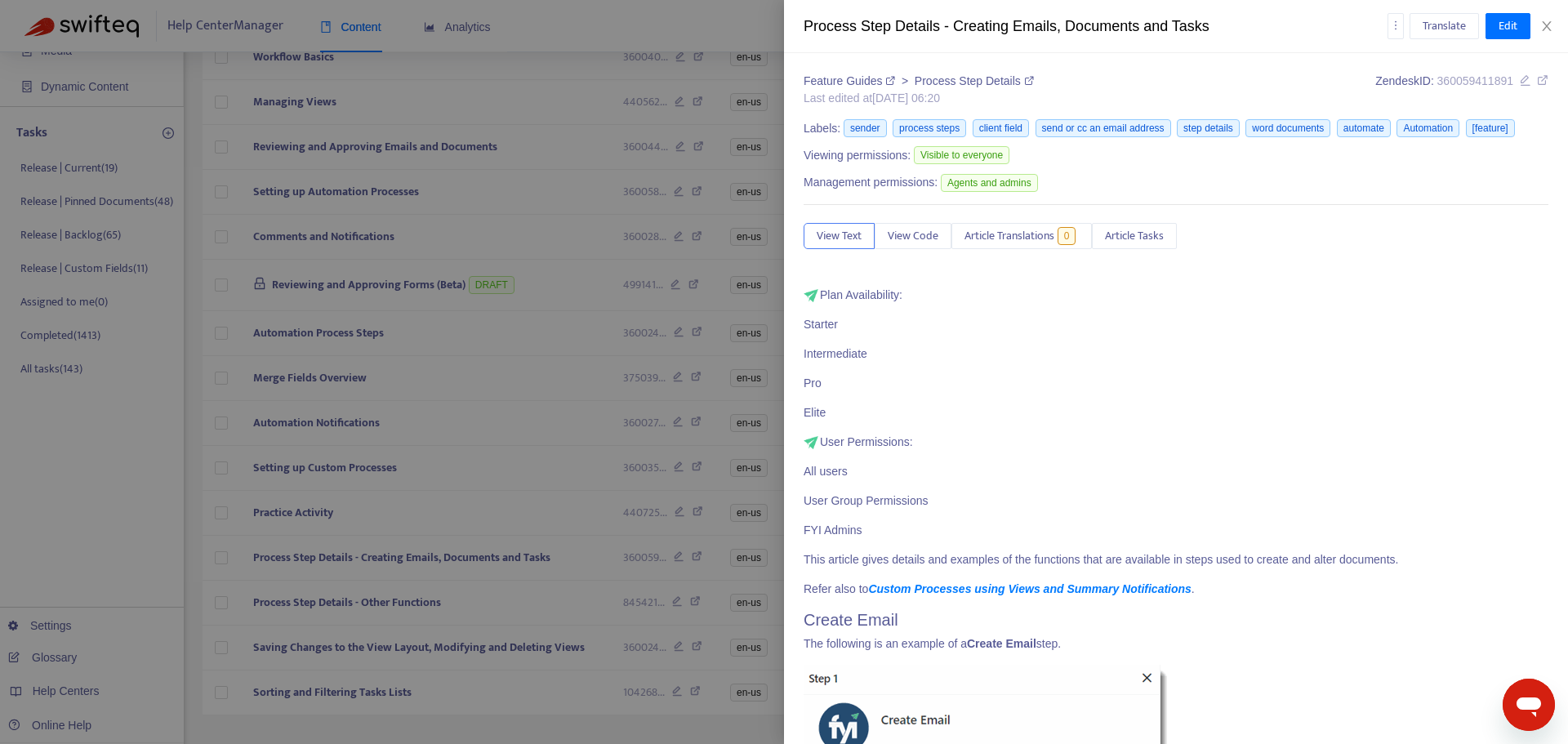
click at [582, 601] on div at bounding box center [784, 372] width 1568 height 744
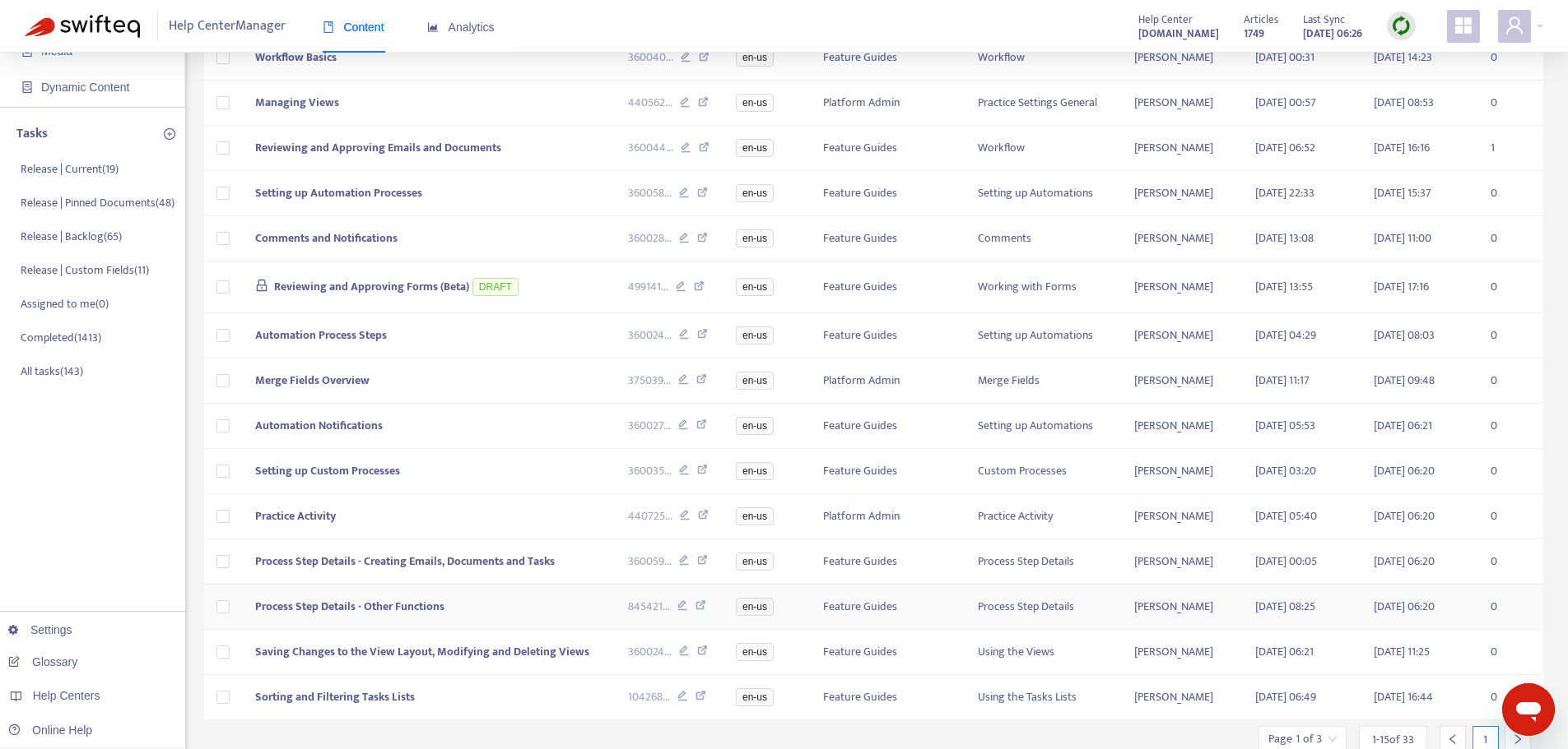
click at [580, 612] on td "Process Step Details - Other Functions" at bounding box center [428, 607] width 373 height 45
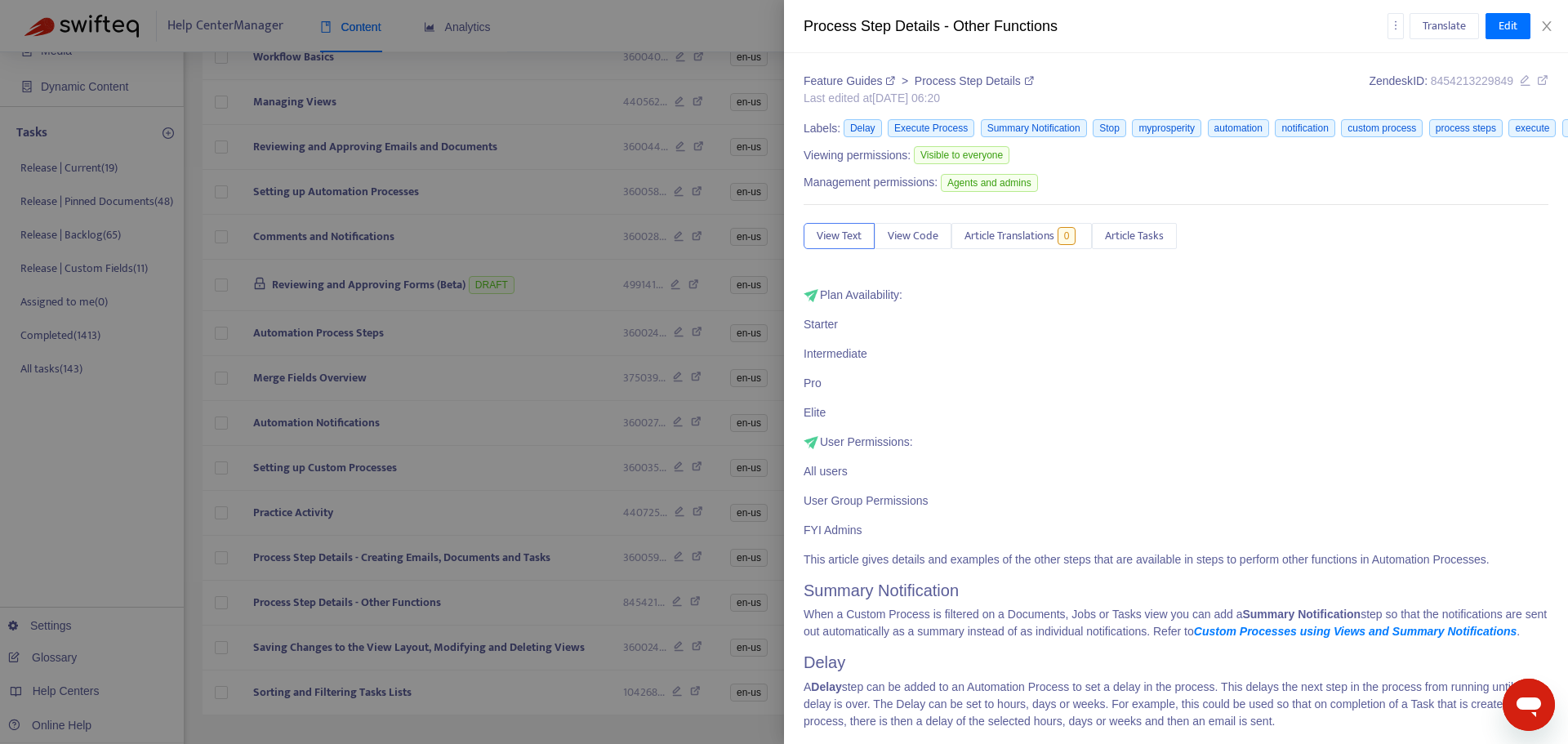
click at [1536, 85] on div "Feature Guides > Process Step Details Last edited at [DATE] 06:20 Zendesk ID: 8…" at bounding box center [1176, 398] width 784 height 691
click at [1536, 79] on icon at bounding box center [1542, 79] width 11 height 11
click at [505, 520] on div at bounding box center [784, 372] width 1568 height 744
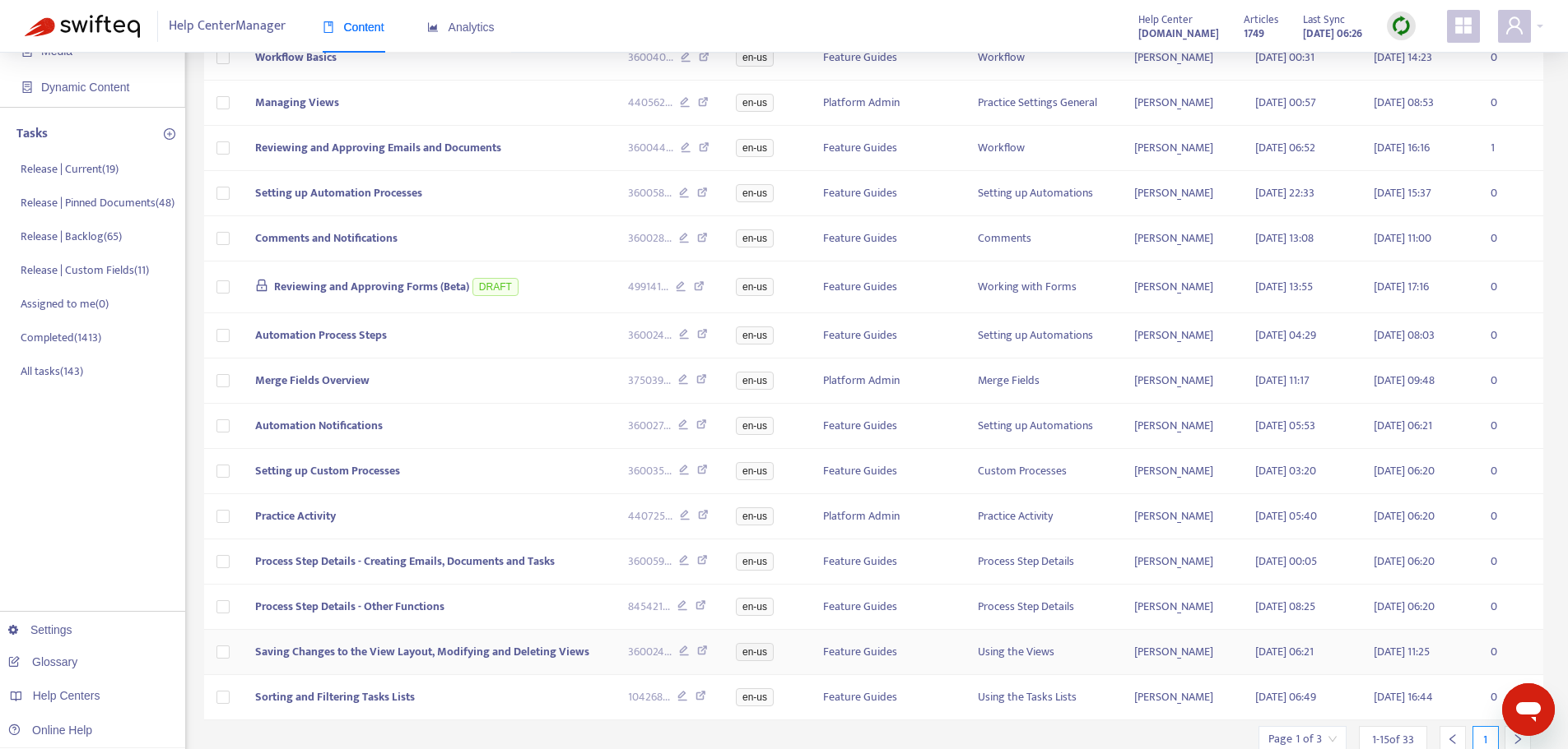
click at [493, 675] on td "Saving Changes to the View Layout, Modifying and Deleting Views" at bounding box center [428, 652] width 373 height 45
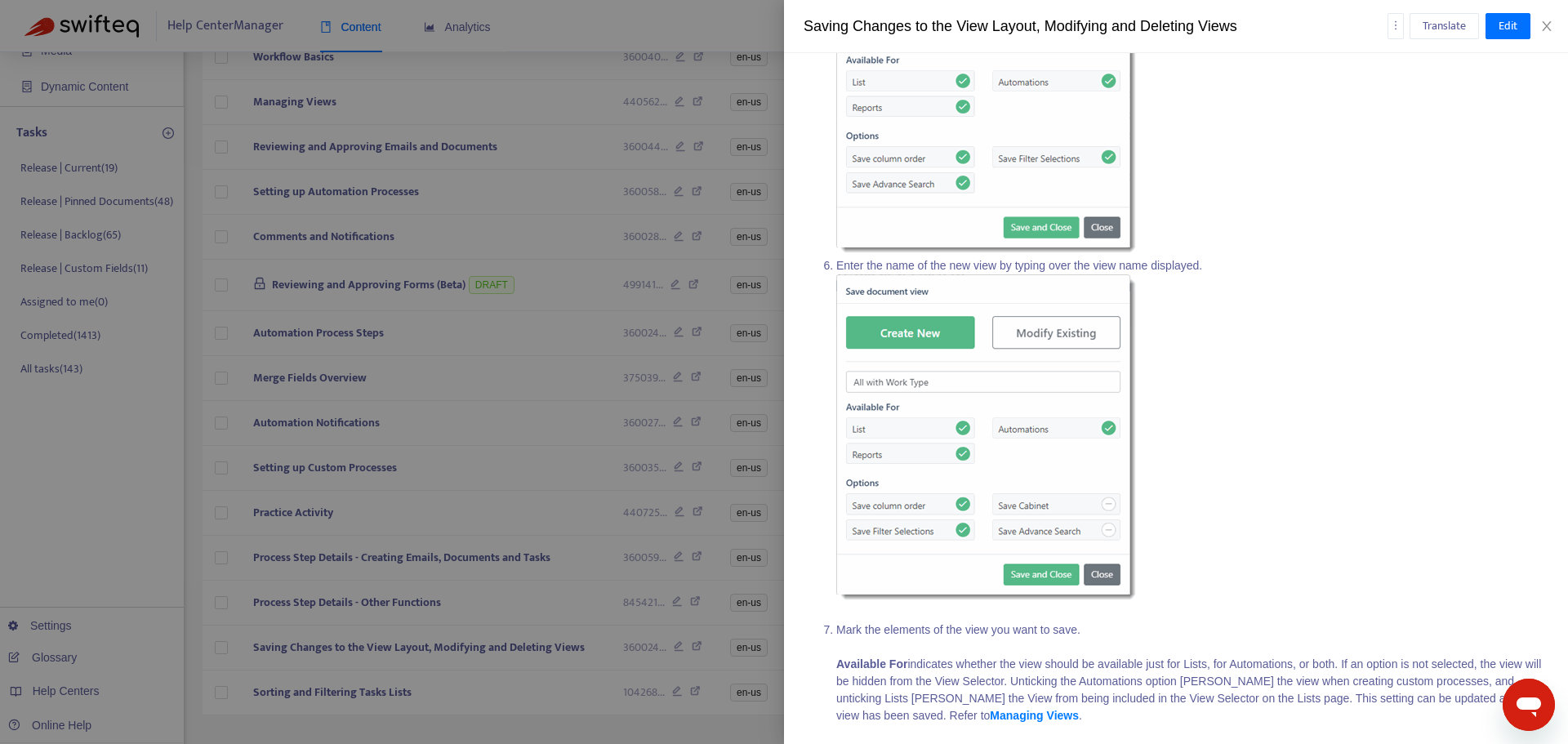
scroll to position [591, 0]
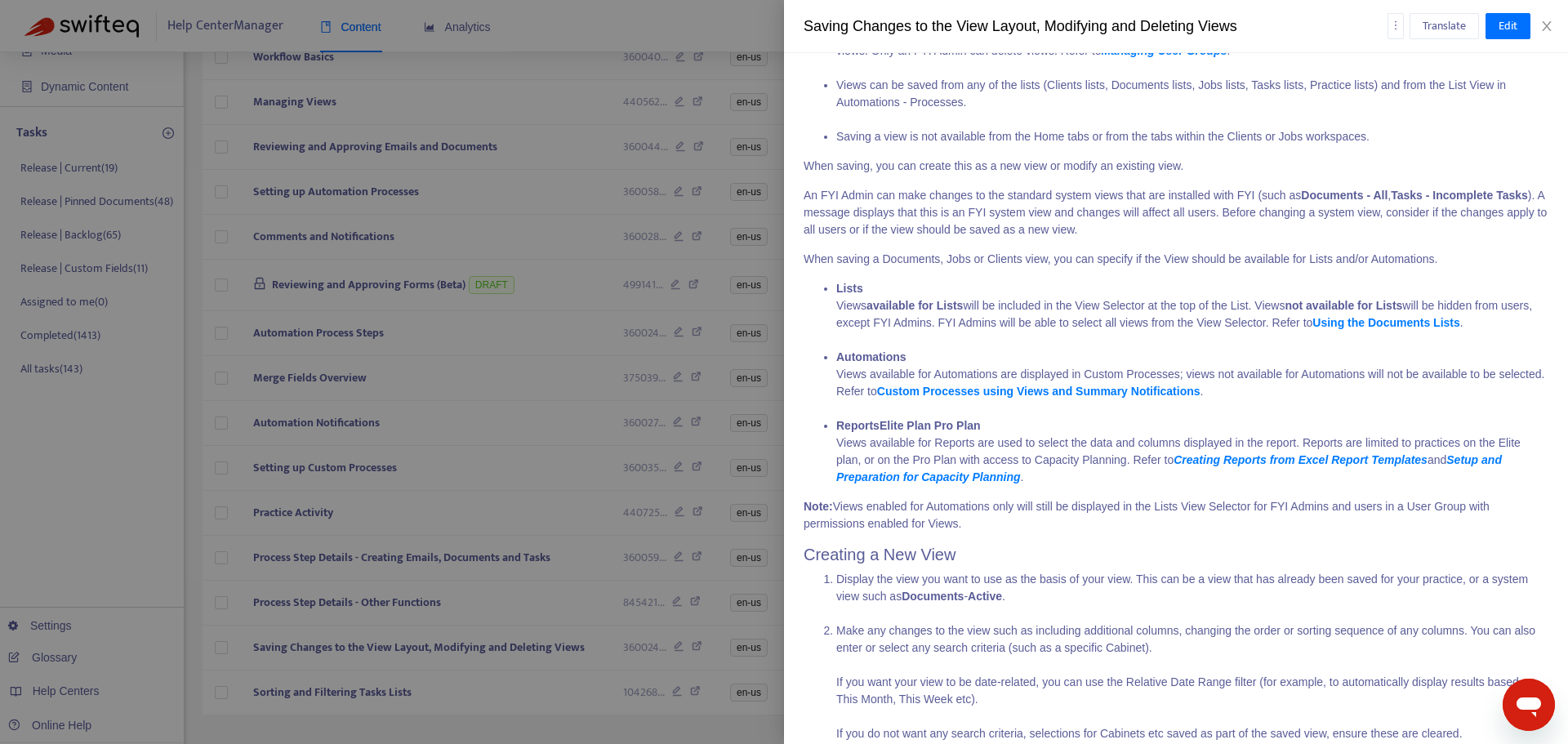
click at [1026, 446] on li "Reports Elite Plan Pro Plan Views available for Reports are used to select the …" at bounding box center [1191, 452] width 712 height 69
click at [507, 490] on div at bounding box center [784, 372] width 1568 height 744
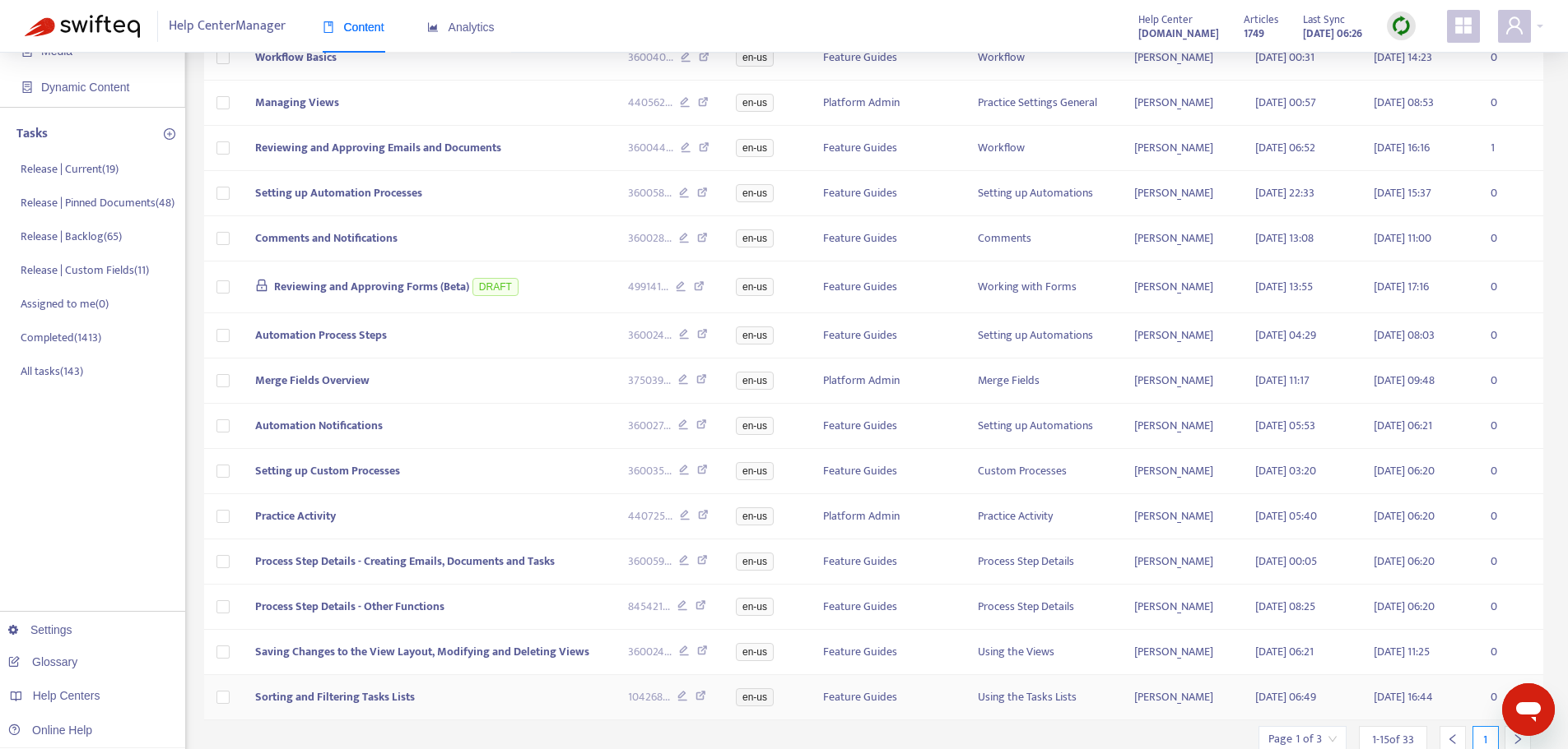
click at [463, 714] on td "Sorting and Filtering Tasks Lists" at bounding box center [428, 698] width 373 height 45
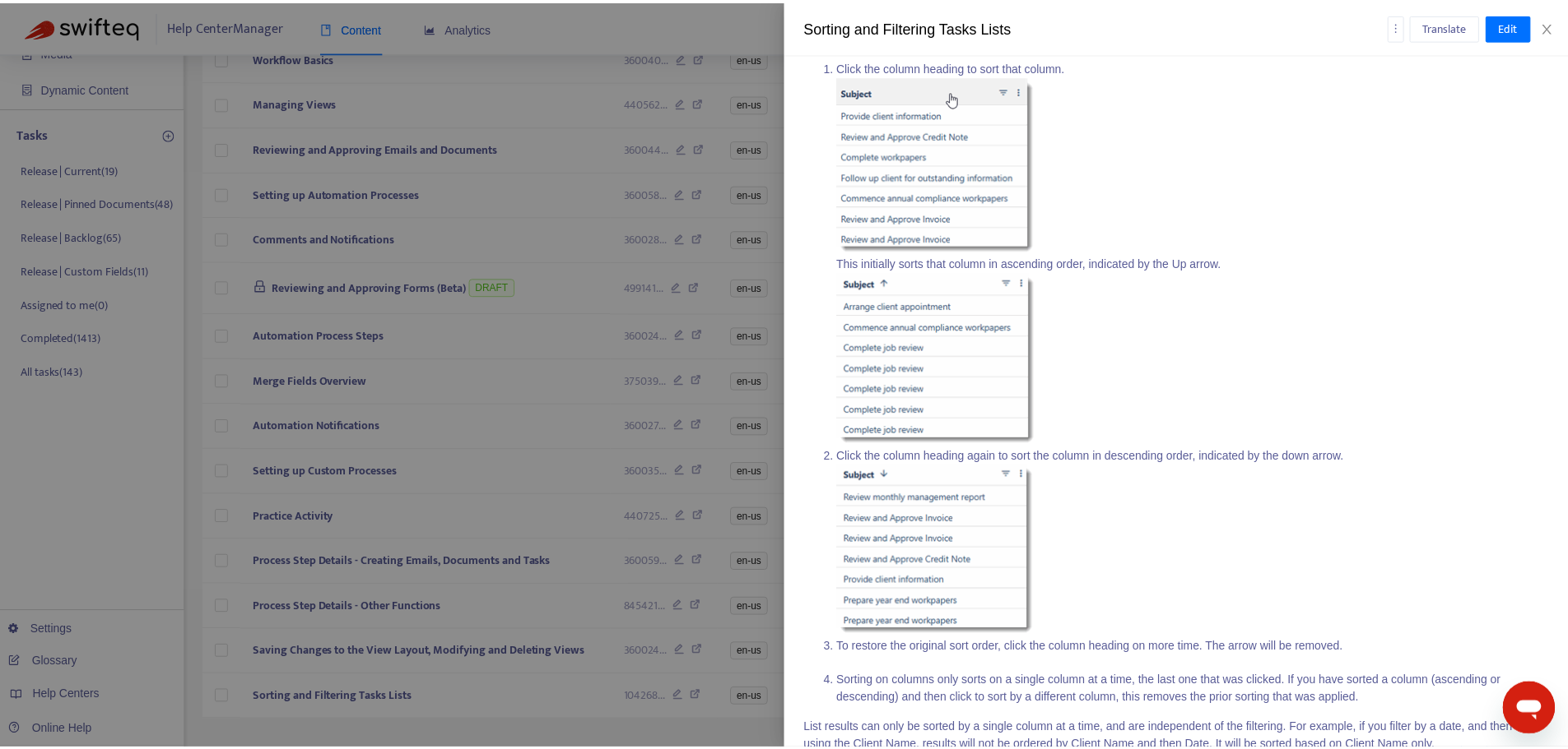
scroll to position [6705, 0]
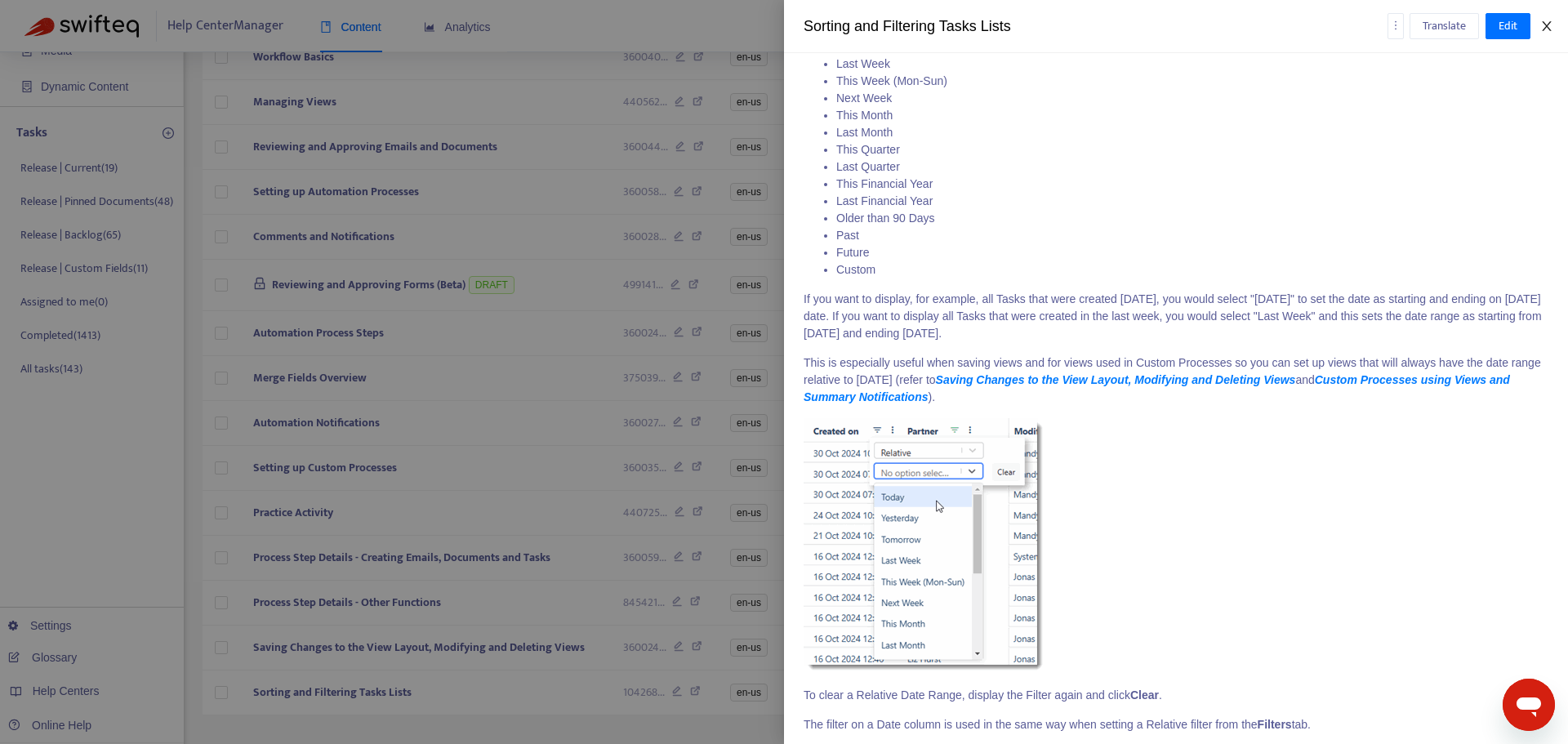
click at [1549, 27] on icon "close" at bounding box center [1546, 26] width 13 height 13
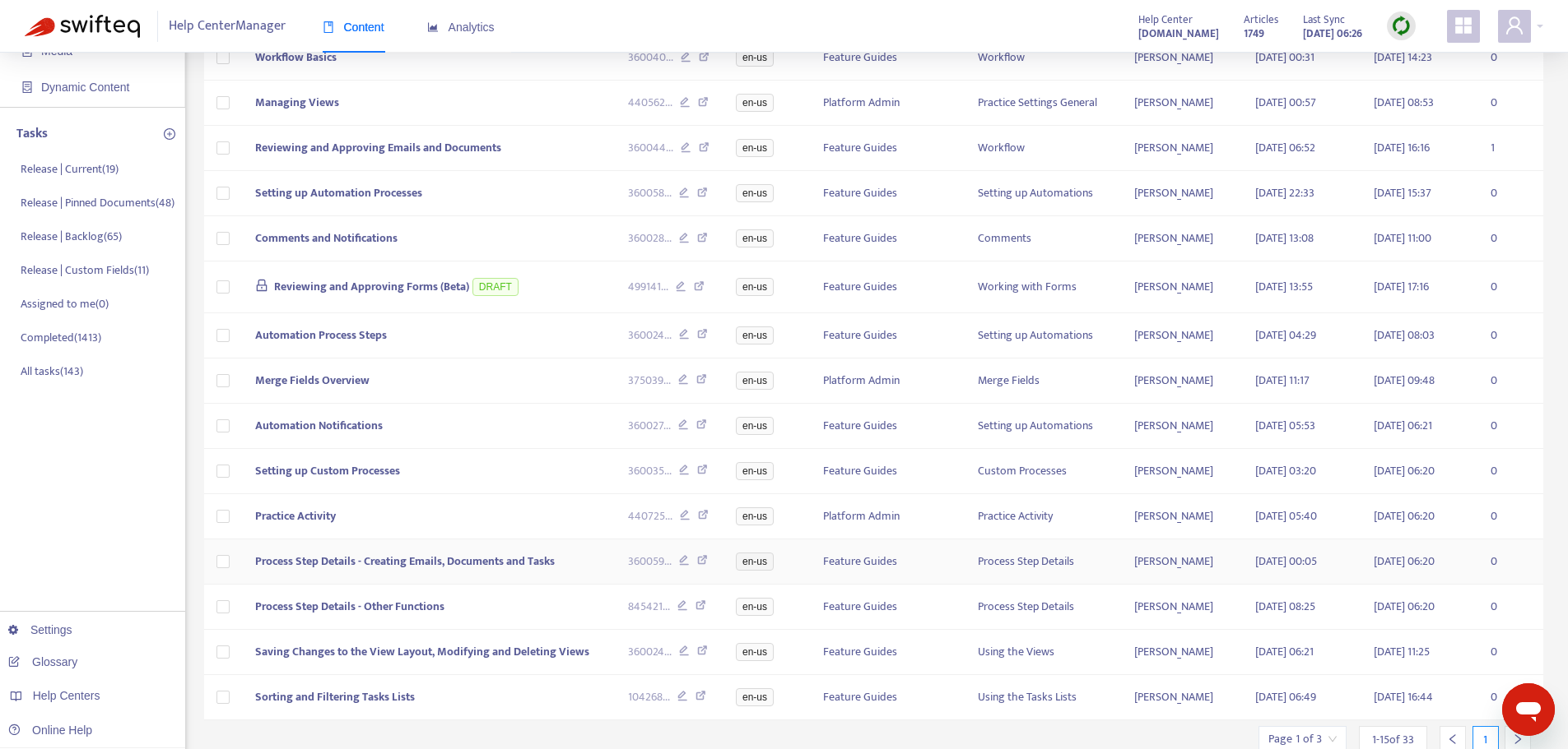
scroll to position [291, 0]
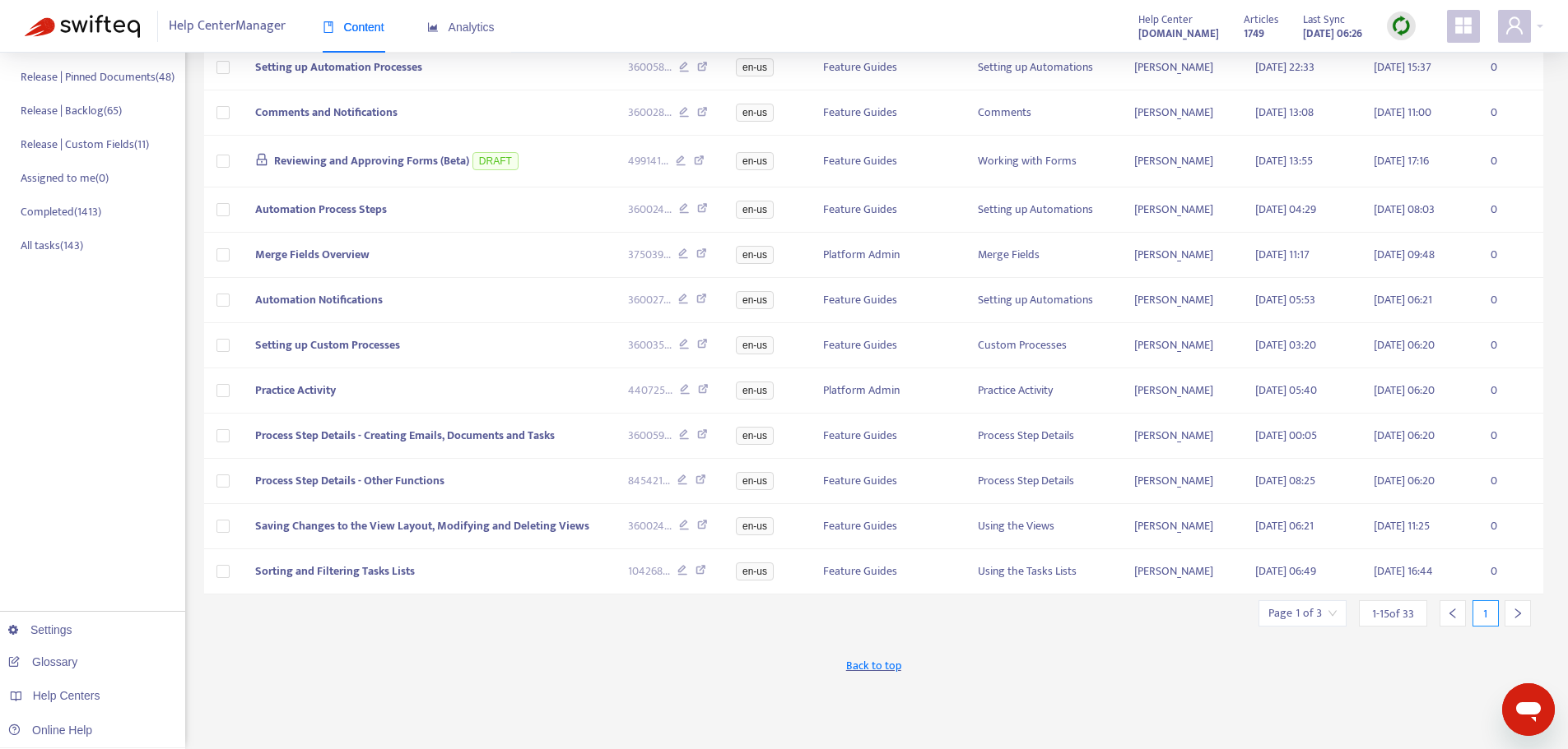
click at [1525, 616] on div at bounding box center [1517, 613] width 27 height 27
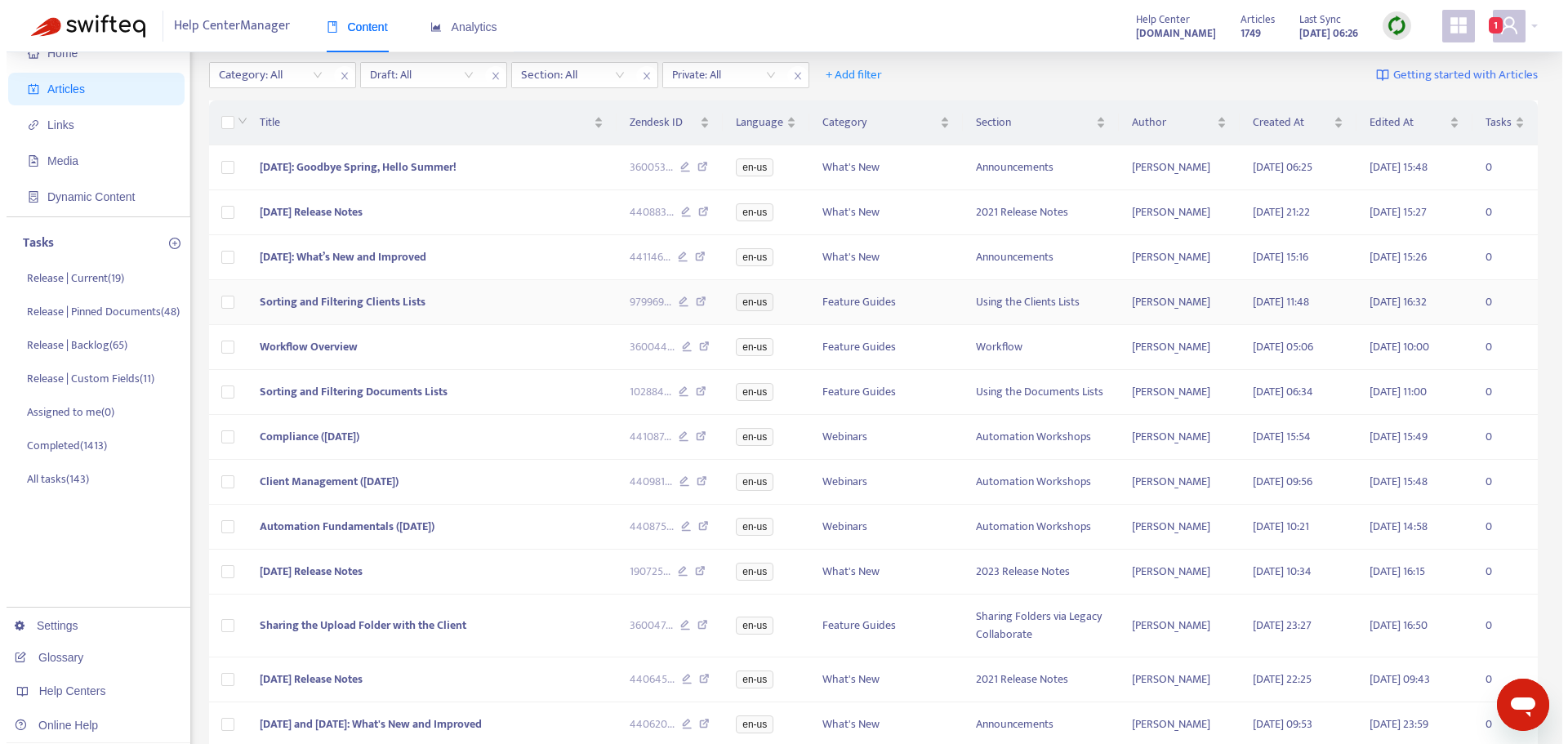
scroll to position [82, 0]
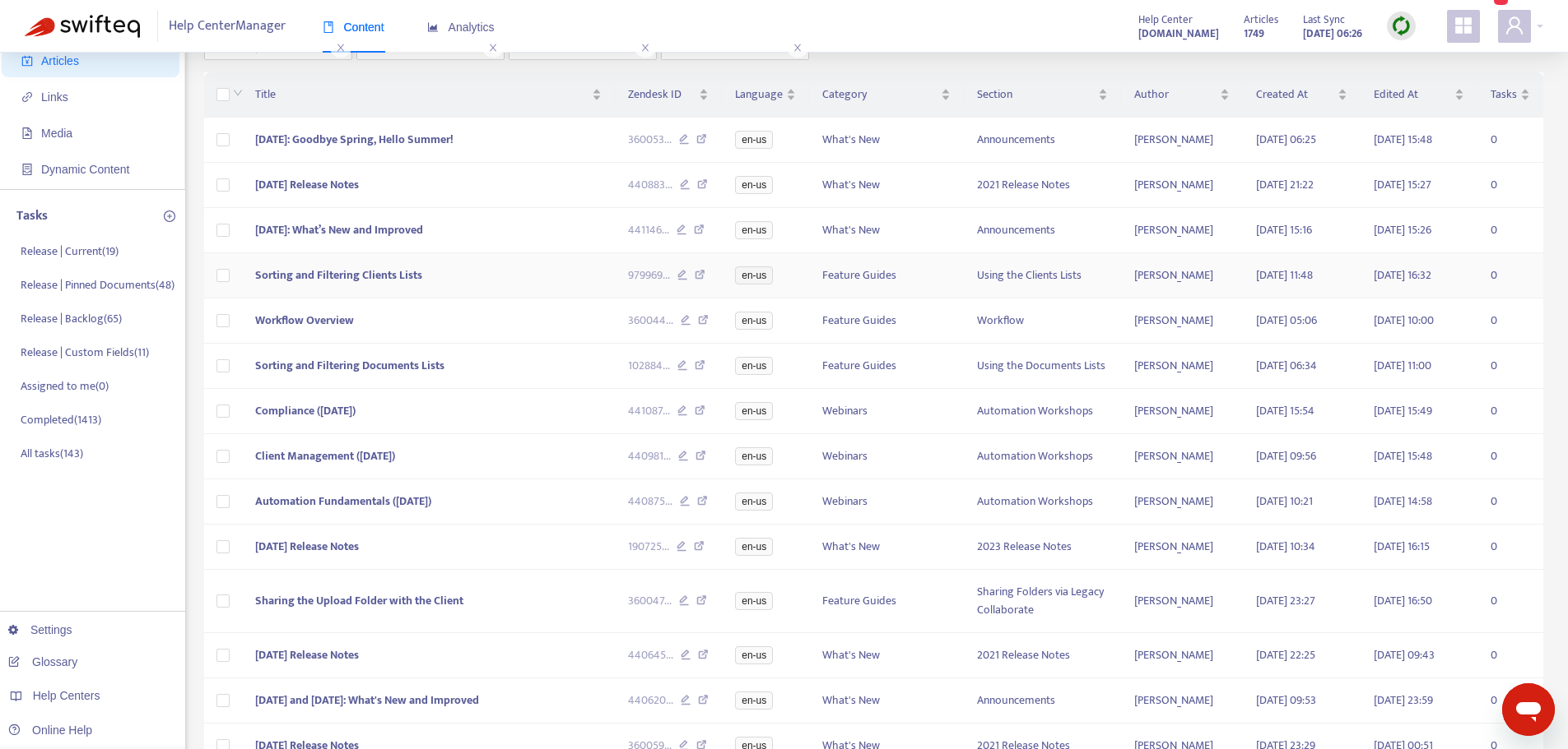
click at [455, 273] on td "Sorting and Filtering Clients Lists" at bounding box center [428, 276] width 372 height 45
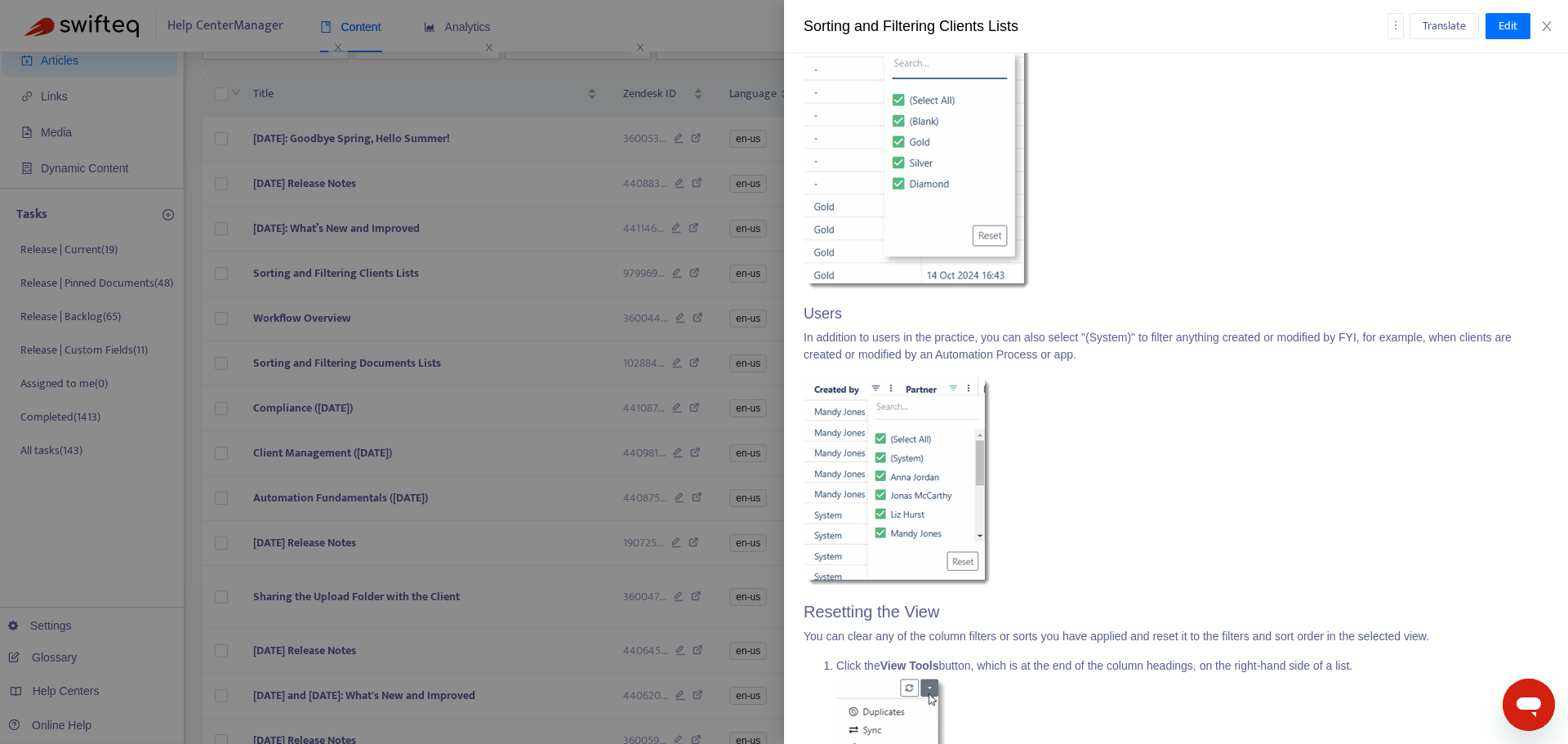
scroll to position [7857, 0]
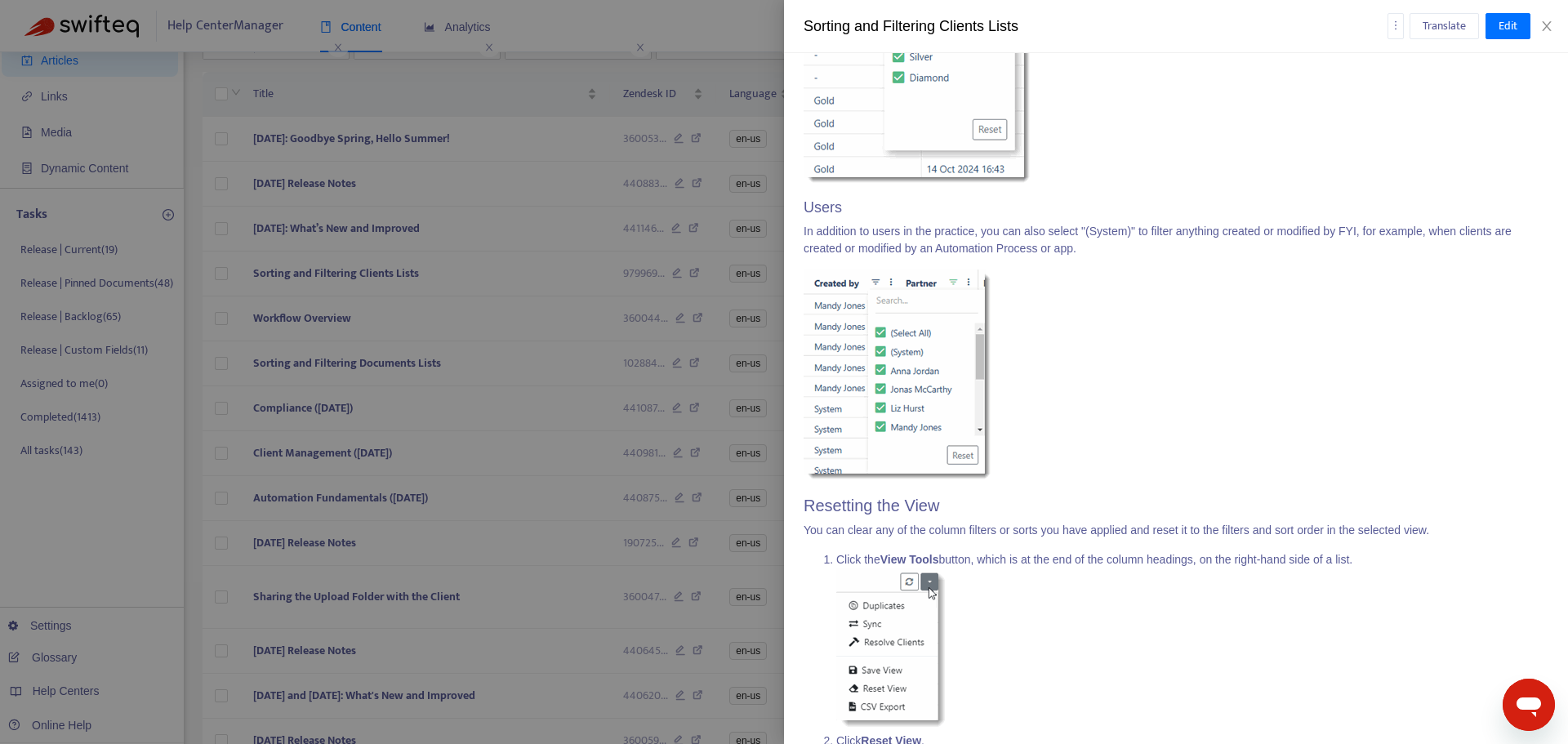
click at [506, 210] on div at bounding box center [784, 372] width 1568 height 744
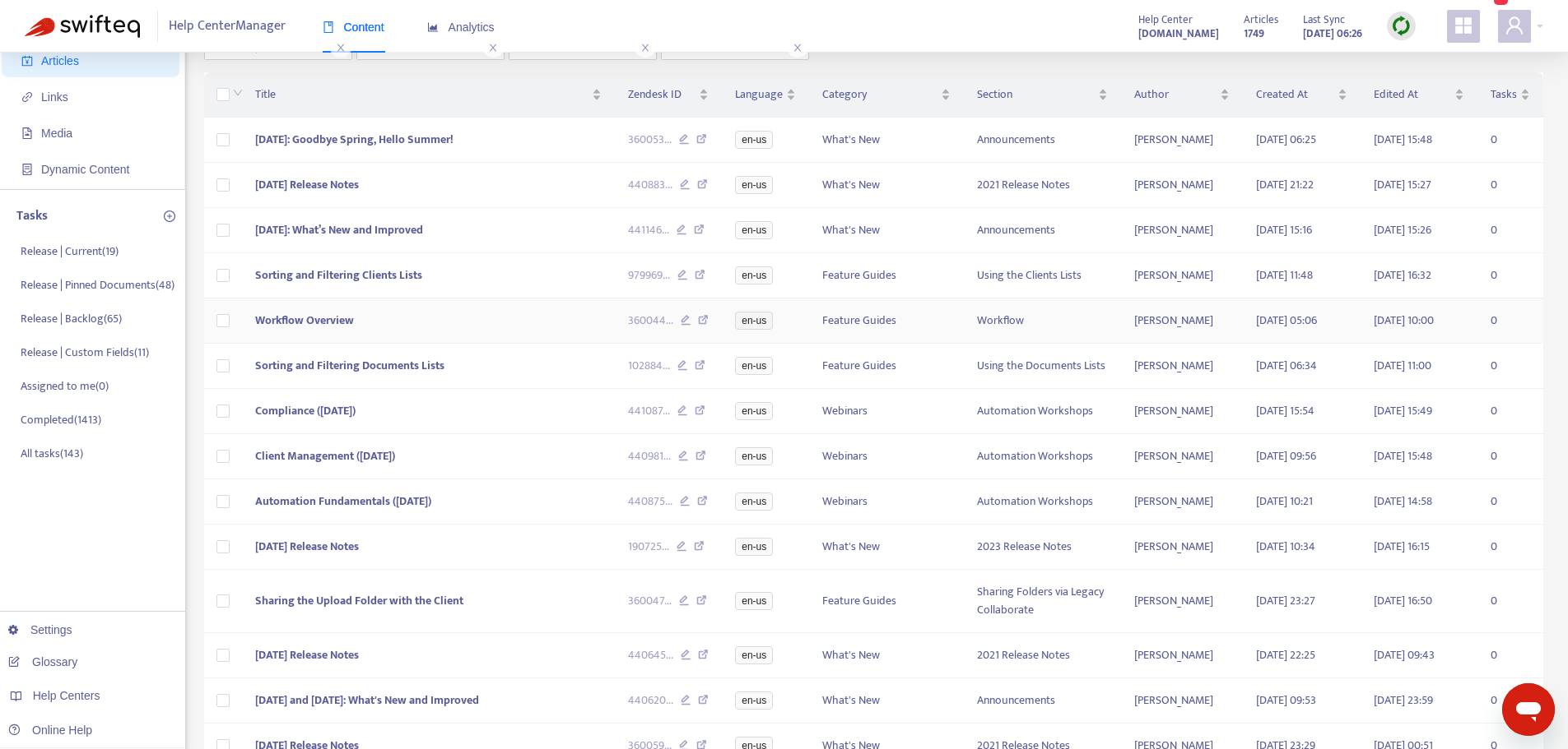
click at [503, 327] on td "Workflow Overview" at bounding box center [428, 321] width 372 height 45
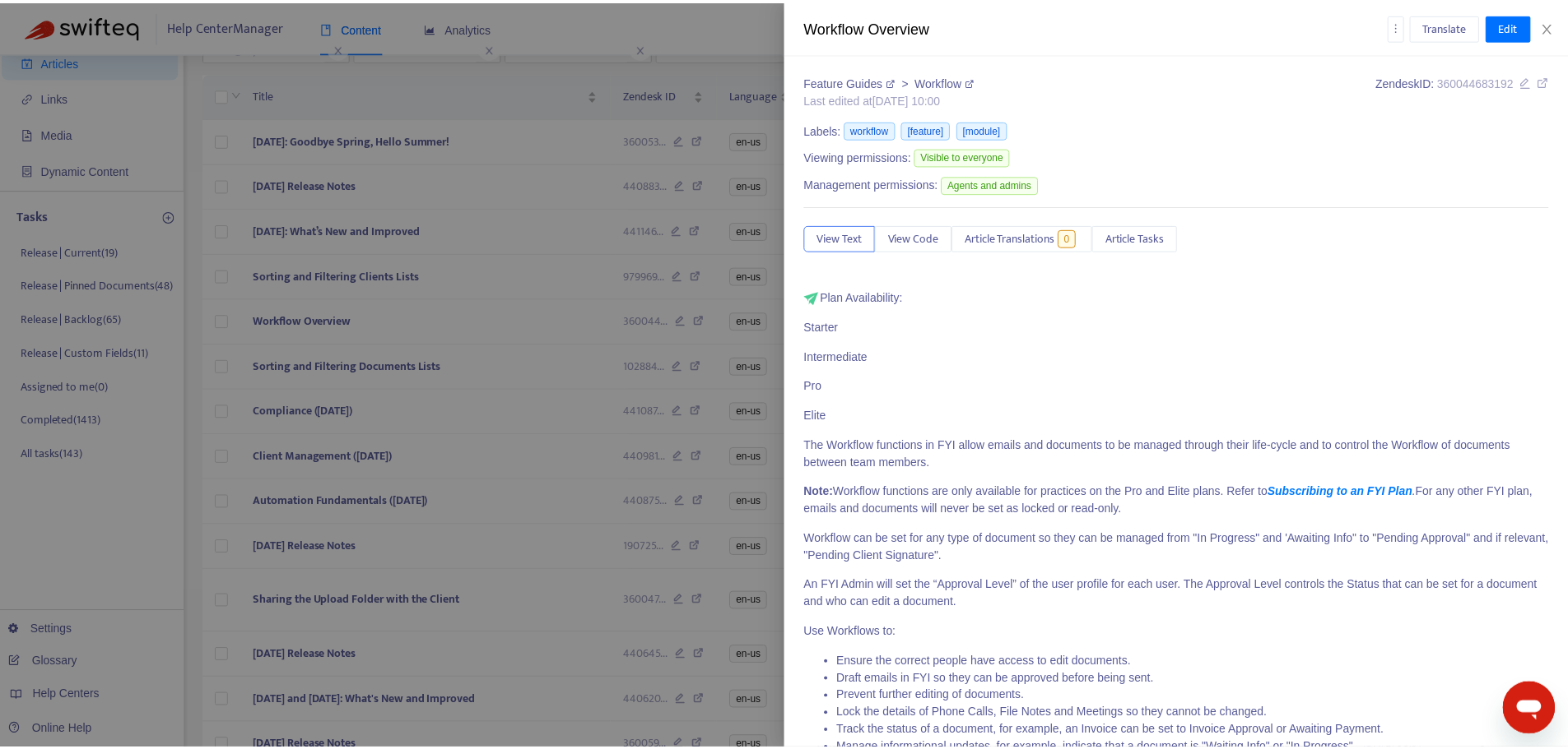
scroll to position [504, 0]
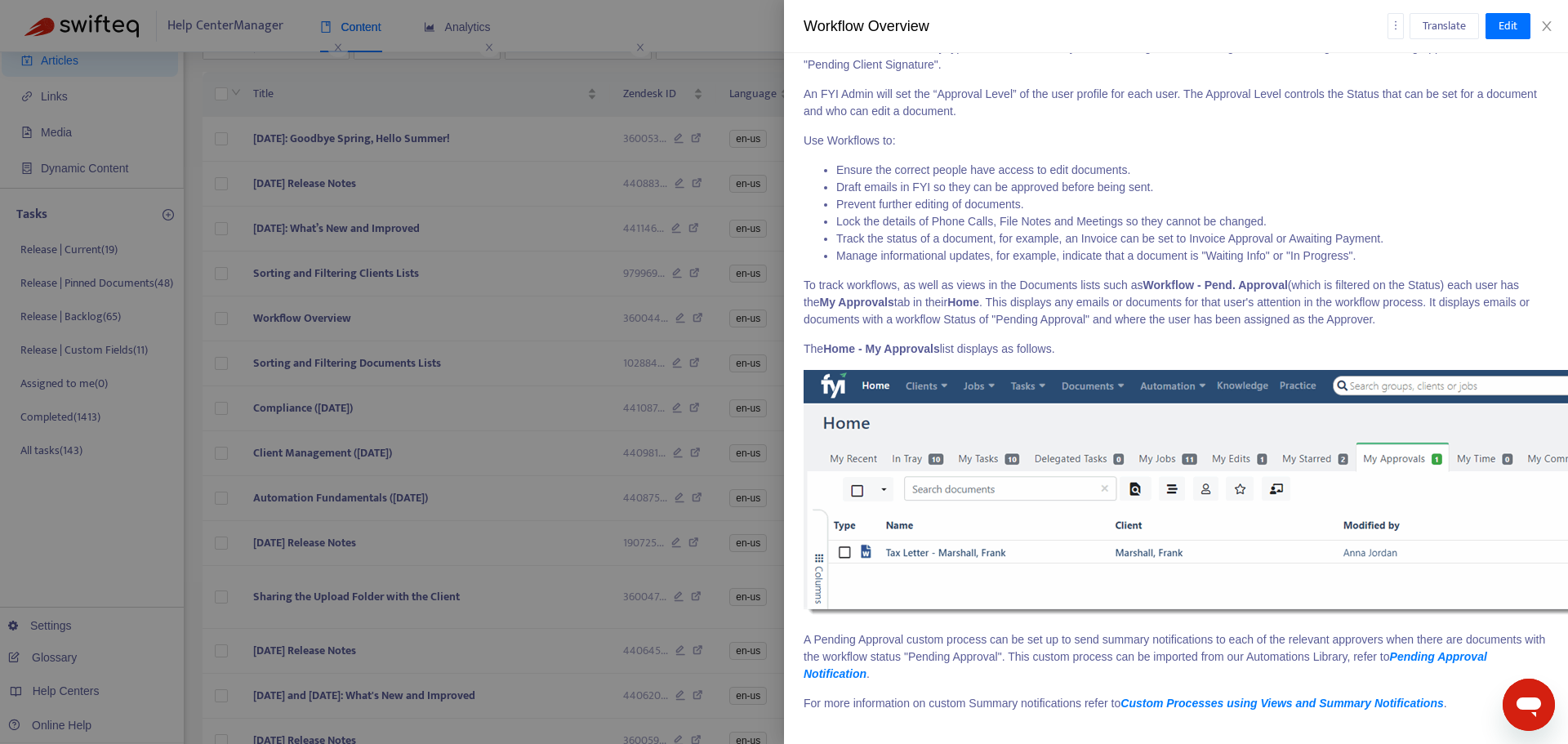
click at [521, 457] on div at bounding box center [784, 372] width 1568 height 744
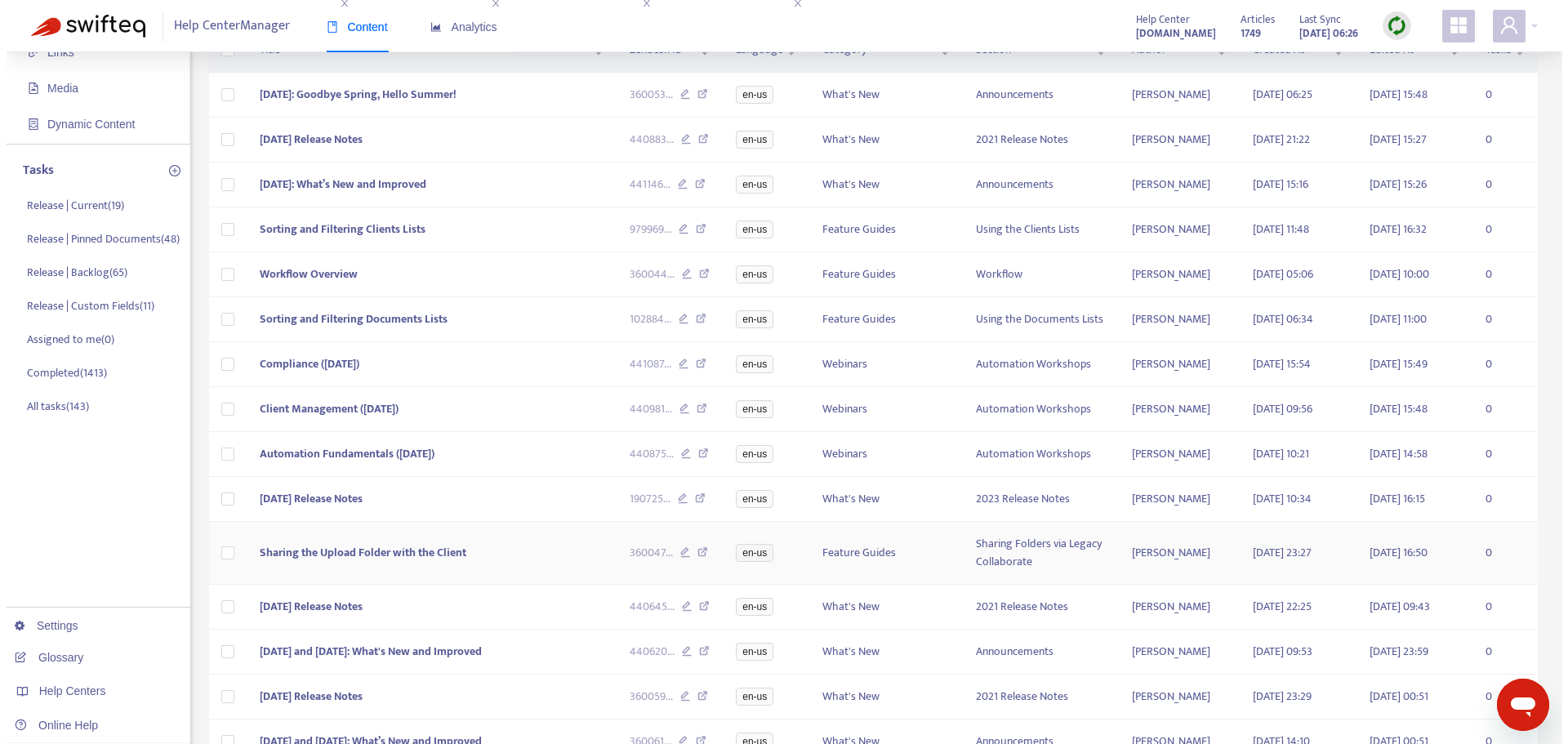
scroll to position [164, 0]
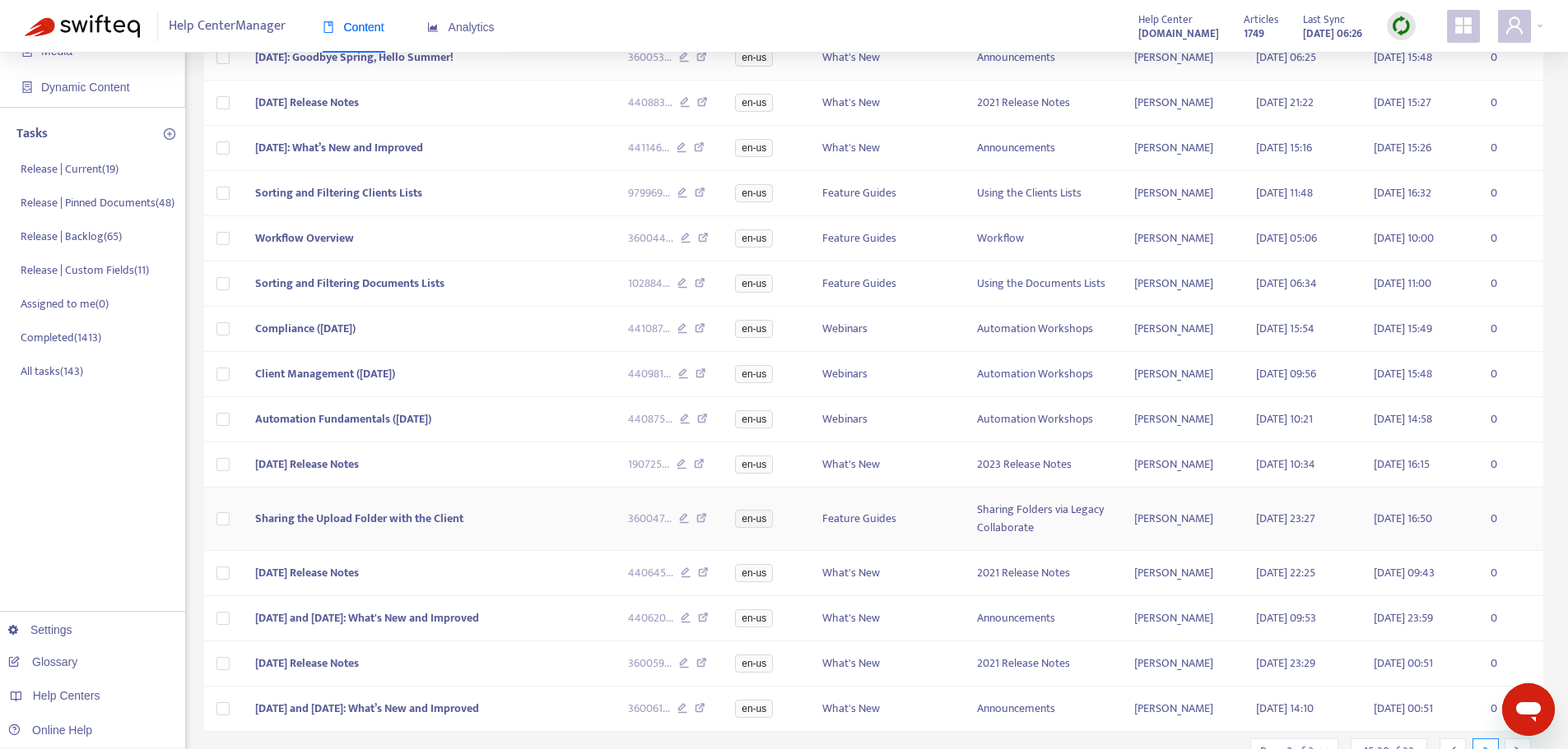
click at [484, 519] on td "Sharing the Upload Folder with the Client" at bounding box center [428, 519] width 372 height 63
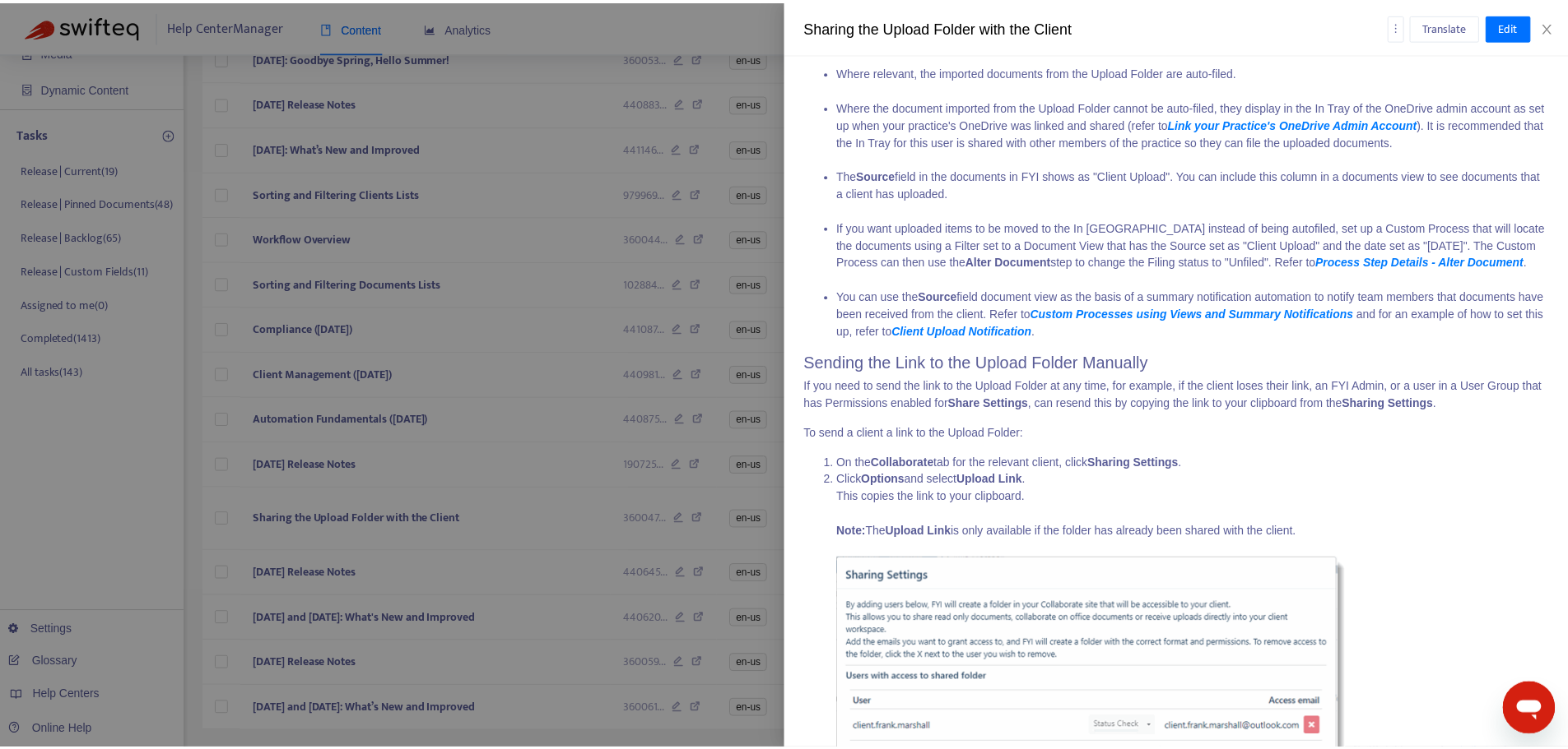
scroll to position [978, 0]
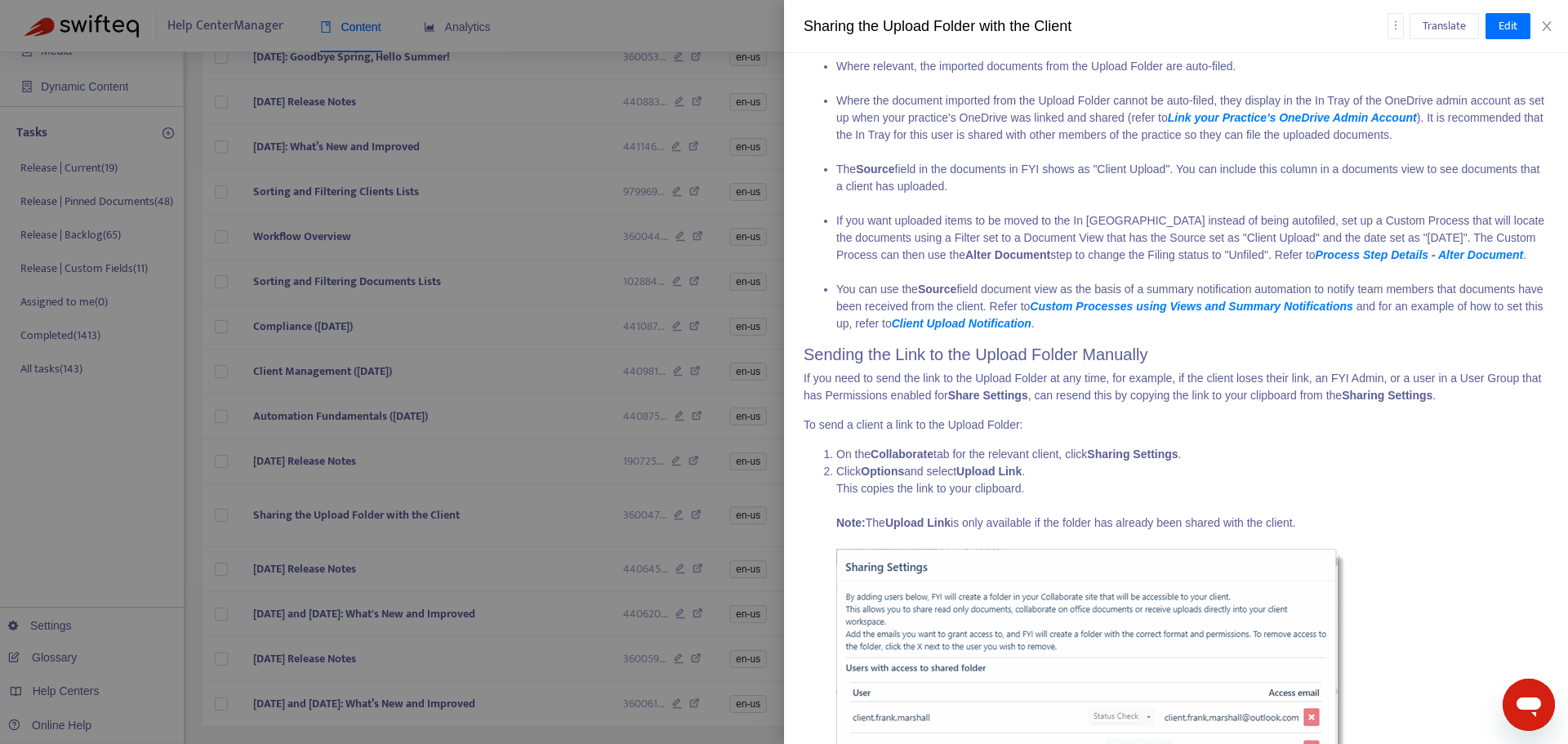
click at [635, 346] on div at bounding box center [784, 372] width 1568 height 744
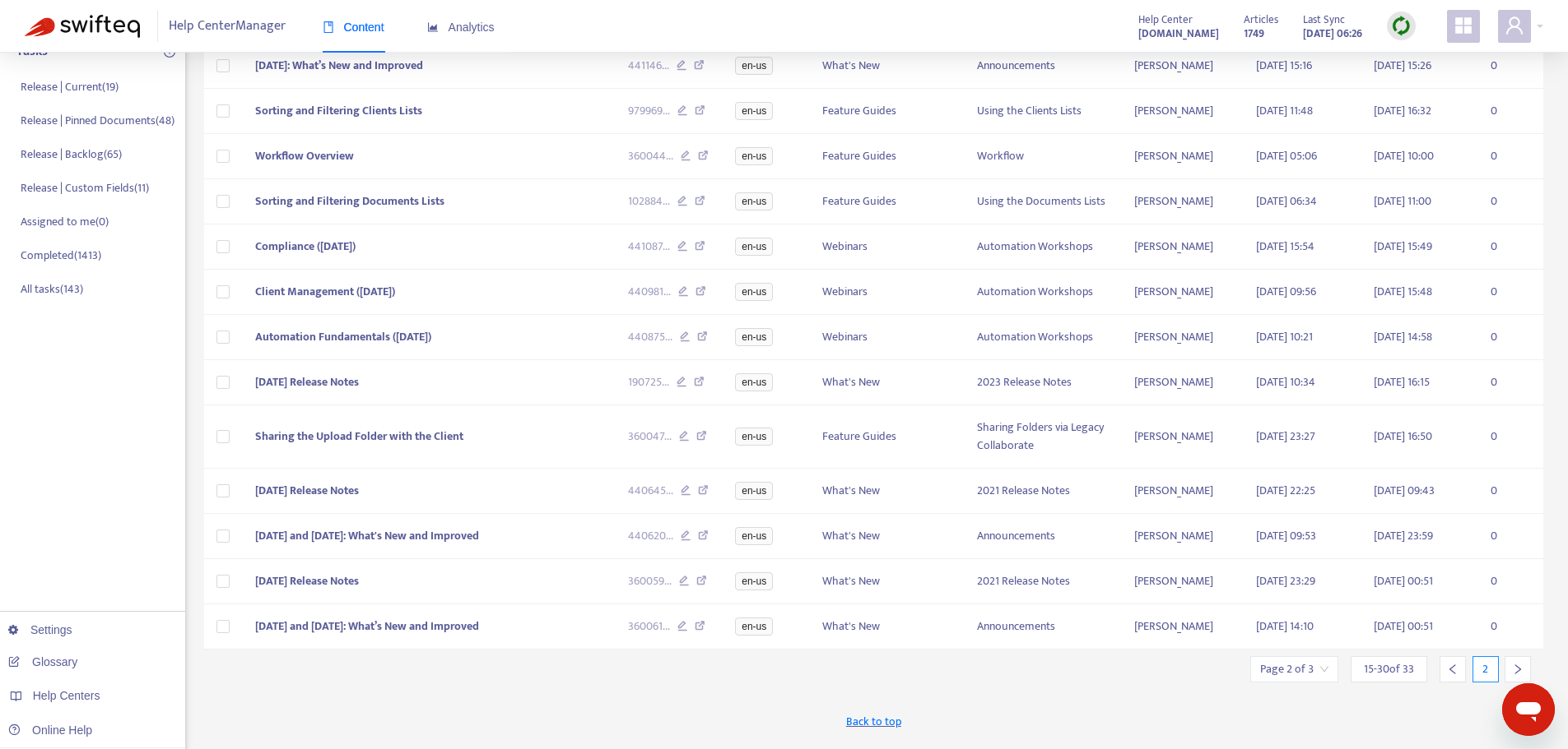
scroll to position [291, 0]
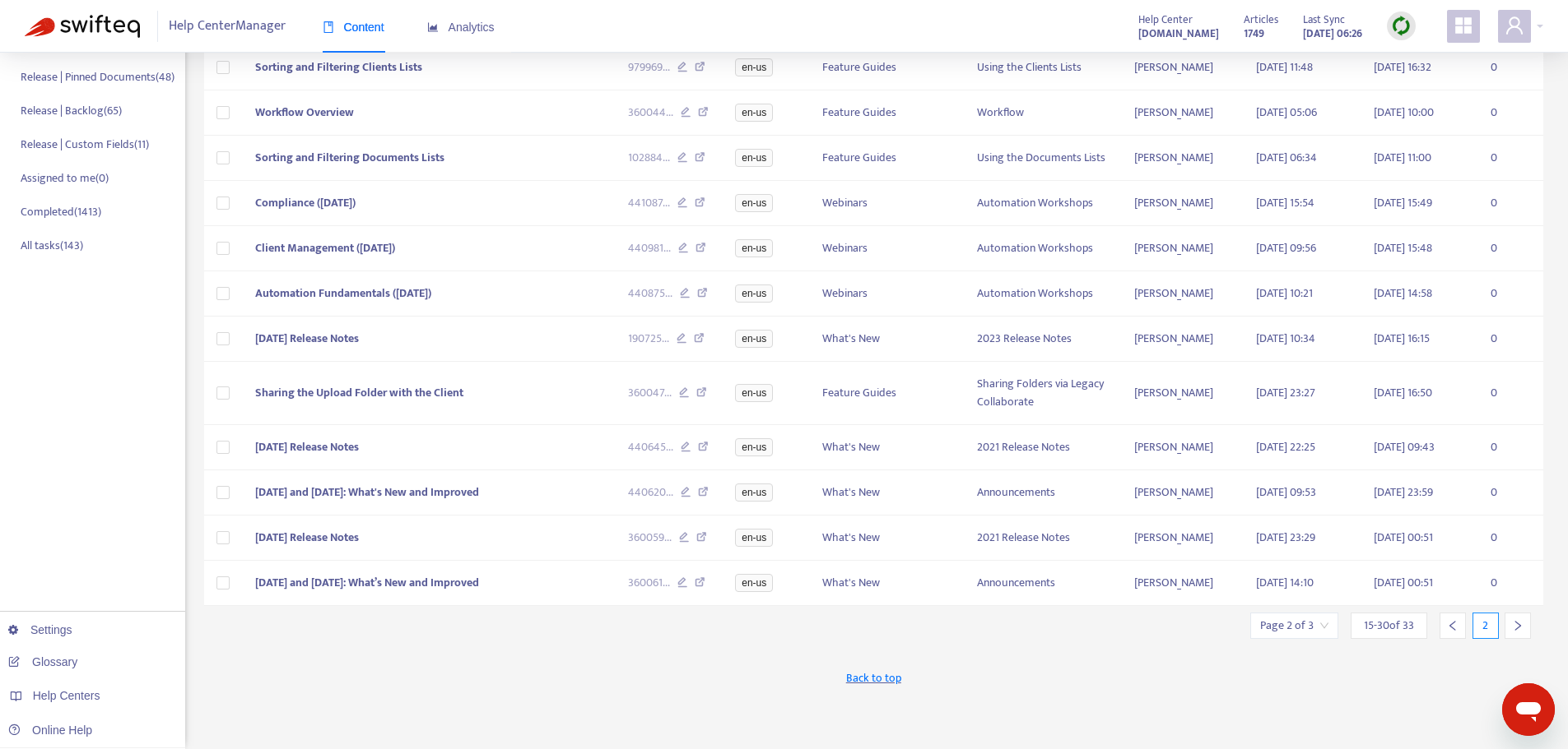
click at [1548, 635] on div "**********" at bounding box center [784, 256] width 1568 height 987
click at [1509, 636] on div at bounding box center [1517, 626] width 27 height 27
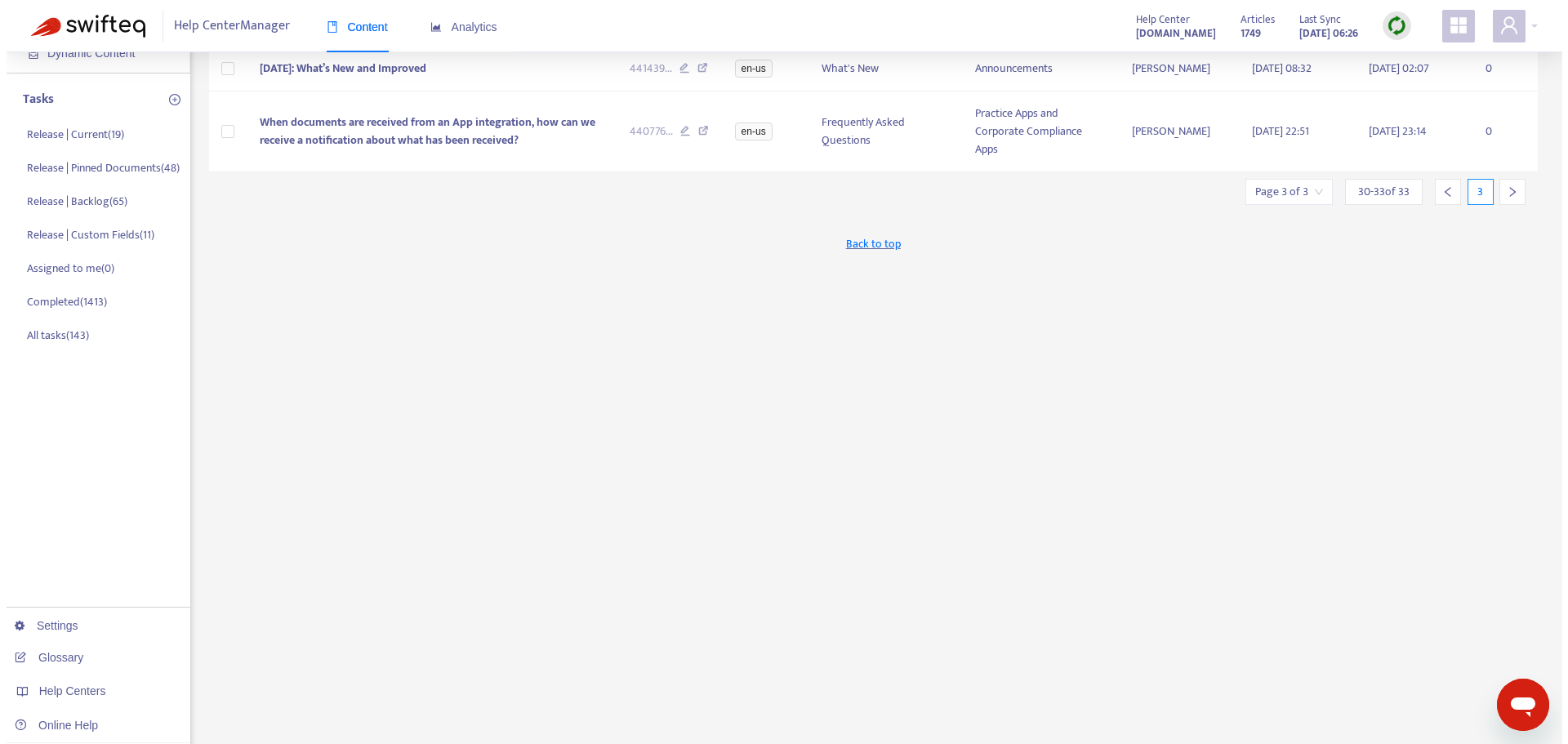
scroll to position [0, 0]
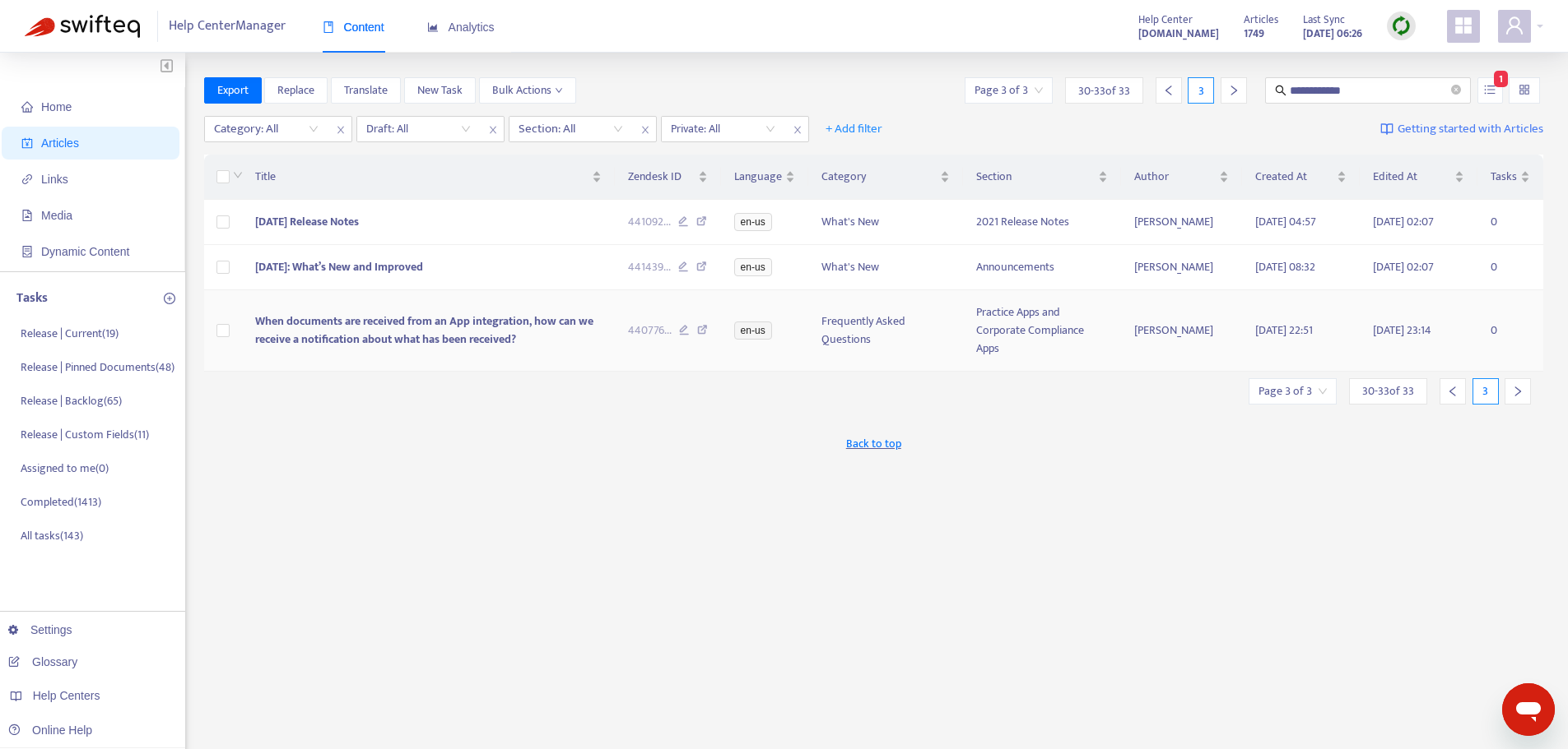
click at [430, 363] on td "When documents are received from an App integration, how can we receive a notif…" at bounding box center [428, 332] width 373 height 82
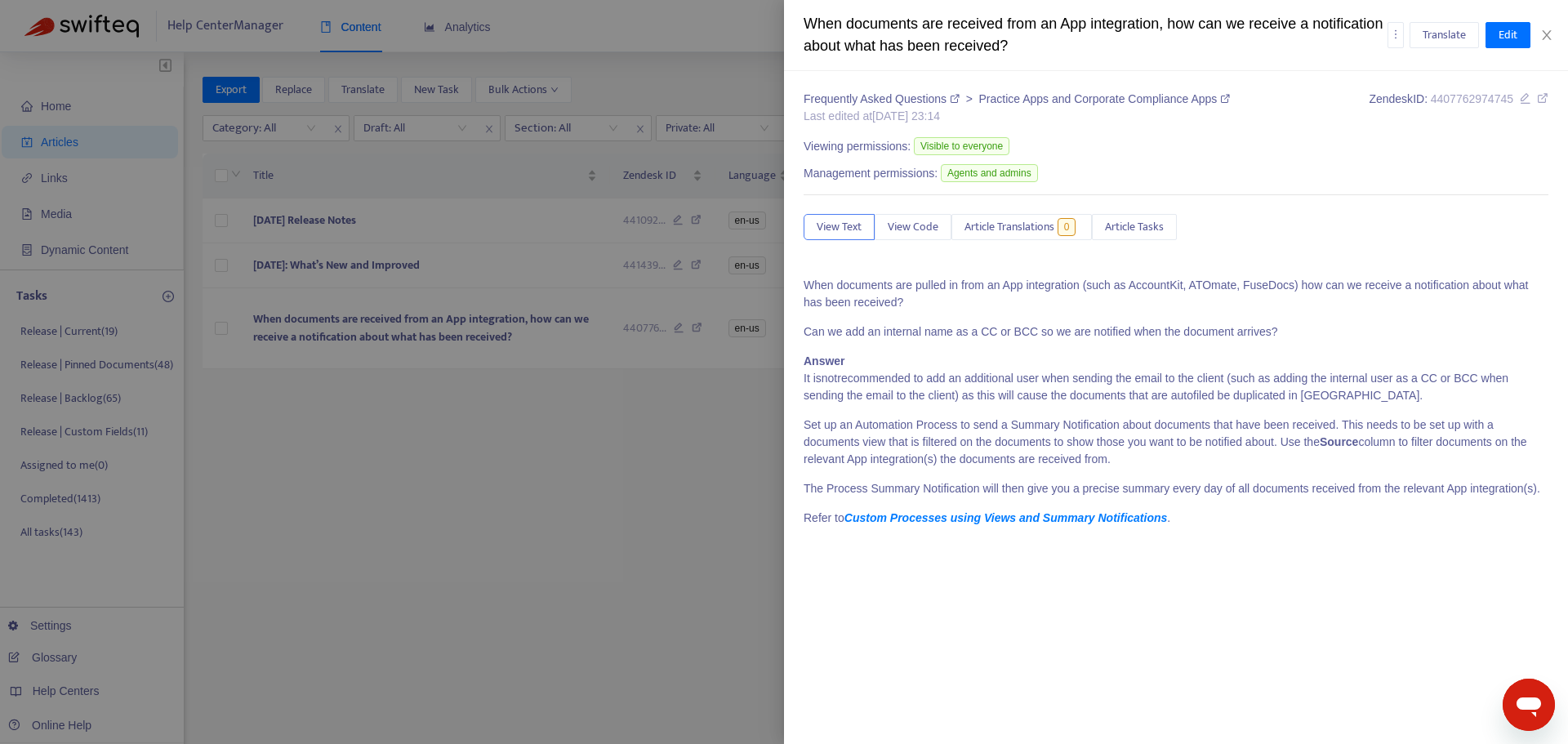
click at [1548, 96] on icon at bounding box center [1542, 98] width 11 height 11
click at [403, 528] on div at bounding box center [784, 372] width 1568 height 744
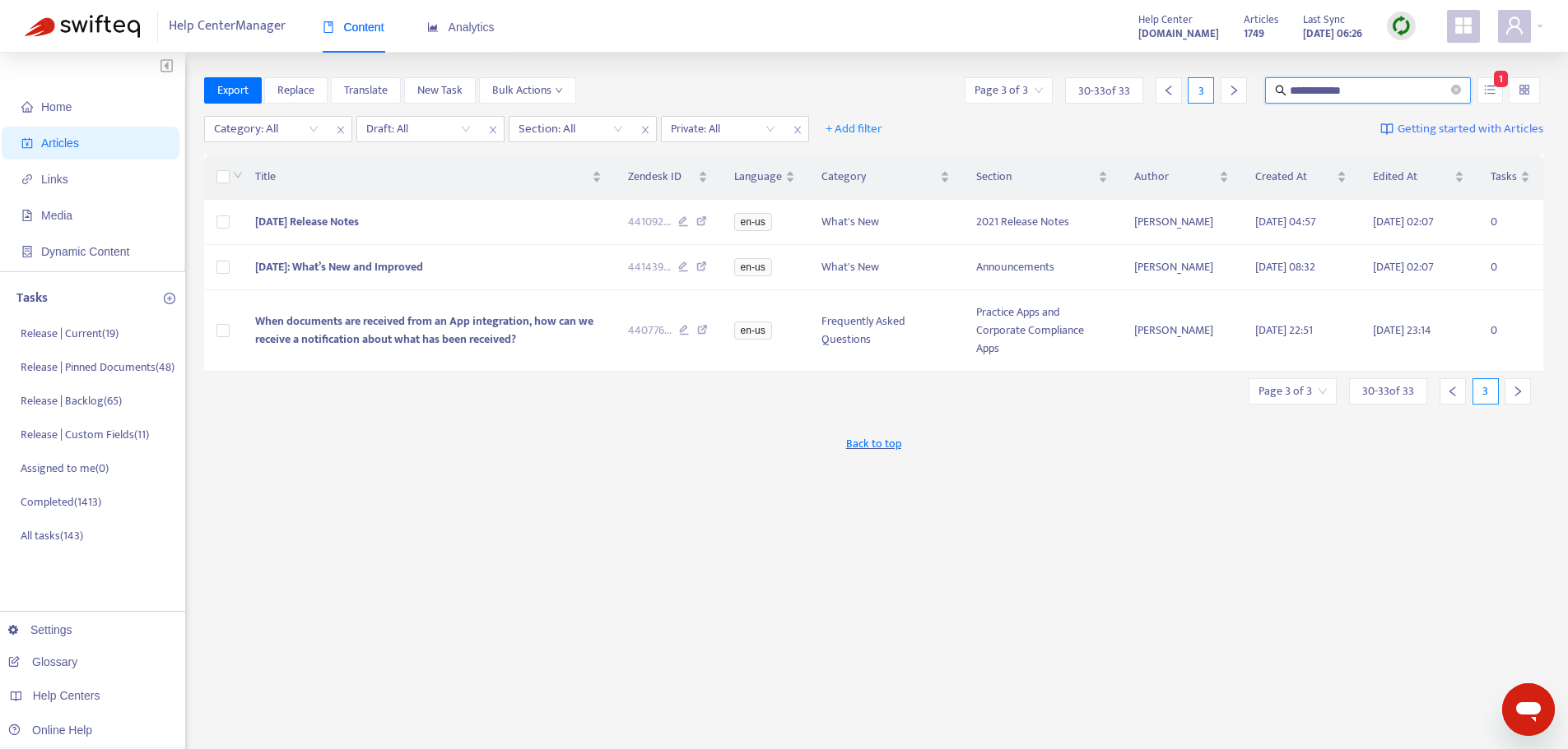
drag, startPoint x: 1395, startPoint y: 88, endPoint x: 1263, endPoint y: 86, distance: 132.0
click at [1263, 86] on div "**********" at bounding box center [1368, 90] width 212 height 27
type input "**********"
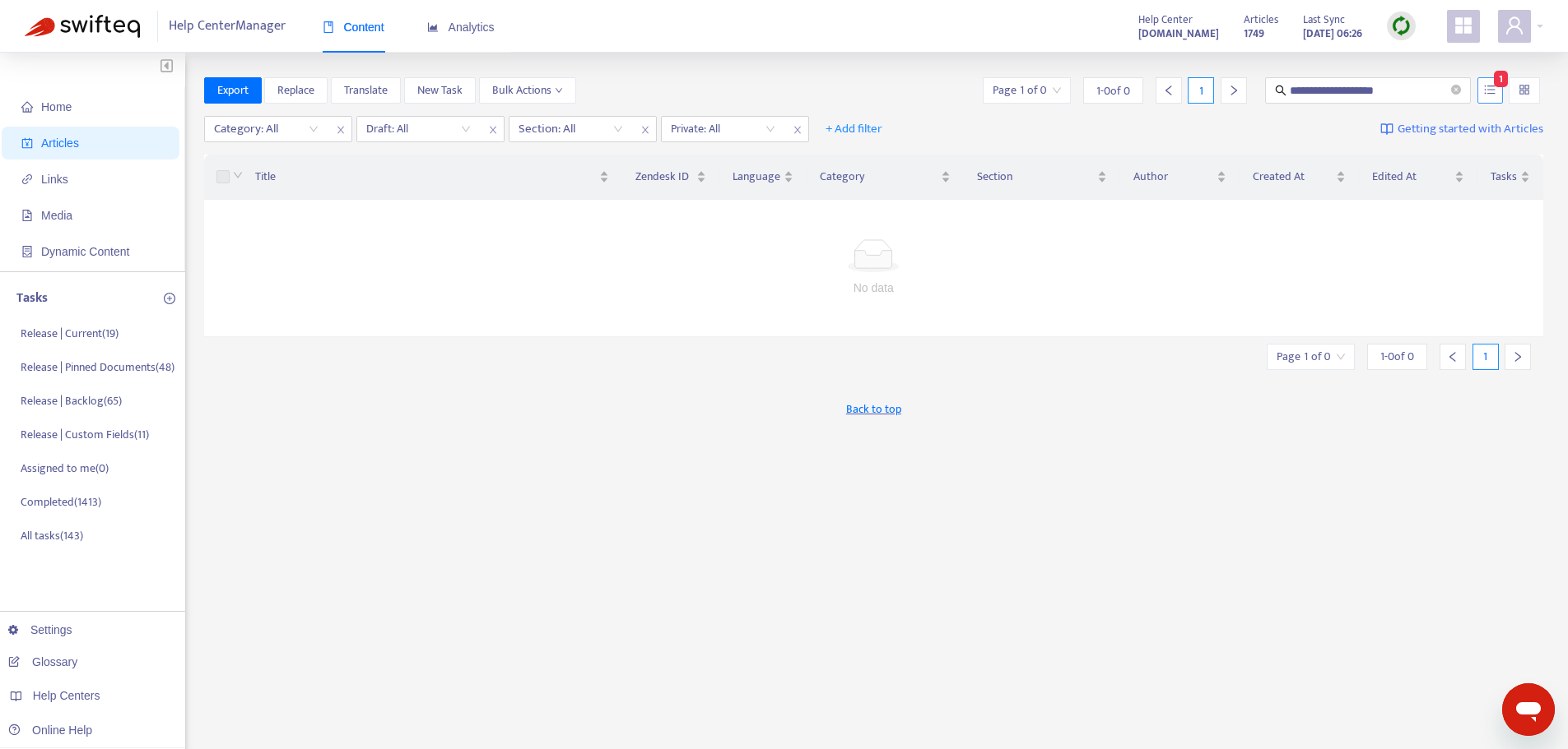
click at [1486, 99] on button "button" at bounding box center [1490, 90] width 26 height 27
click at [1381, 179] on span "Edited At" at bounding box center [1411, 176] width 79 height 18
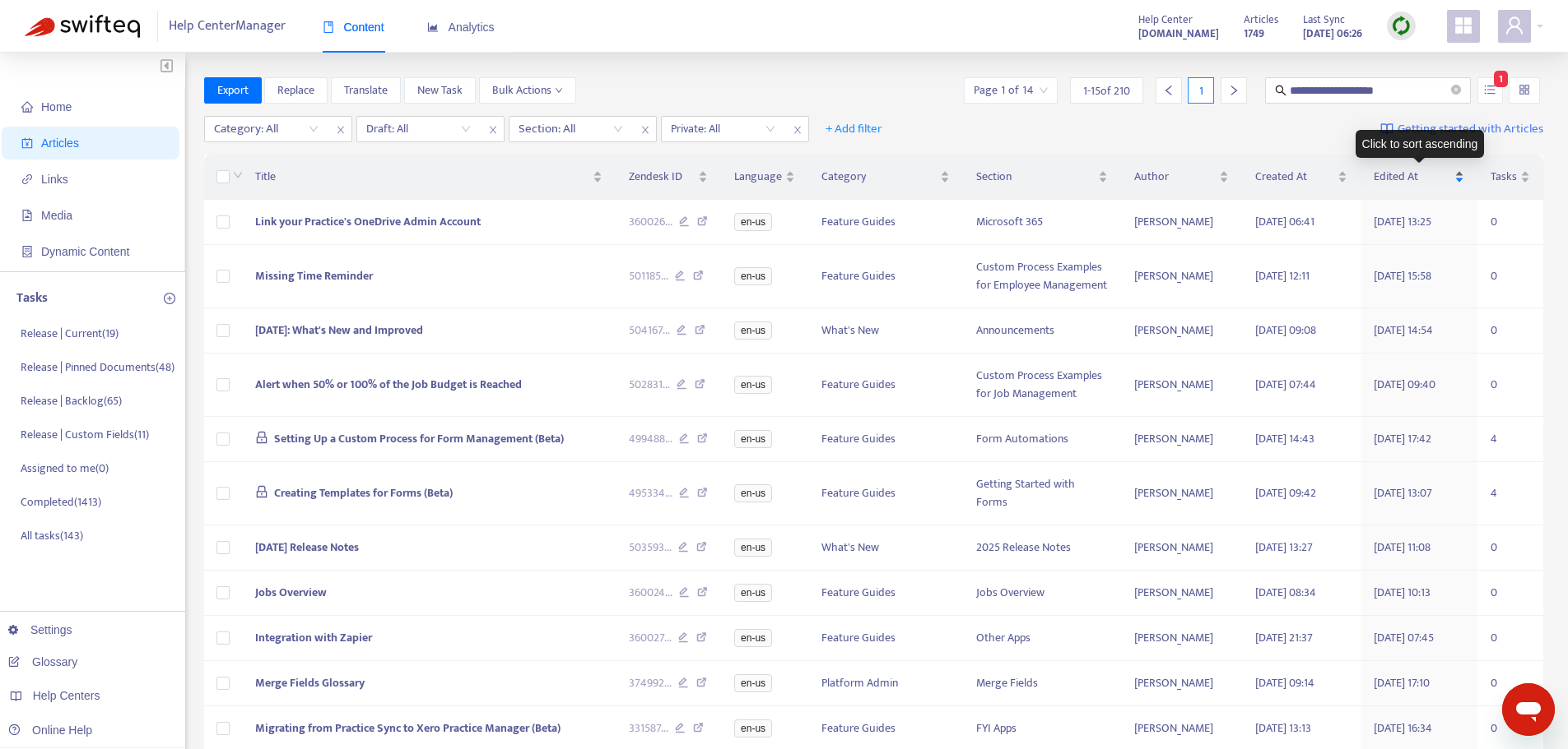
click at [1434, 186] on div "Edited At" at bounding box center [1419, 176] width 90 height 18
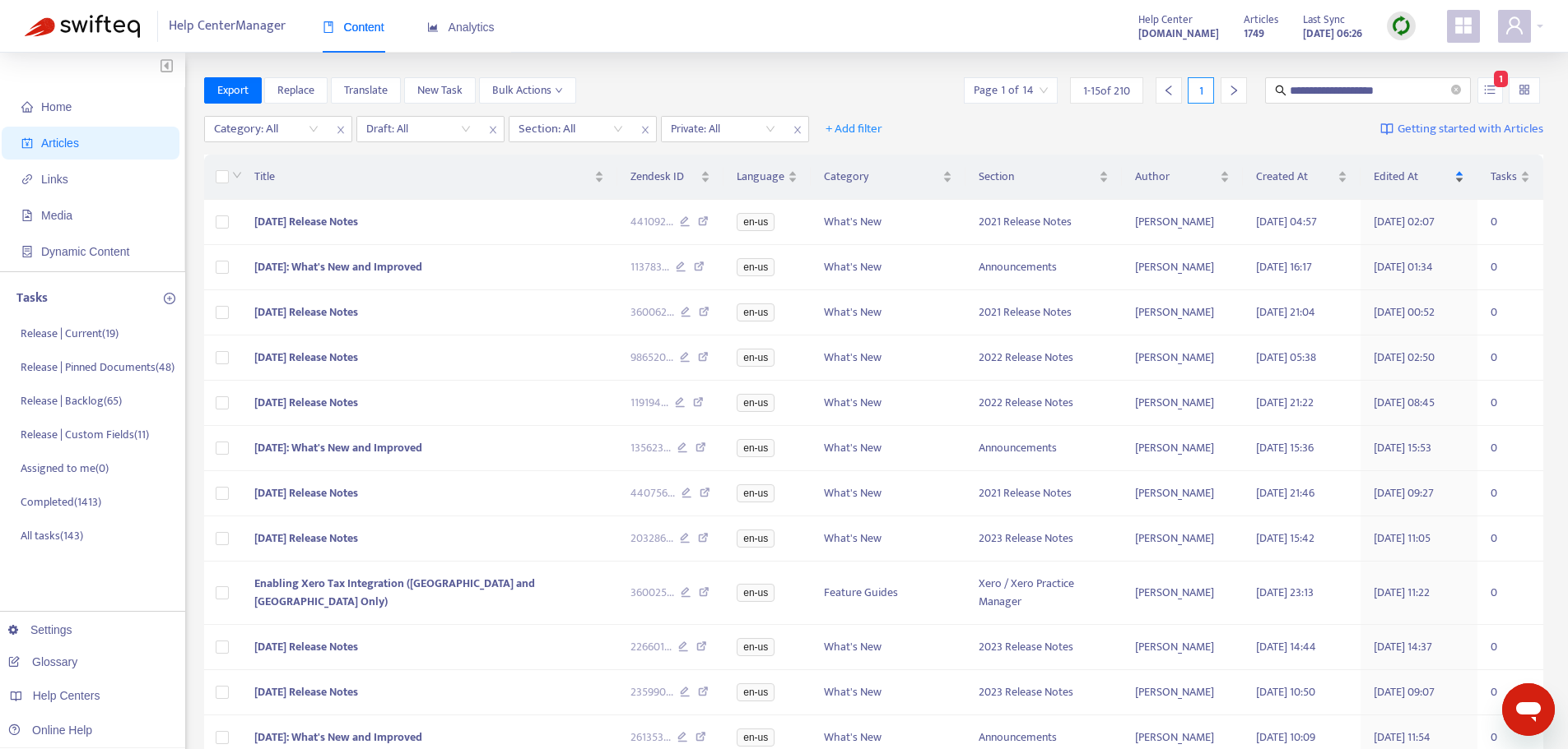
click at [1434, 186] on div "Edited At" at bounding box center [1419, 176] width 90 height 18
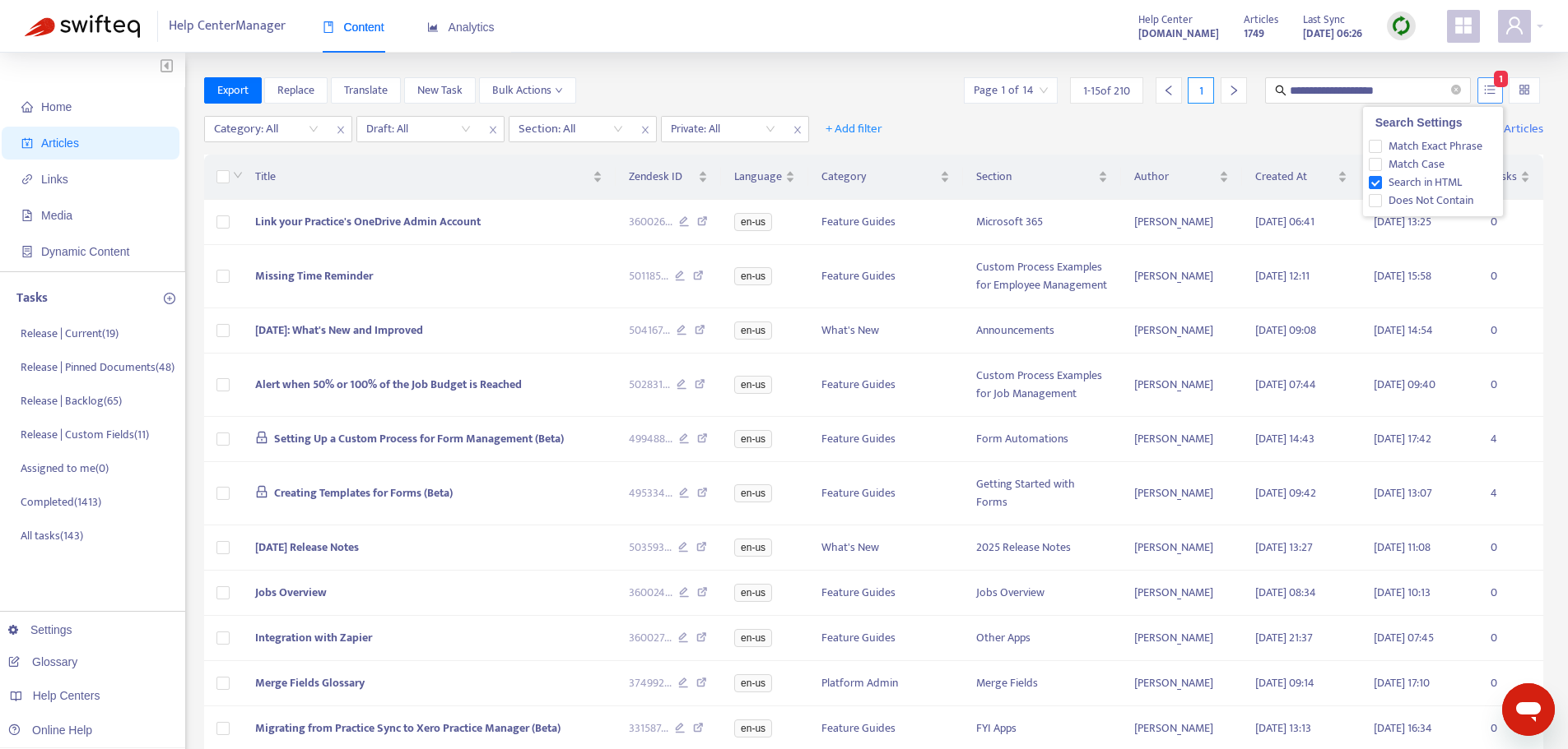
click at [1492, 95] on icon "unordered-list" at bounding box center [1489, 90] width 12 height 12
click at [1436, 180] on span "Search in HTML" at bounding box center [1424, 183] width 86 height 18
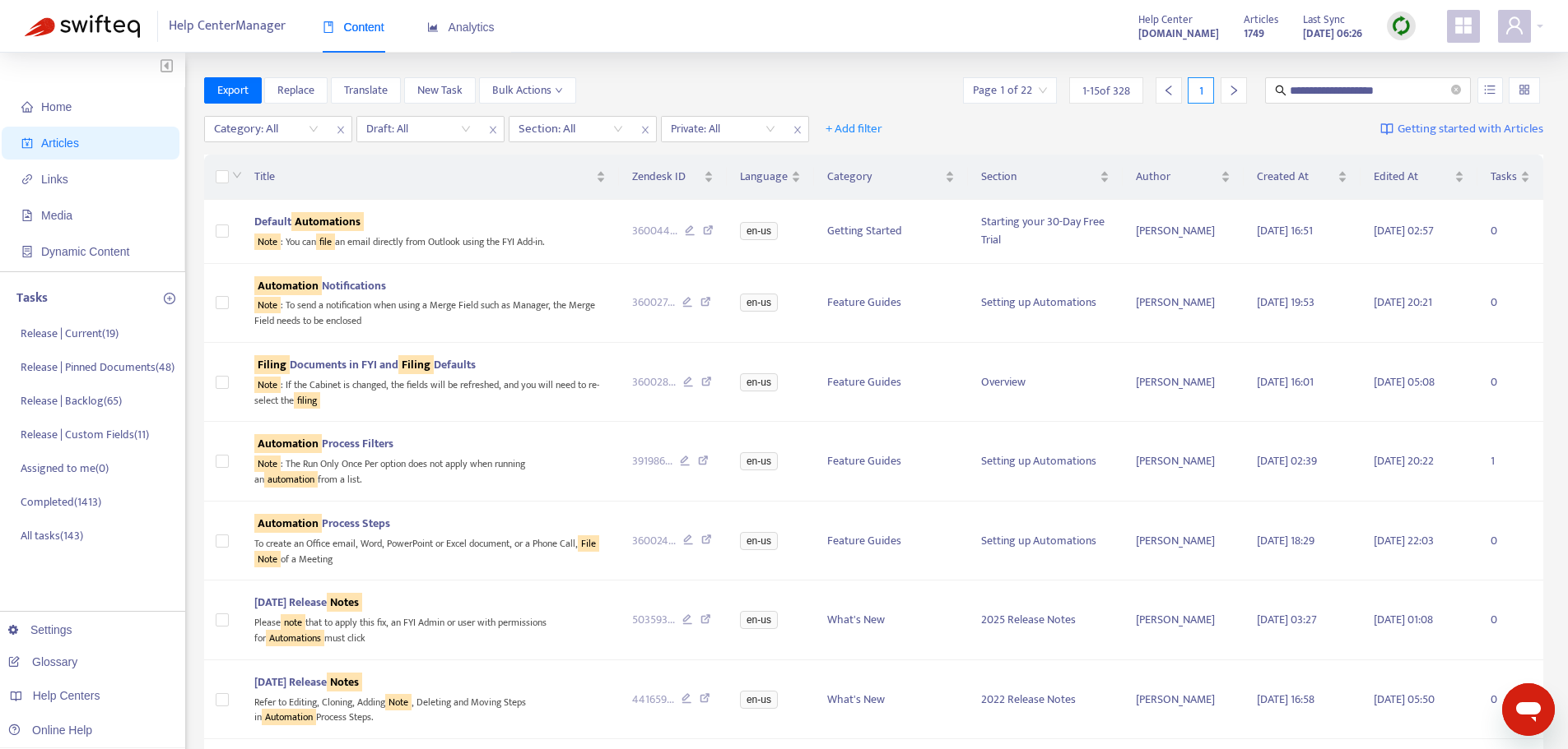
click at [874, 54] on div "**********" at bounding box center [784, 752] width 1568 height 1399
click at [510, 243] on div "Note : You can file an email directly from Outlook using the FYI Add-in." at bounding box center [430, 240] width 351 height 19
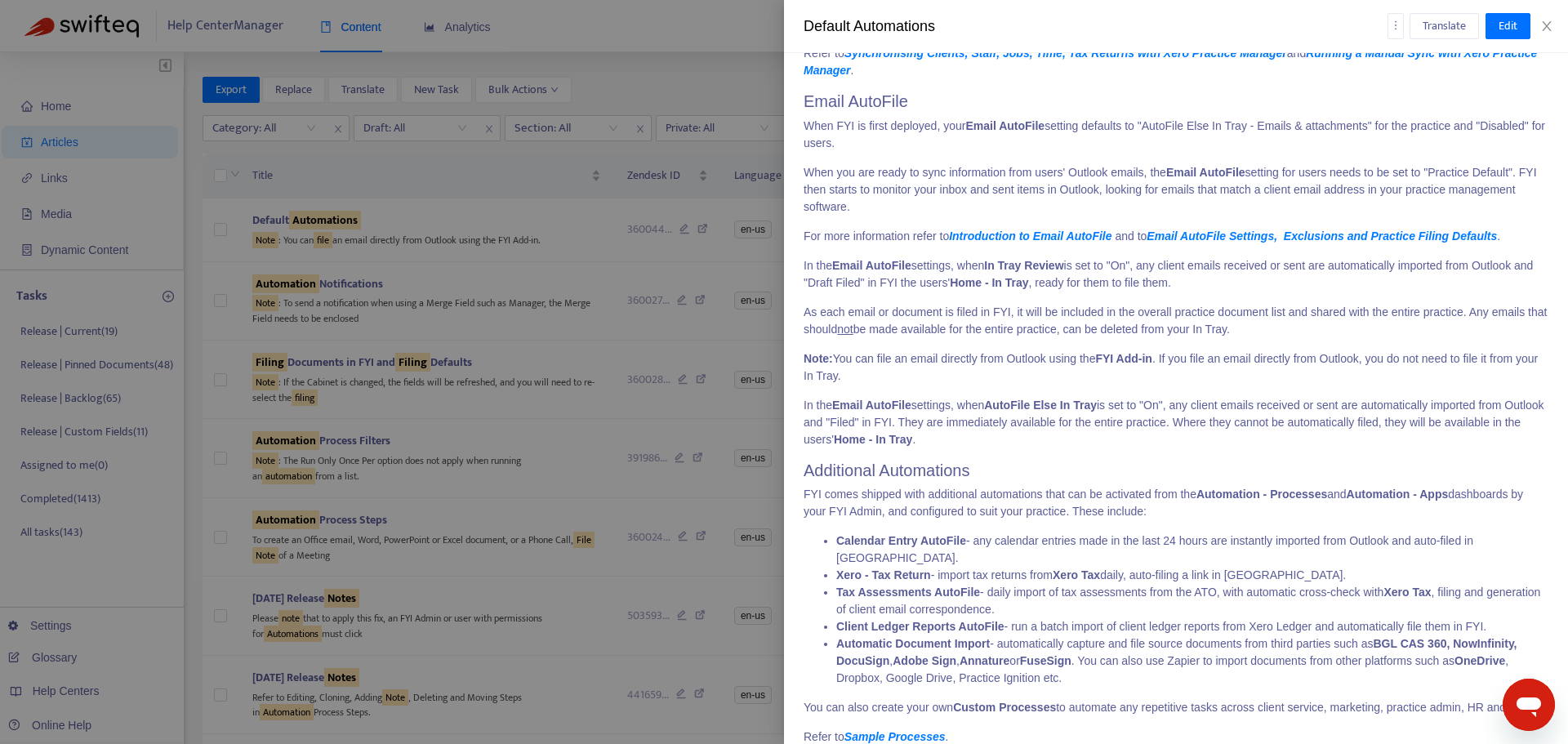
scroll to position [640, 0]
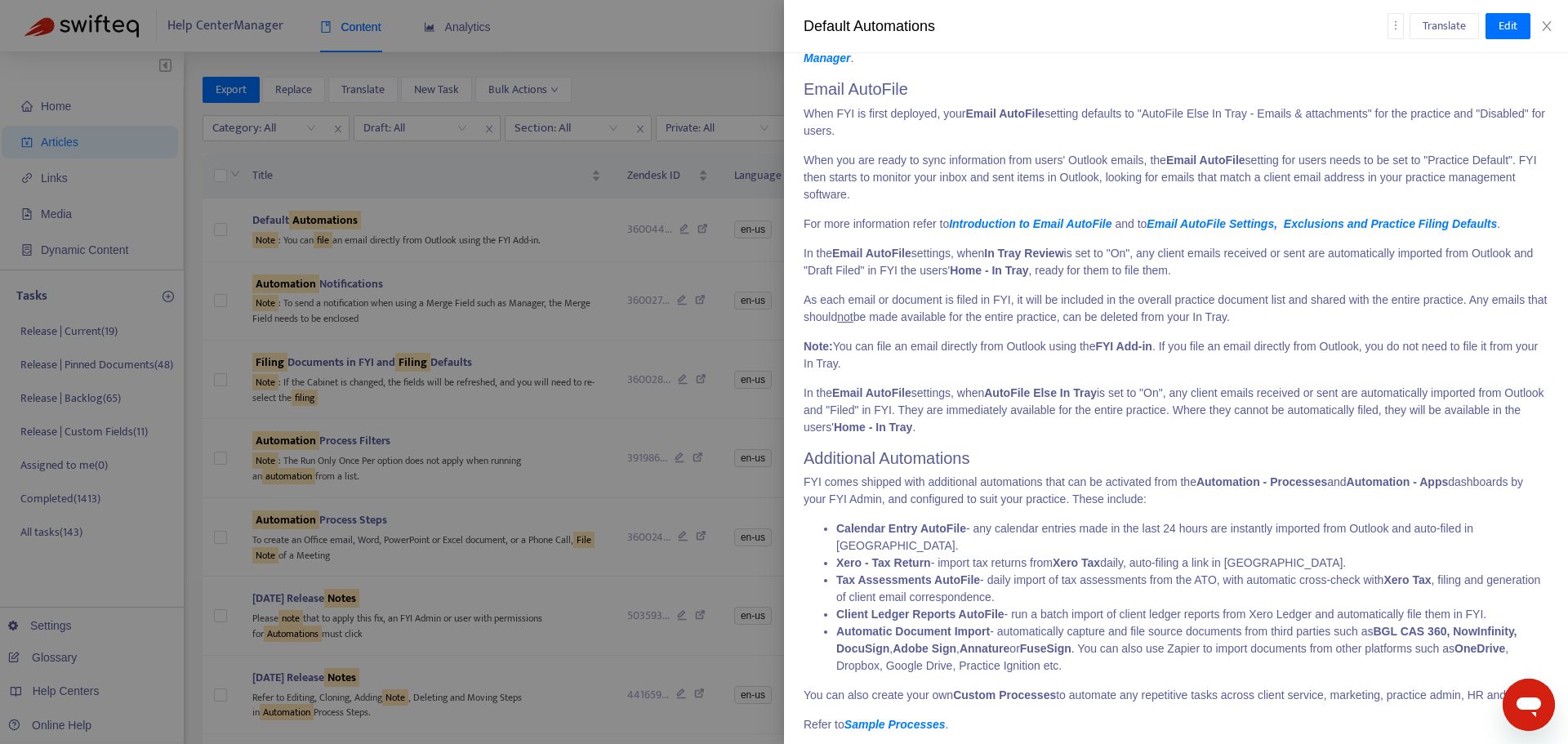
click at [568, 269] on div at bounding box center [784, 372] width 1568 height 744
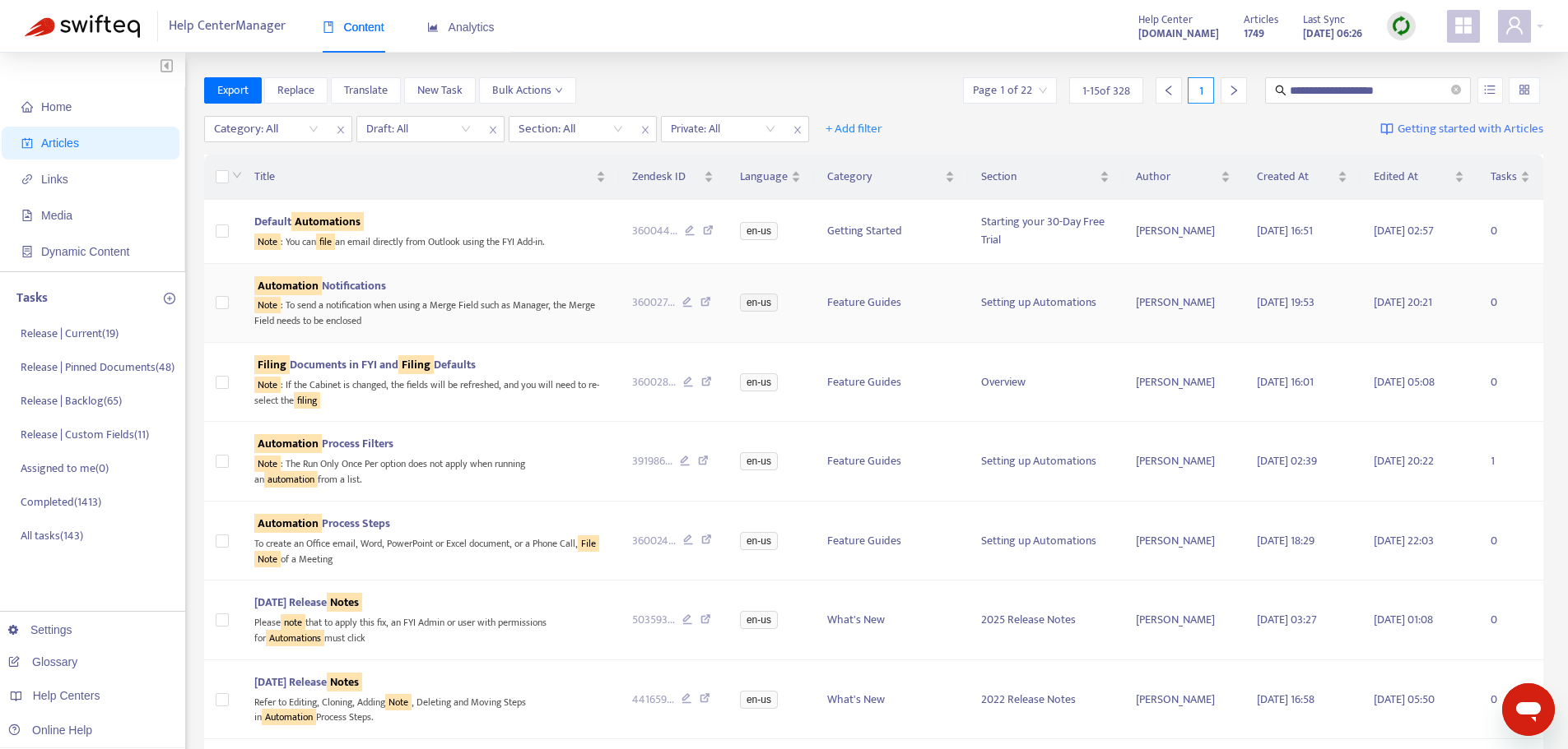
click at [546, 299] on div "Note : To send a notification when using a Merge Field such as Manager, the Mer…" at bounding box center [430, 312] width 351 height 34
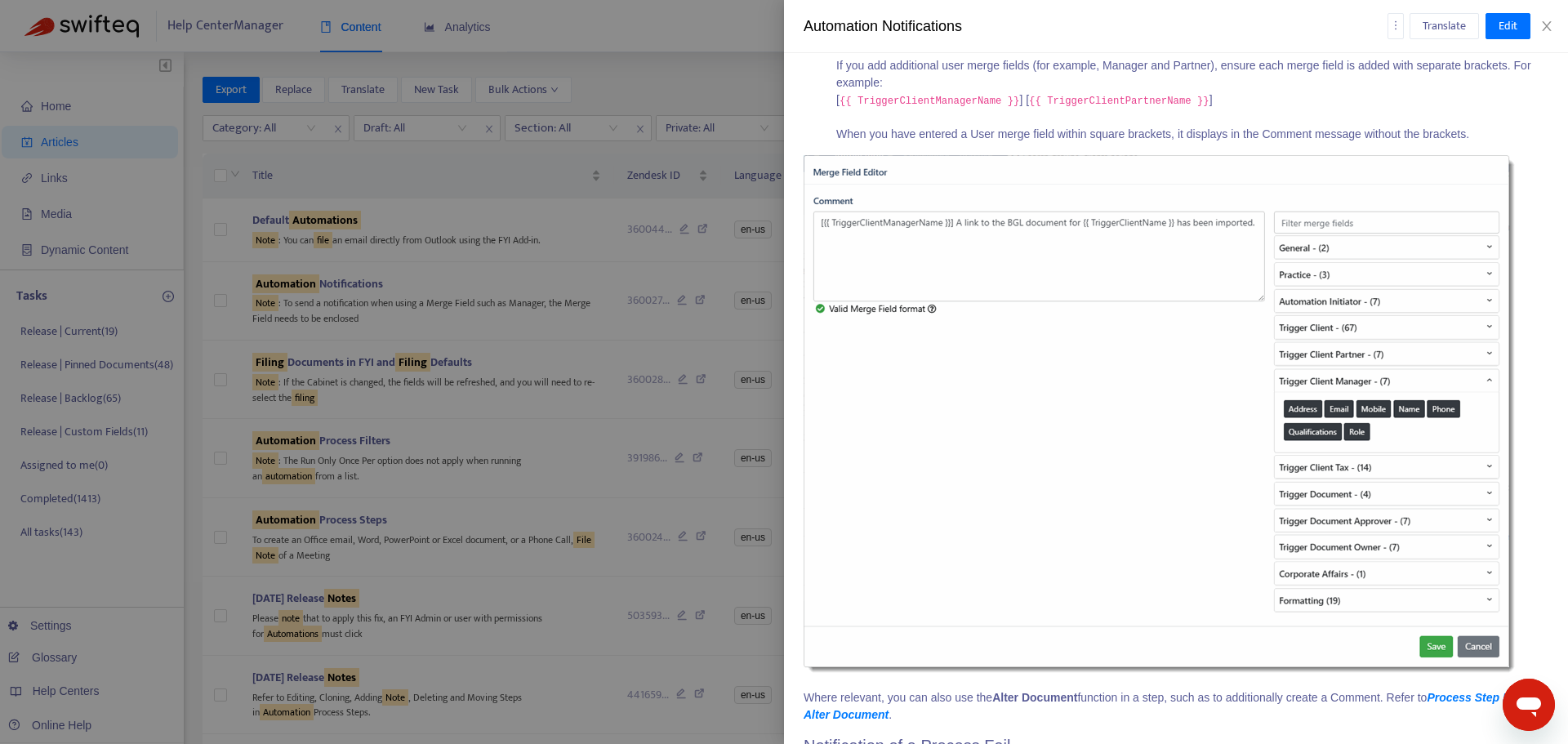
scroll to position [3345, 0]
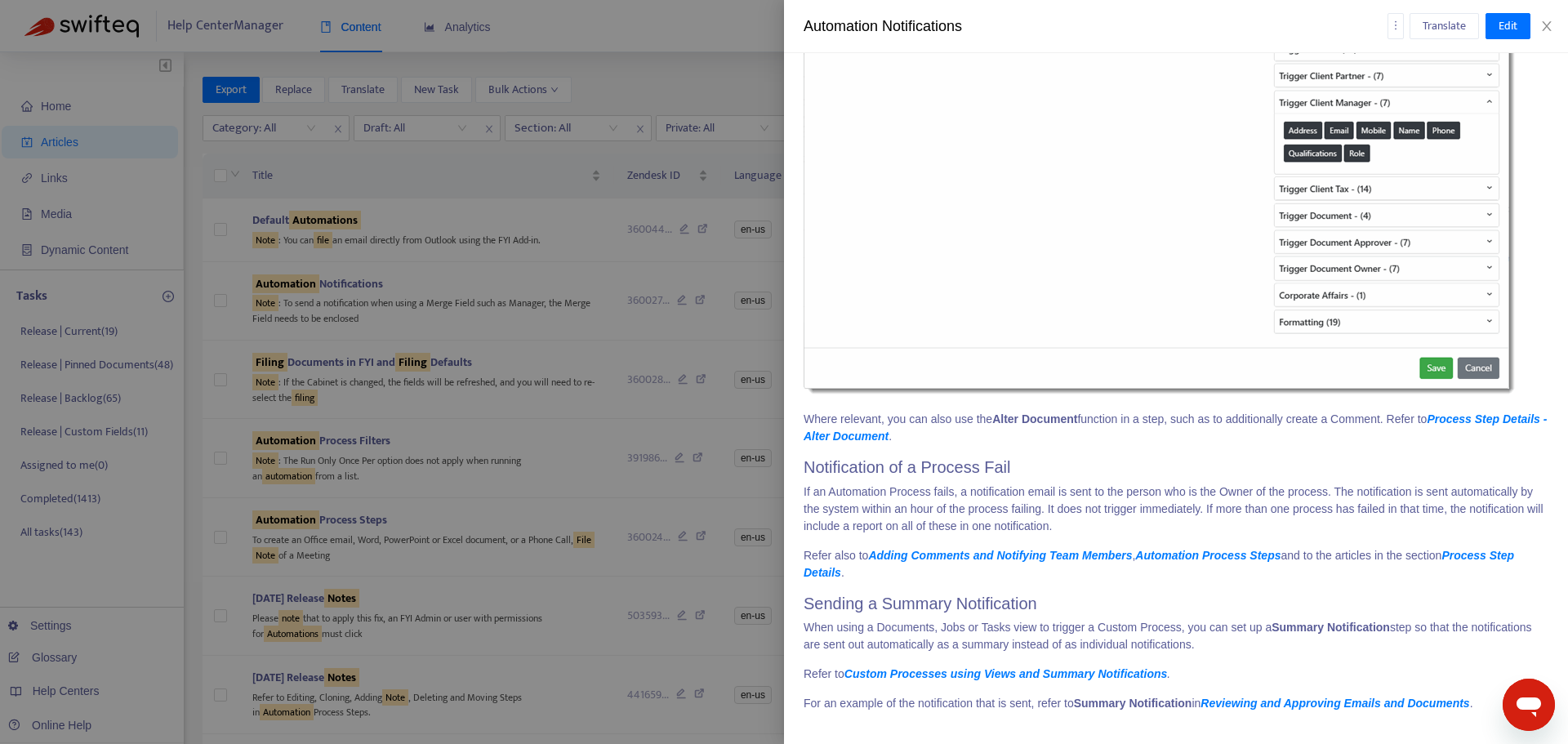
click at [1079, 500] on p "If an Automation Process fails, a notification email is sent to the person who …" at bounding box center [1176, 509] width 744 height 51
click at [455, 317] on div at bounding box center [784, 372] width 1568 height 744
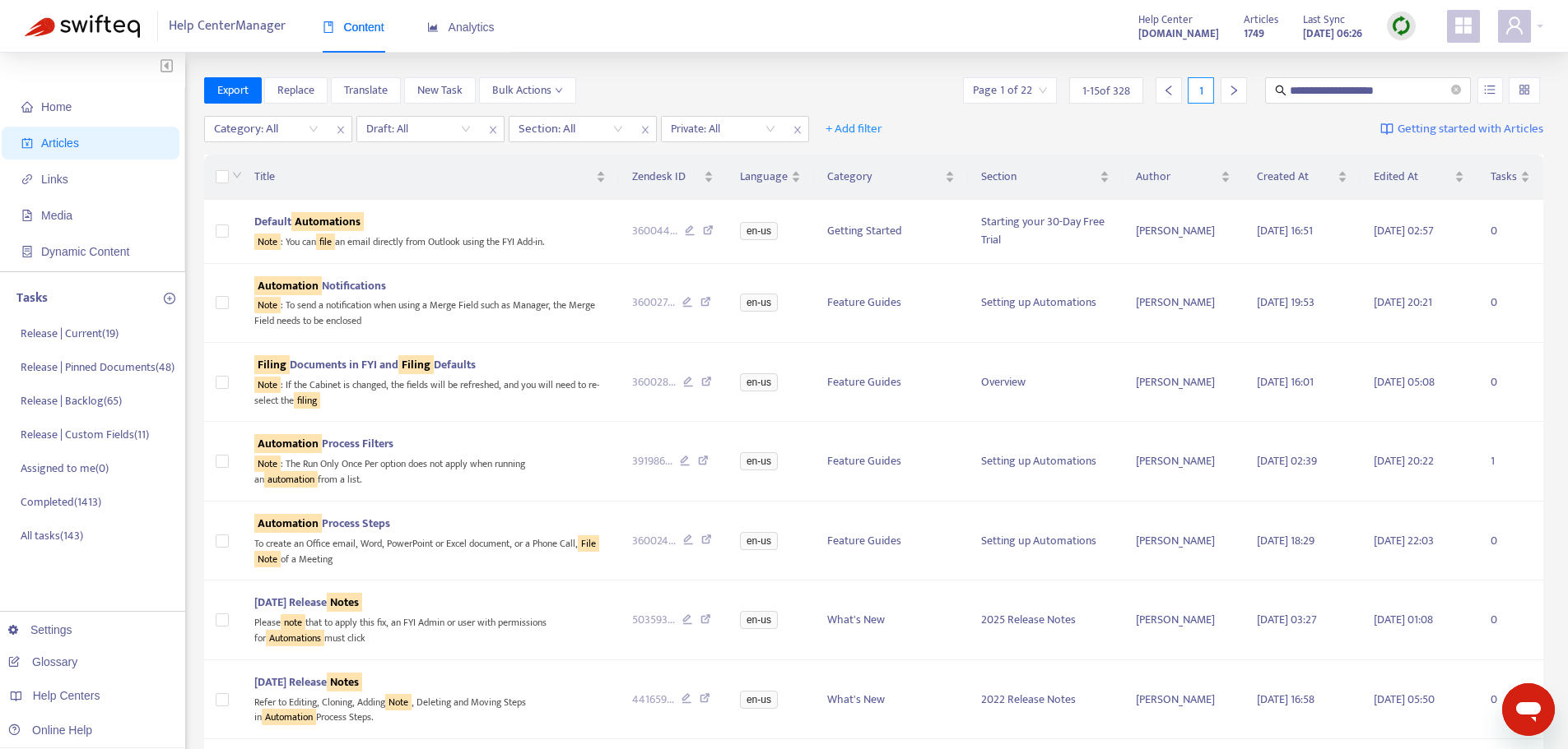
click at [459, 319] on div "Note : To send a notification when using a Merge Field such as Manager, the Mer…" at bounding box center [430, 312] width 351 height 34
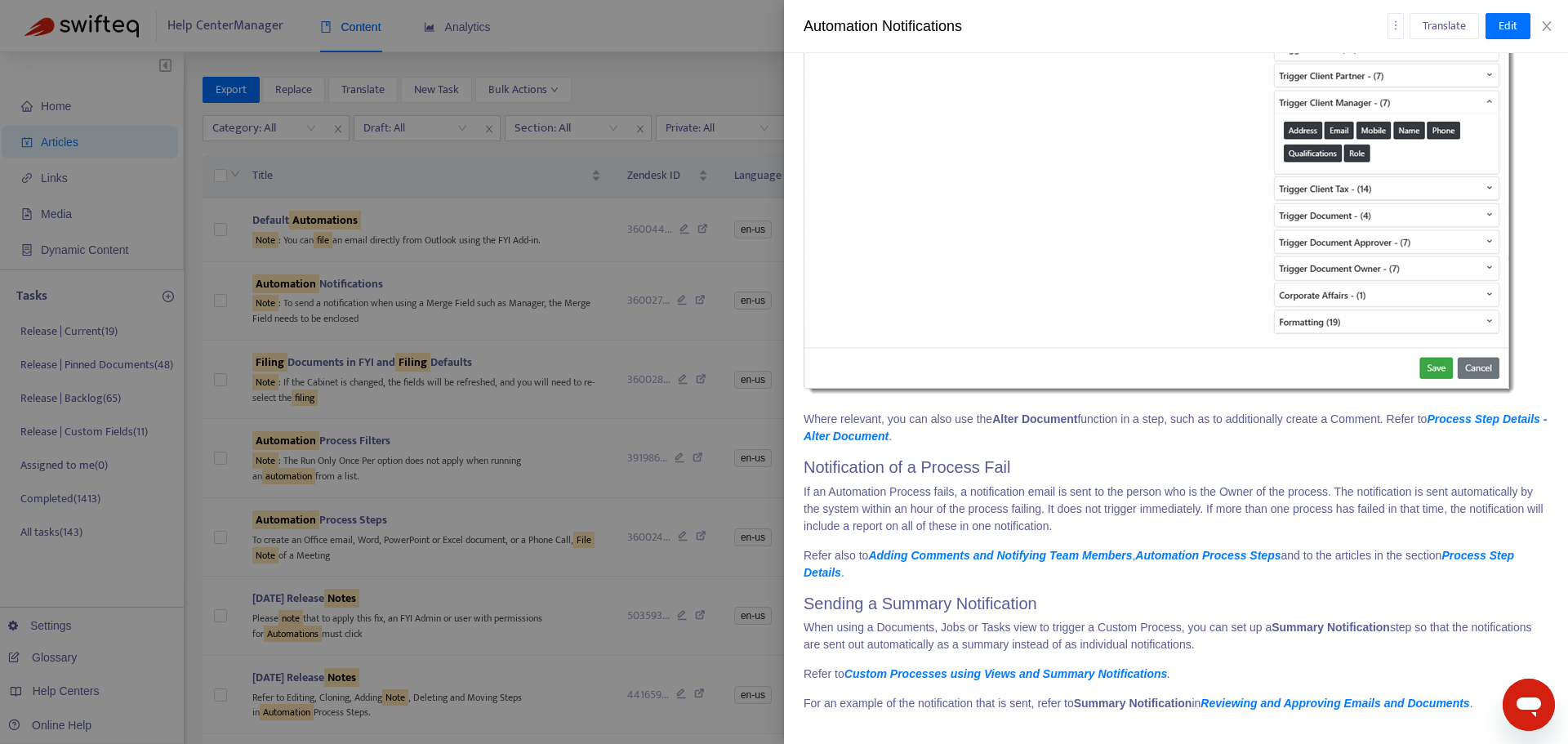
click at [476, 376] on div at bounding box center [784, 372] width 1568 height 744
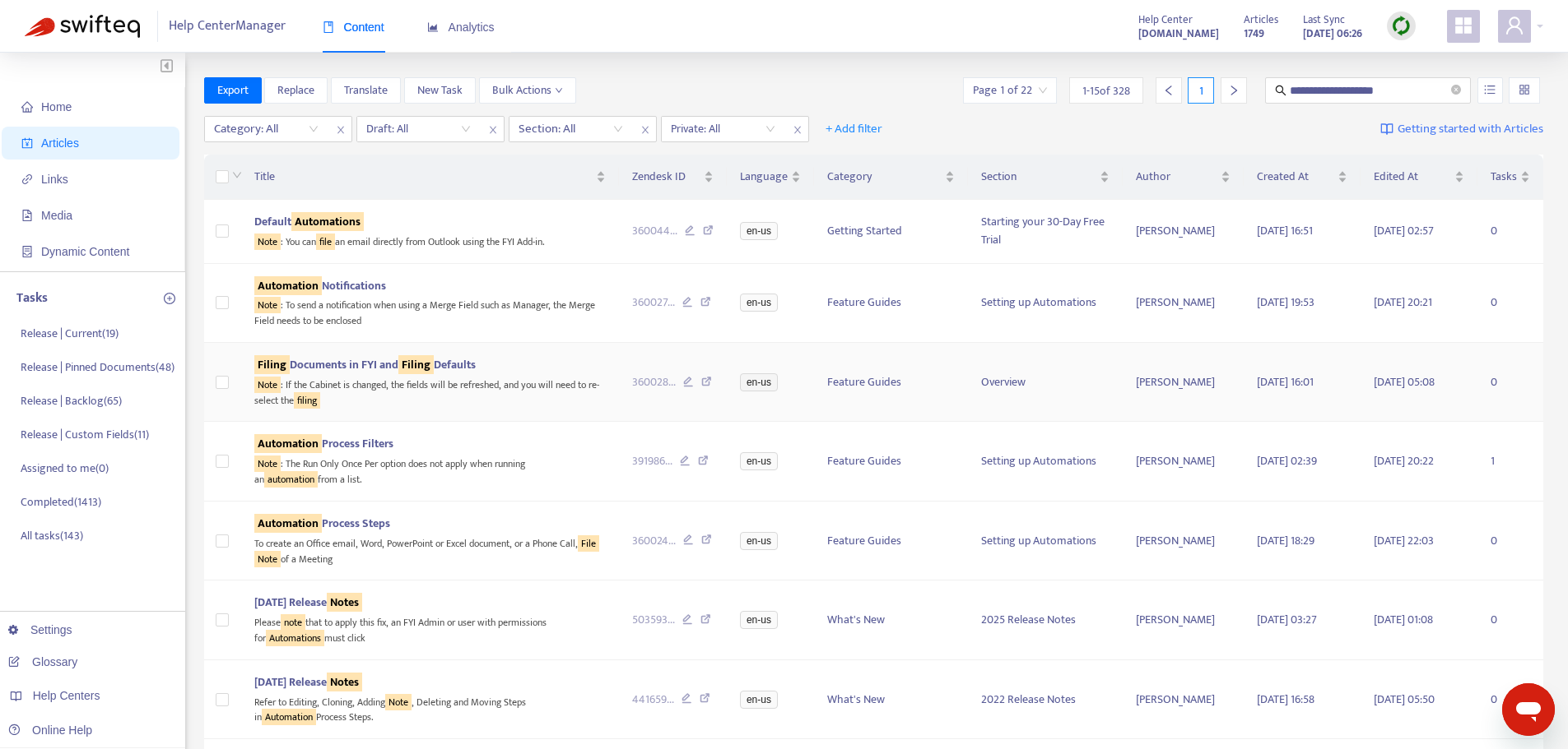
click at [497, 379] on div "Note : If the Cabinet is changed, the fields will be refreshed, and you will ne…" at bounding box center [430, 391] width 351 height 34
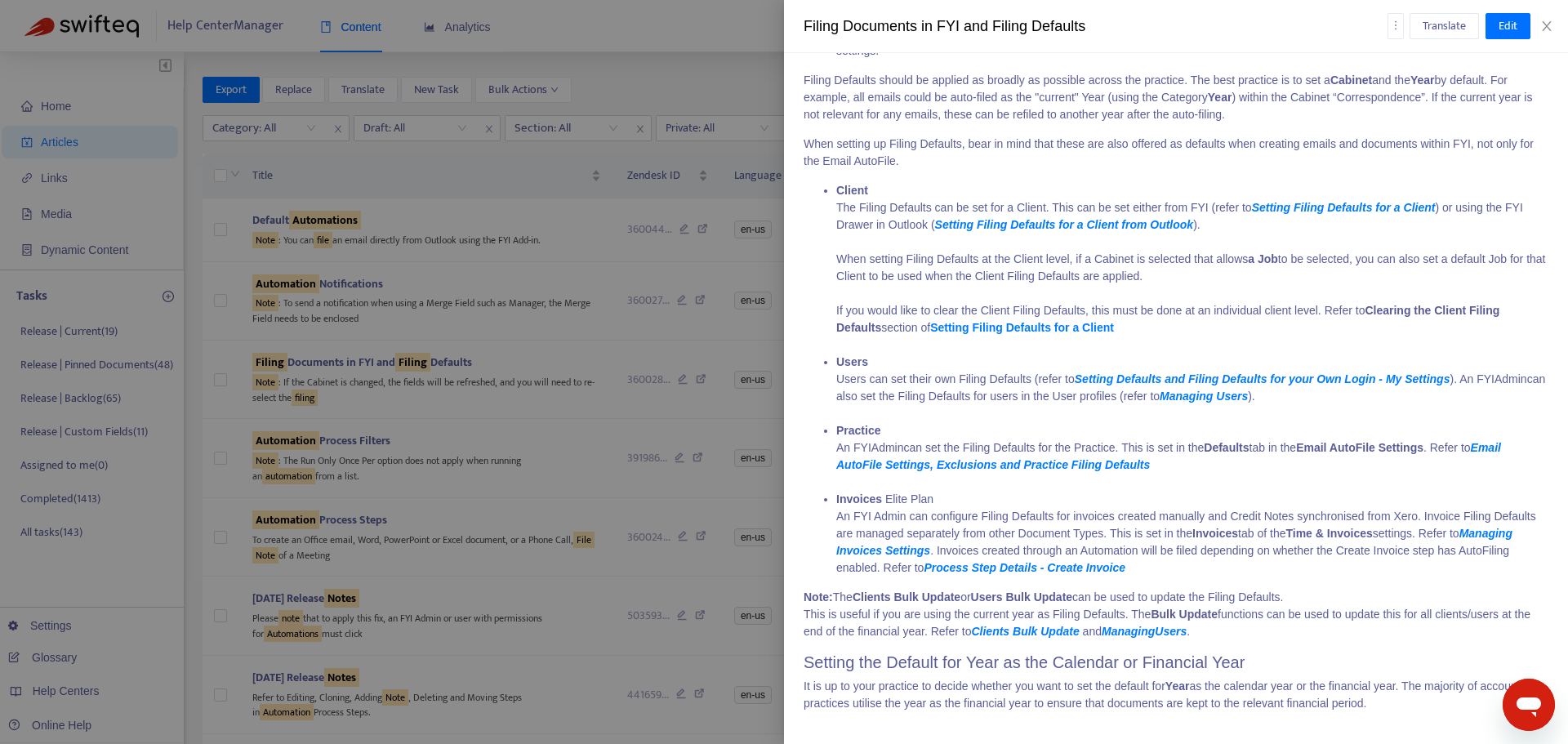
scroll to position [1753, 0]
click at [502, 369] on div at bounding box center [784, 372] width 1568 height 744
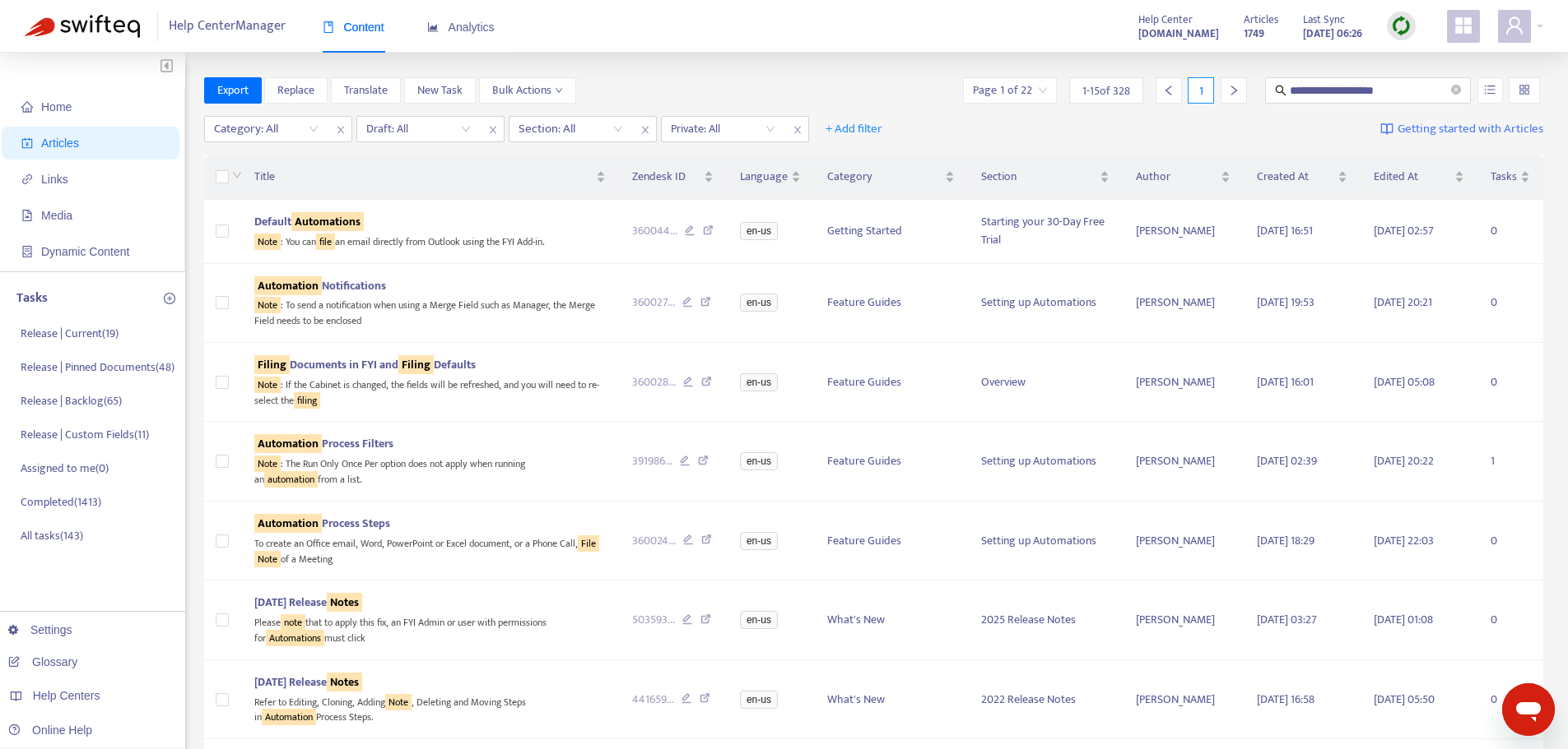
drag, startPoint x: 1403, startPoint y: 84, endPoint x: 1258, endPoint y: 93, distance: 145.3
click at [1258, 93] on div "**********" at bounding box center [1251, 90] width 584 height 27
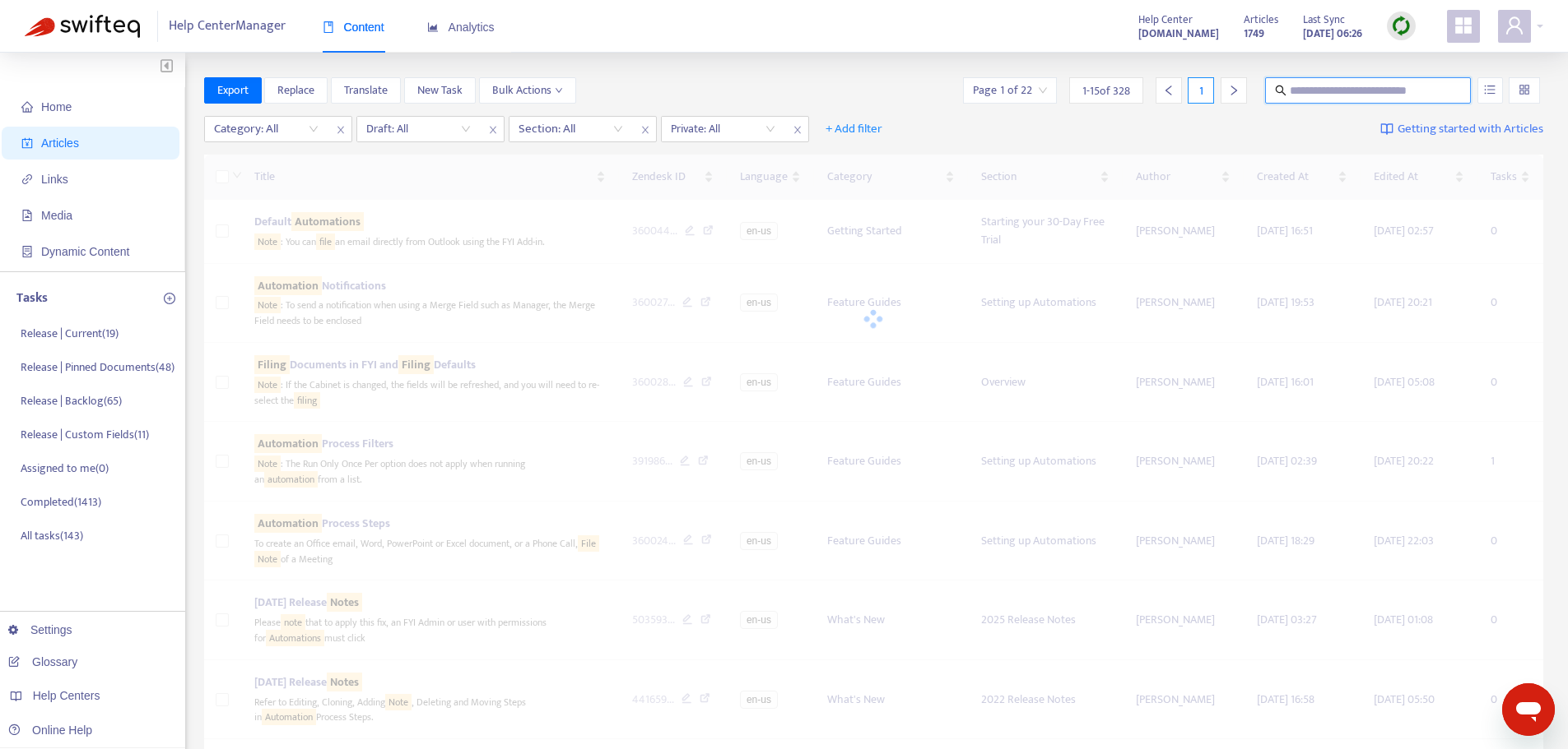
paste input "**********"
type input "**********"
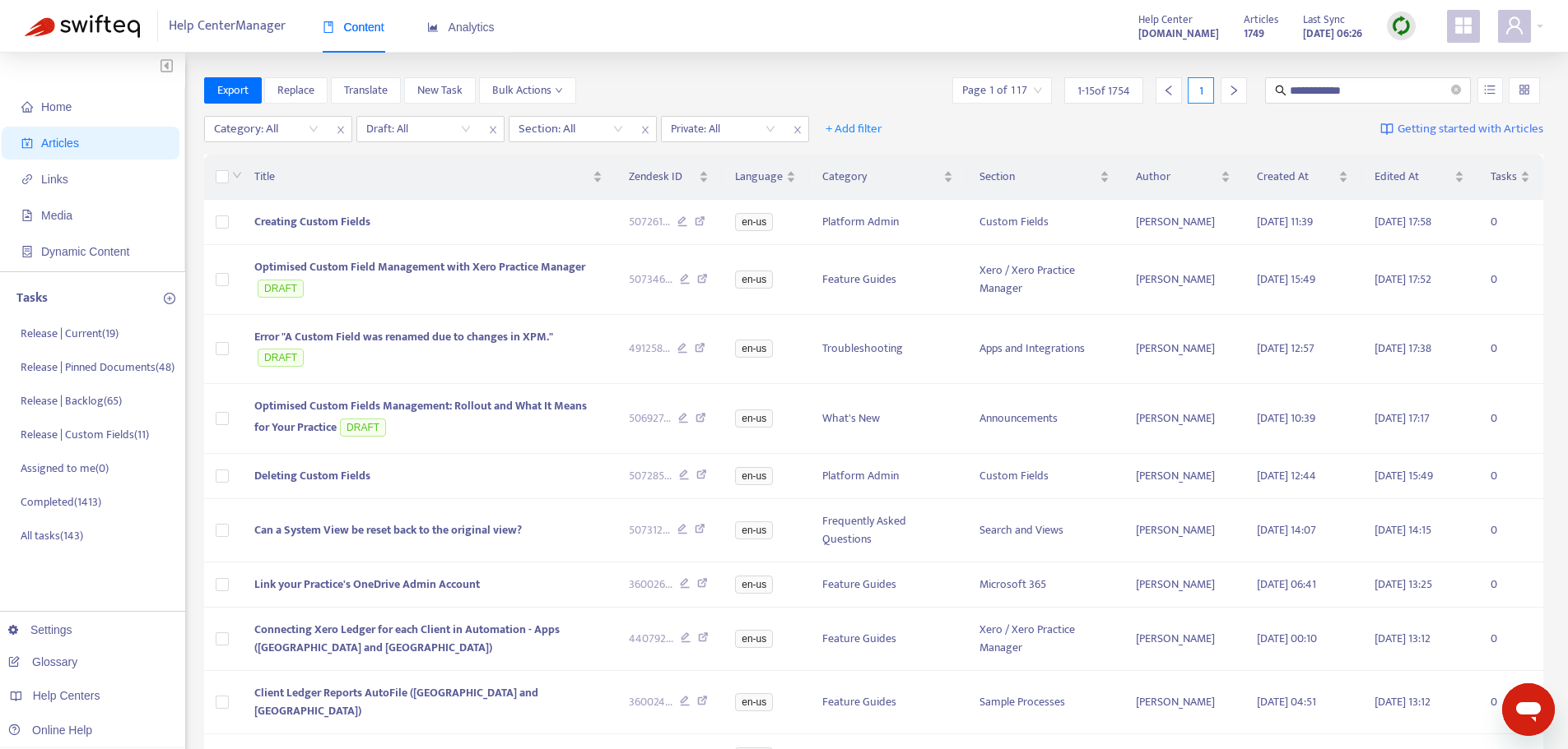
click at [1491, 105] on div "**********" at bounding box center [874, 93] width 1340 height 33
click at [1494, 99] on button "button" at bounding box center [1490, 90] width 26 height 27
click at [1451, 181] on span "Search in HTML" at bounding box center [1424, 183] width 86 height 18
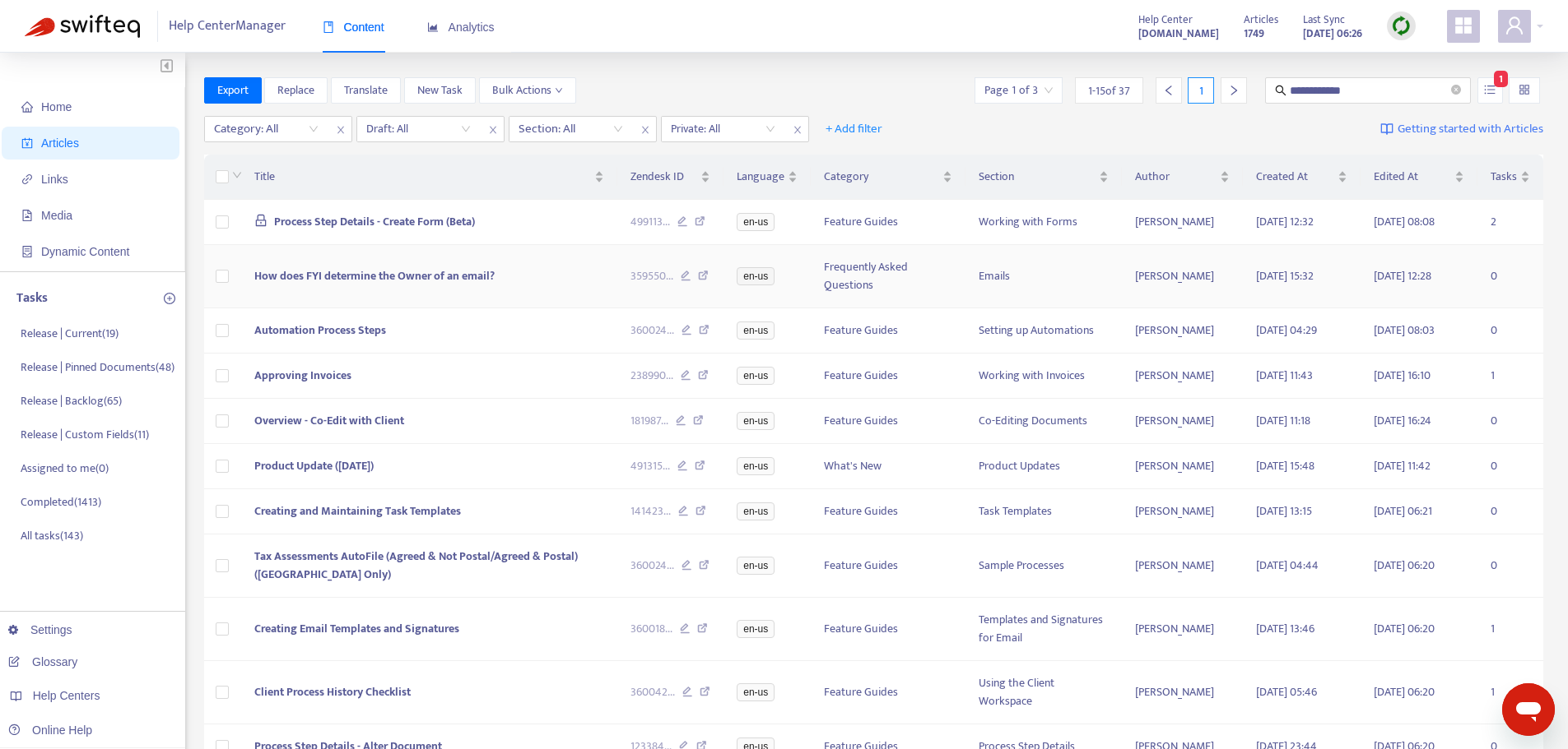
click at [427, 293] on td "How does FYI determine the Owner of an email?" at bounding box center [428, 277] width 375 height 63
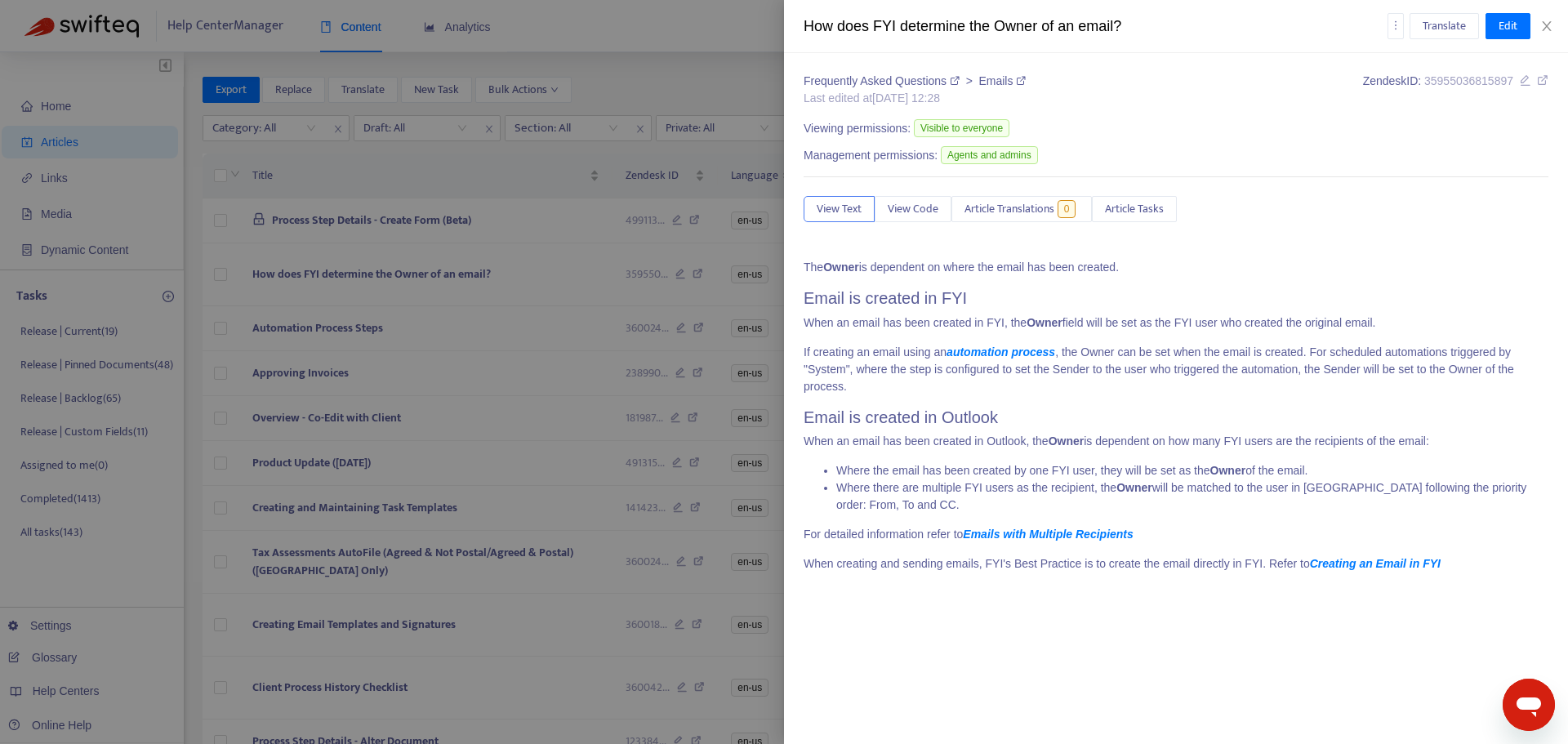
click at [459, 287] on div at bounding box center [784, 372] width 1568 height 744
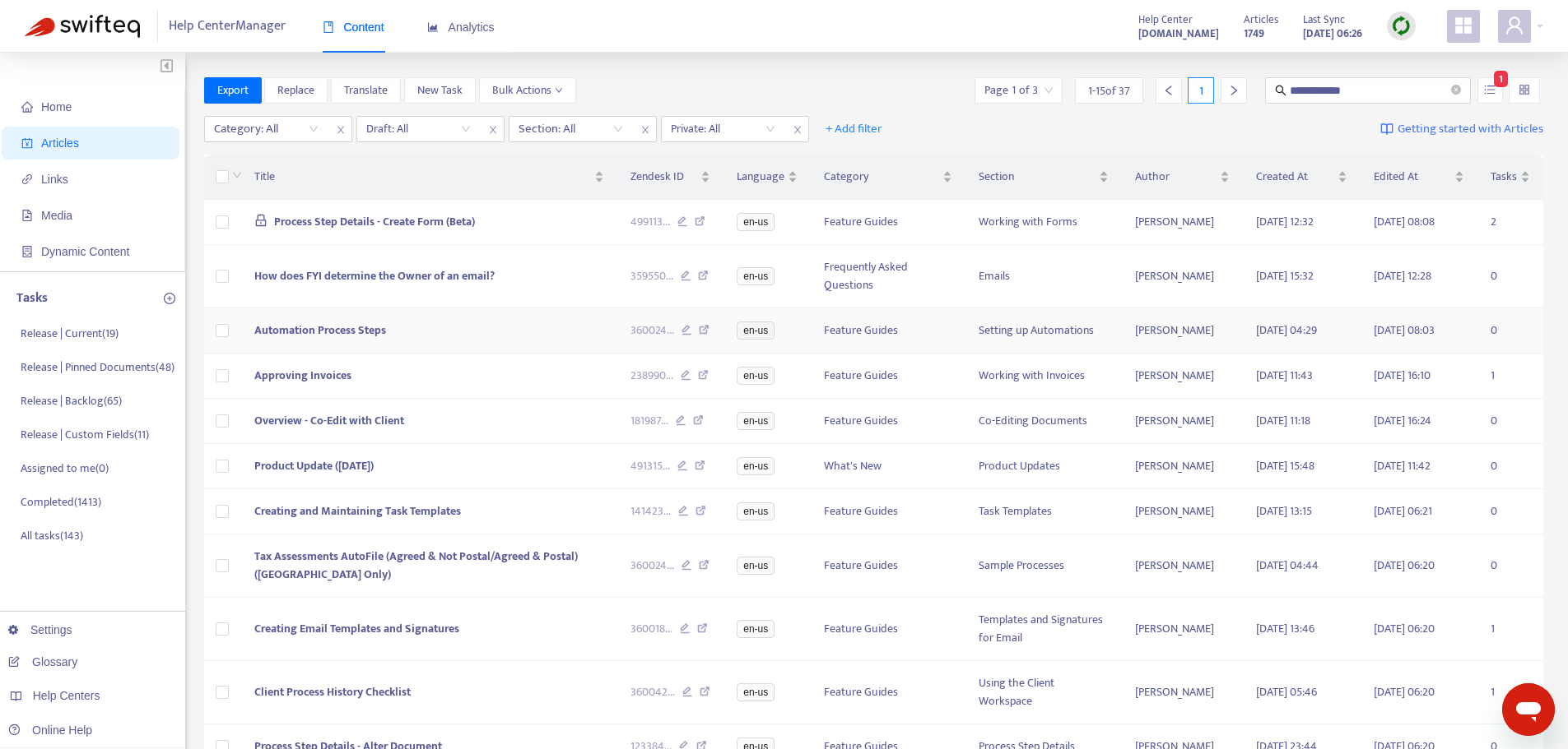
click at [489, 336] on td "Automation Process Steps" at bounding box center [428, 331] width 375 height 45
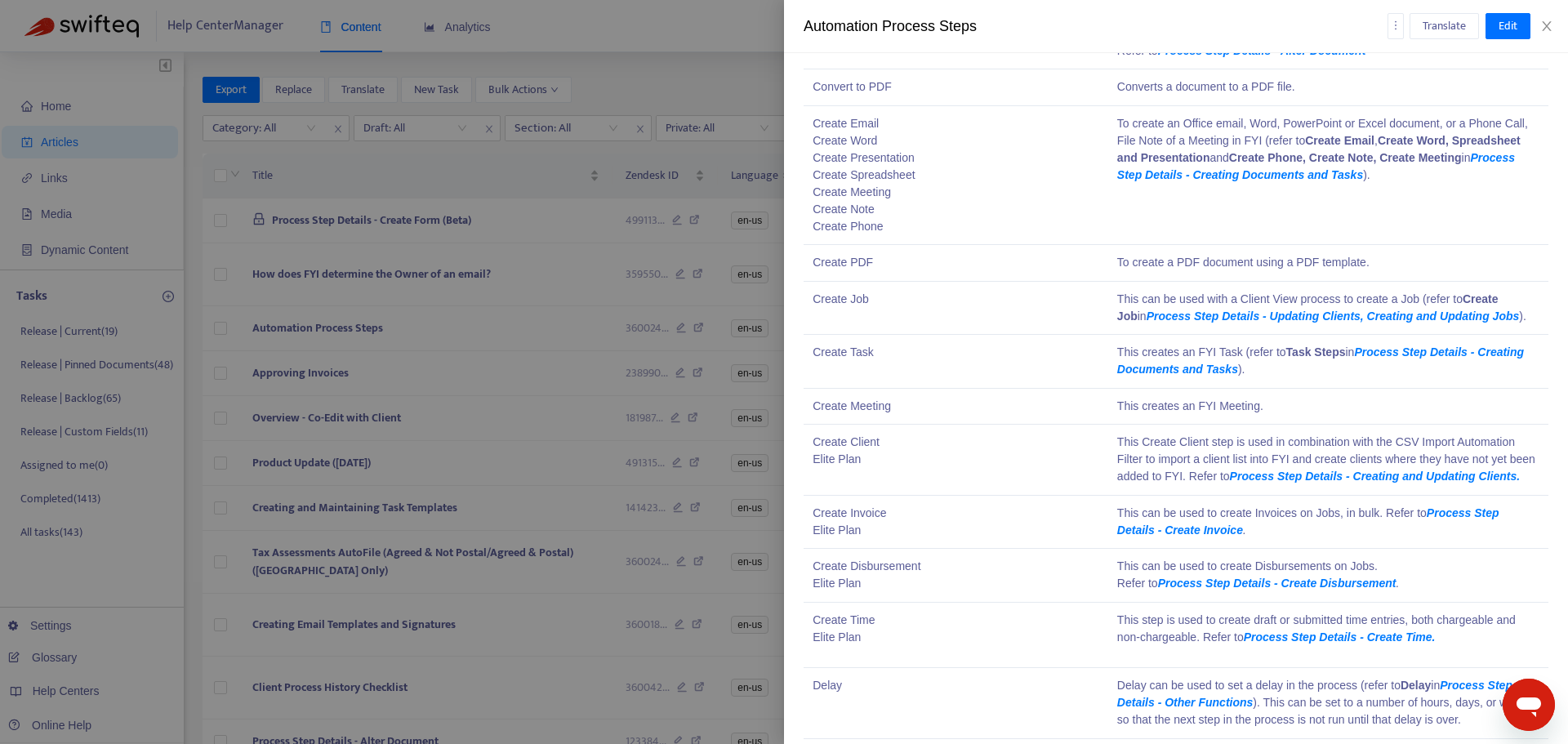
scroll to position [1470, 0]
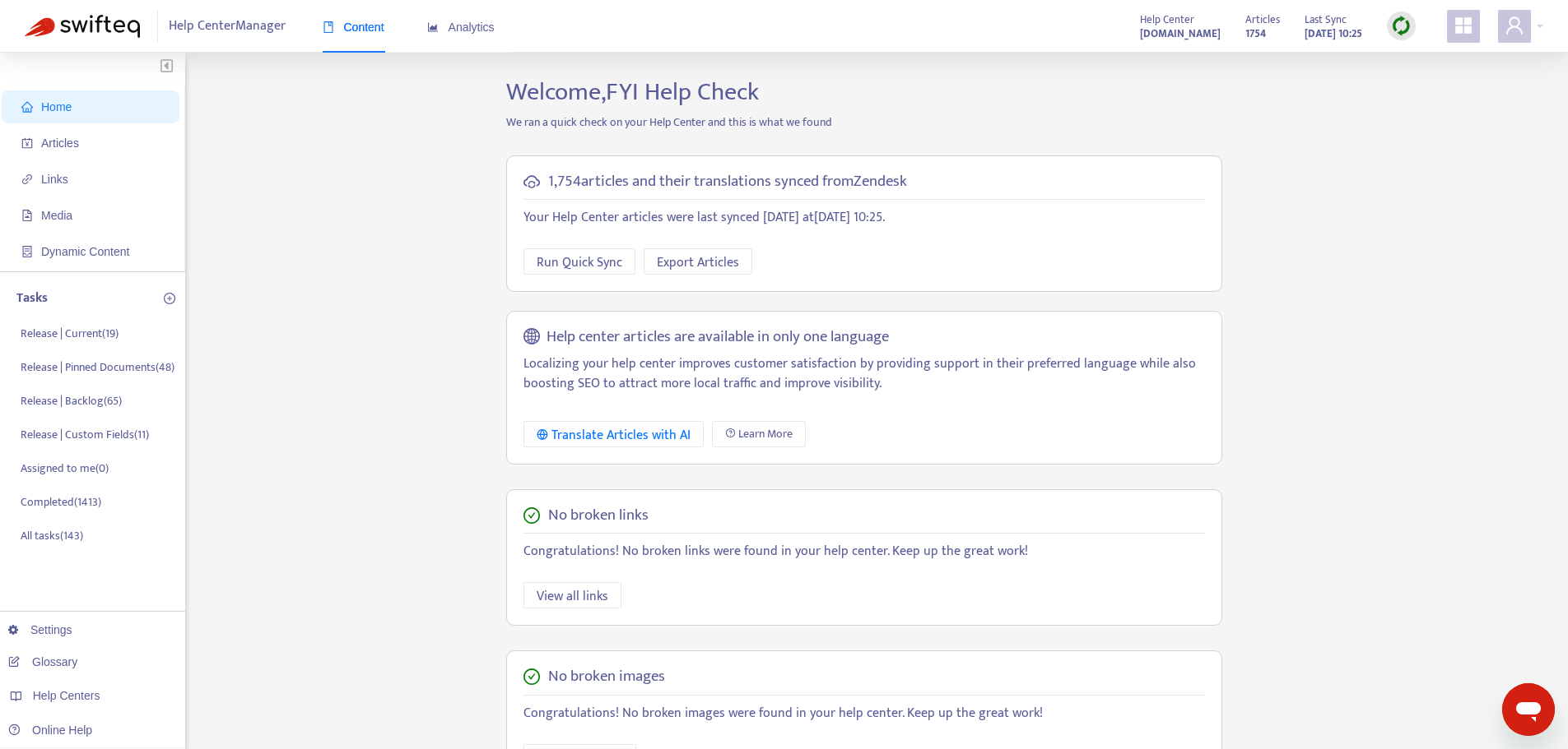
click at [452, 262] on div "Home Articles Links Media Dynamic Content Tasks Release | Current ( 19 ) Releas…" at bounding box center [784, 558] width 1518 height 963
click at [98, 139] on span "Articles" at bounding box center [93, 143] width 145 height 33
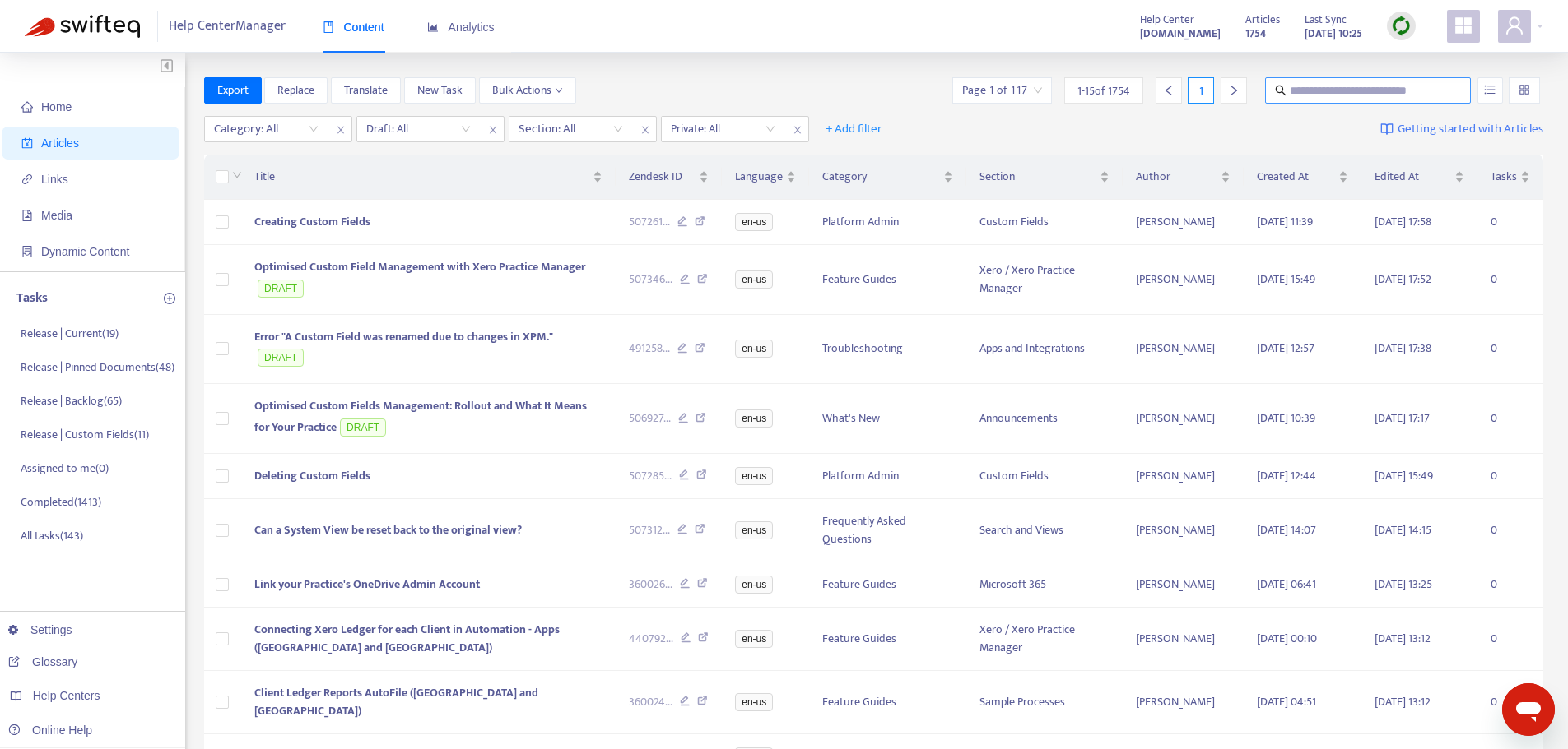
click at [1358, 88] on input "text" at bounding box center [1368, 90] width 158 height 18
paste input "**********"
type input "**********"
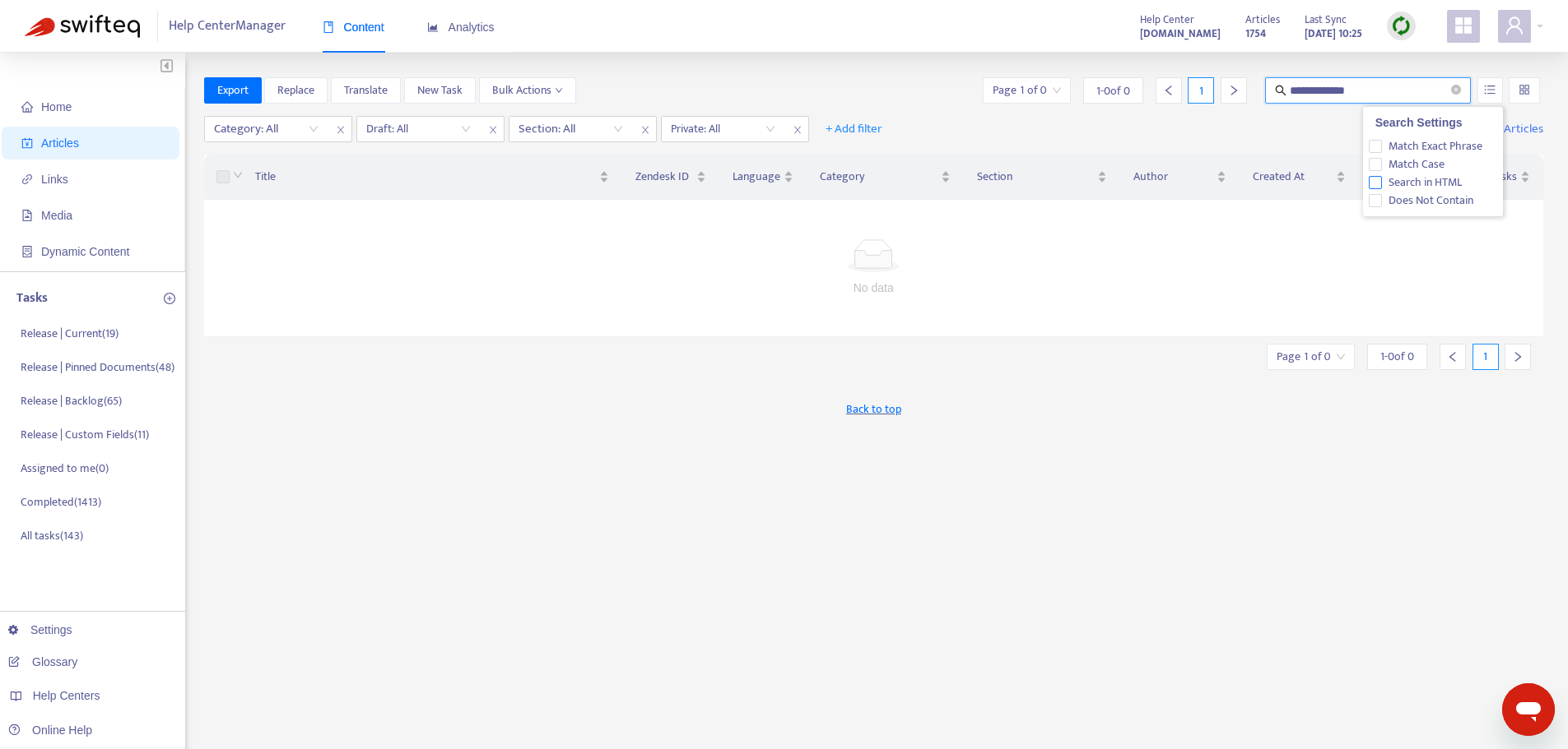
click at [1434, 184] on span "Search in HTML" at bounding box center [1424, 183] width 86 height 18
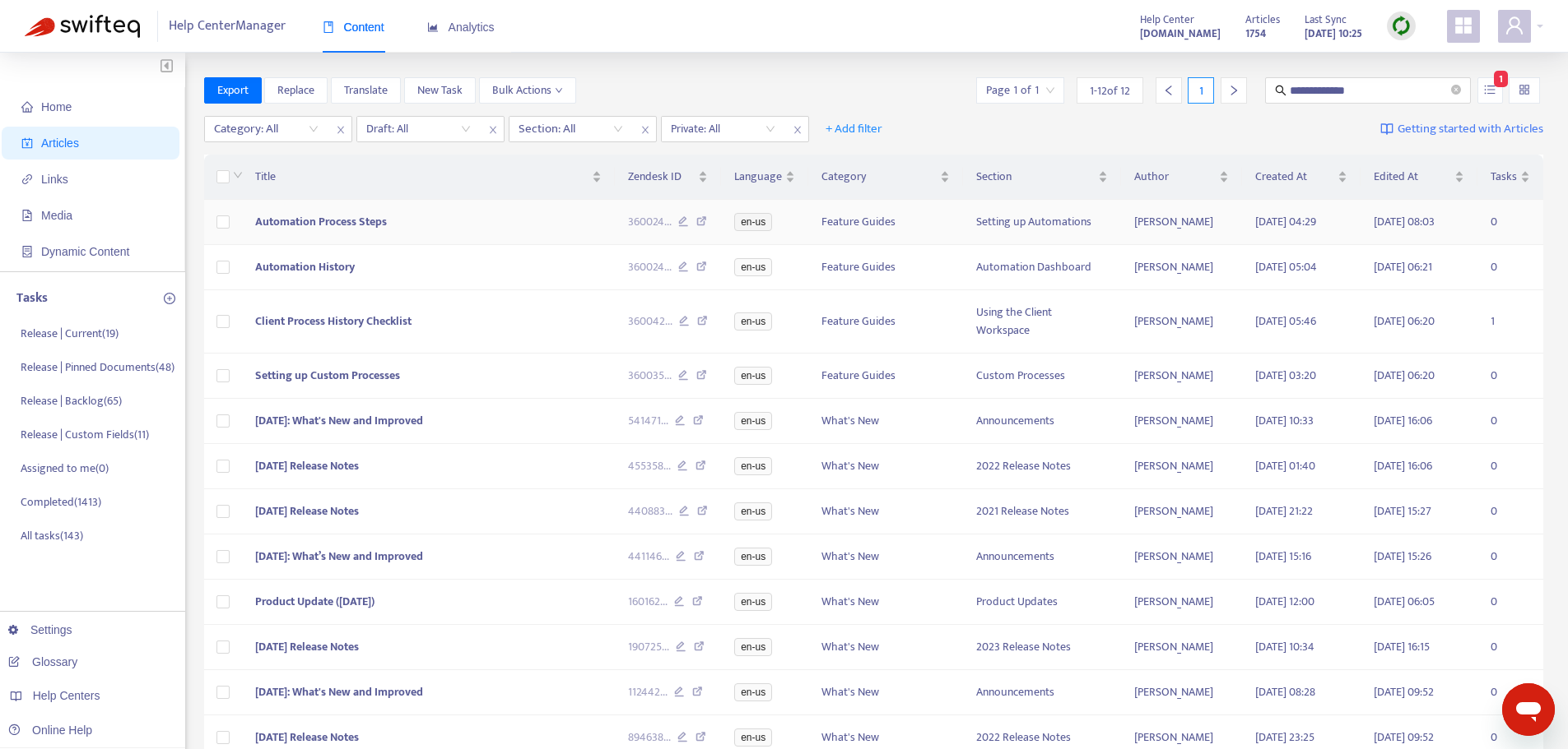
click at [442, 229] on td "Automation Process Steps" at bounding box center [428, 222] width 372 height 45
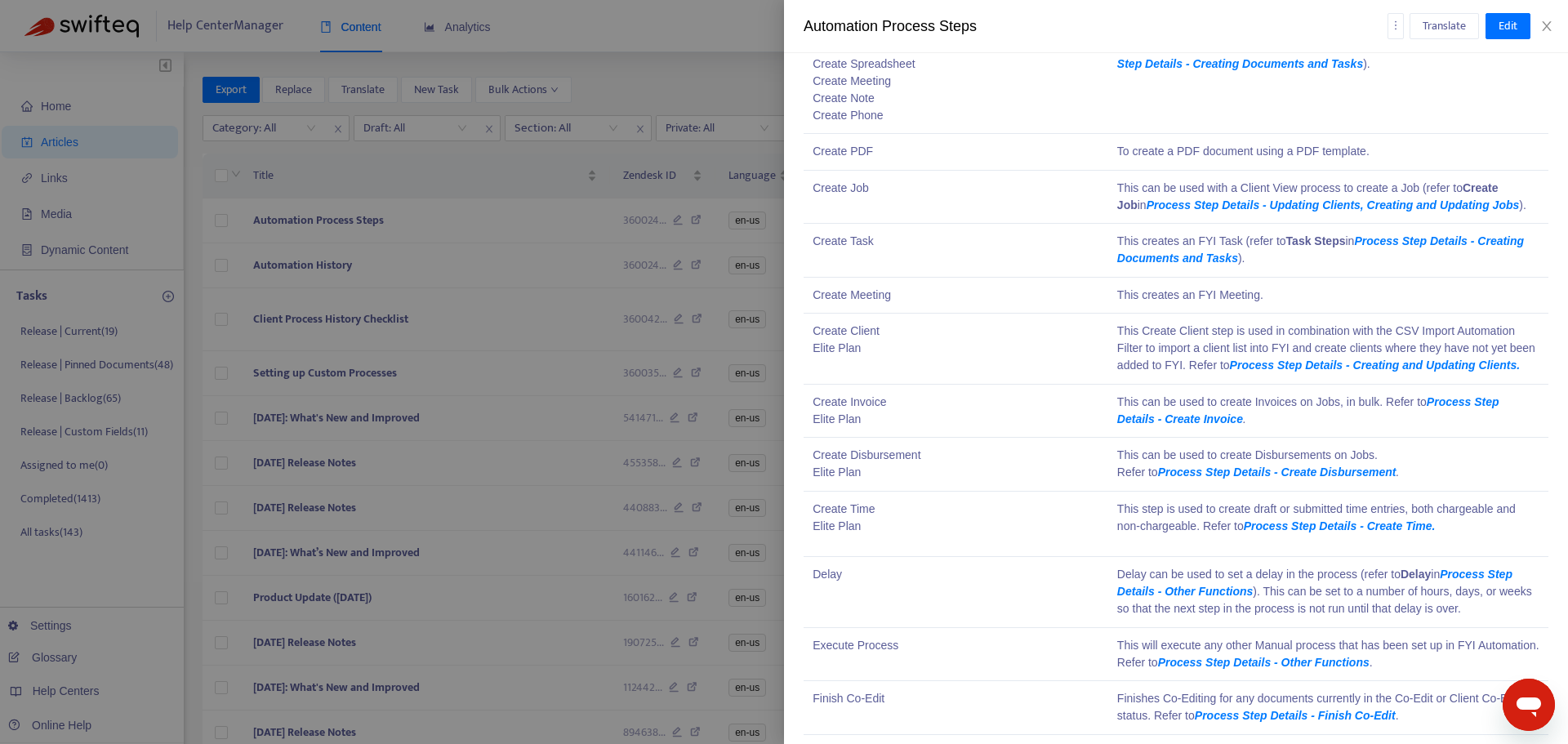
scroll to position [1634, 0]
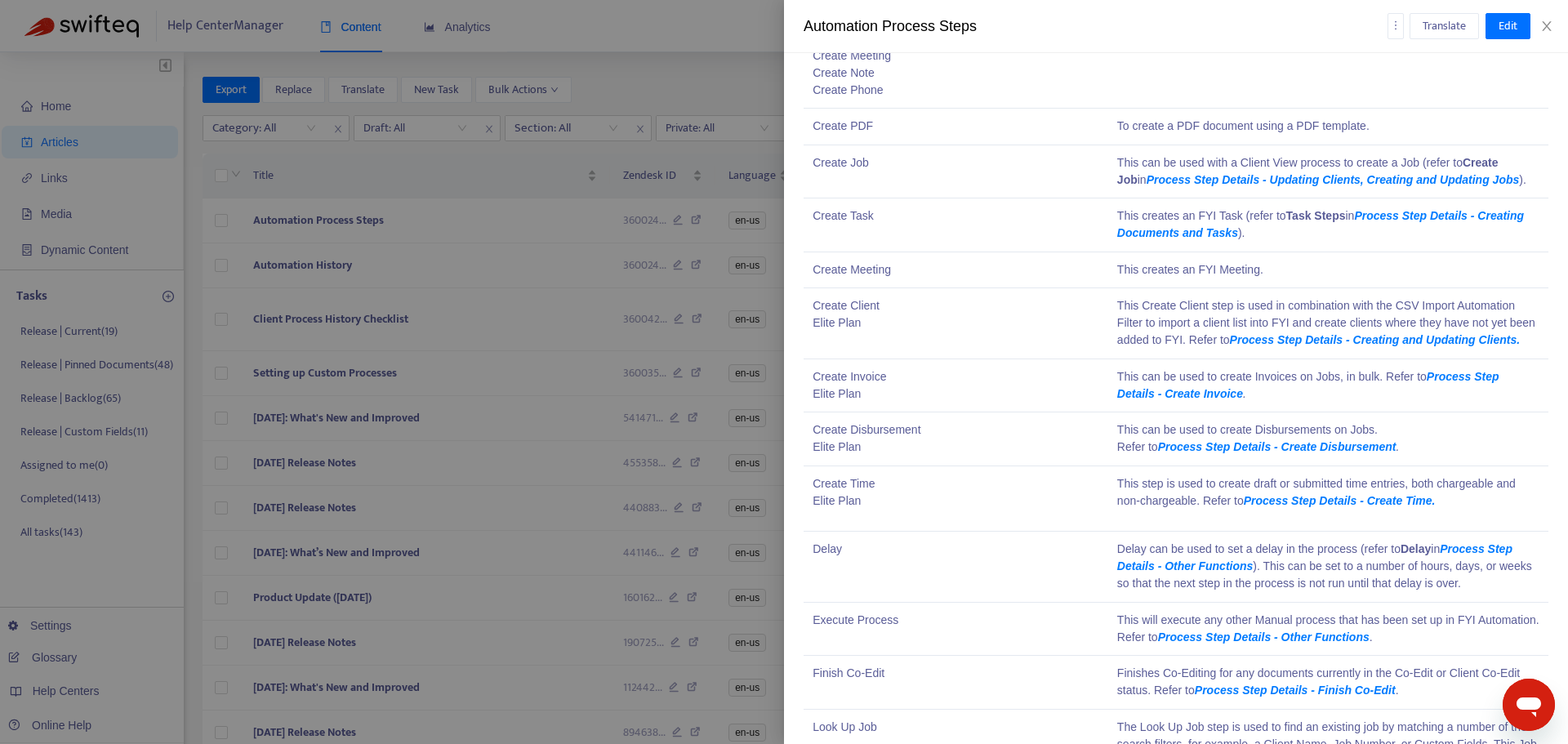
click at [1262, 87] on td "To create an Office email, Word, PowerPoint or Excel document, or a Phone Call,…" at bounding box center [1328, 39] width 440 height 140
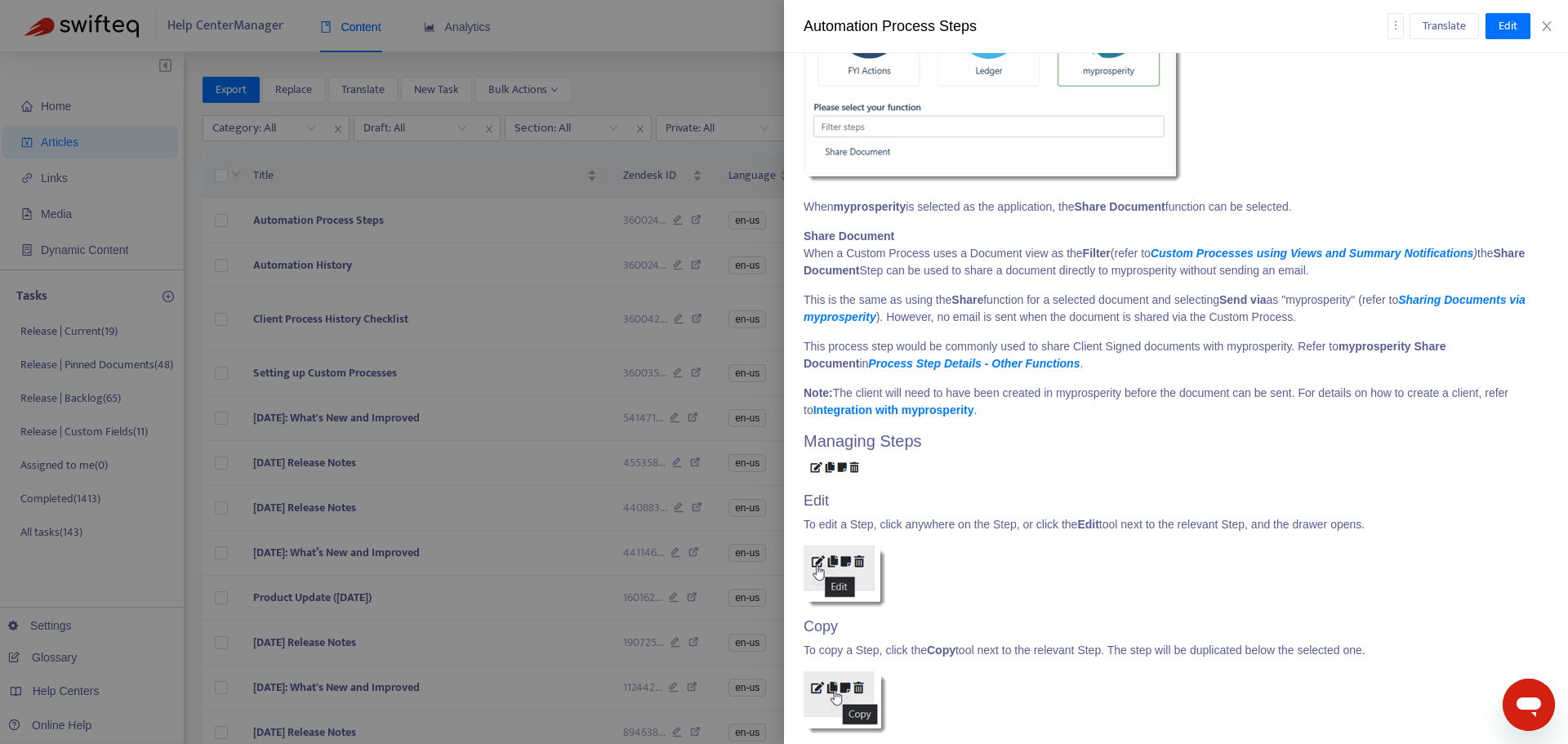
scroll to position [1821, 0]
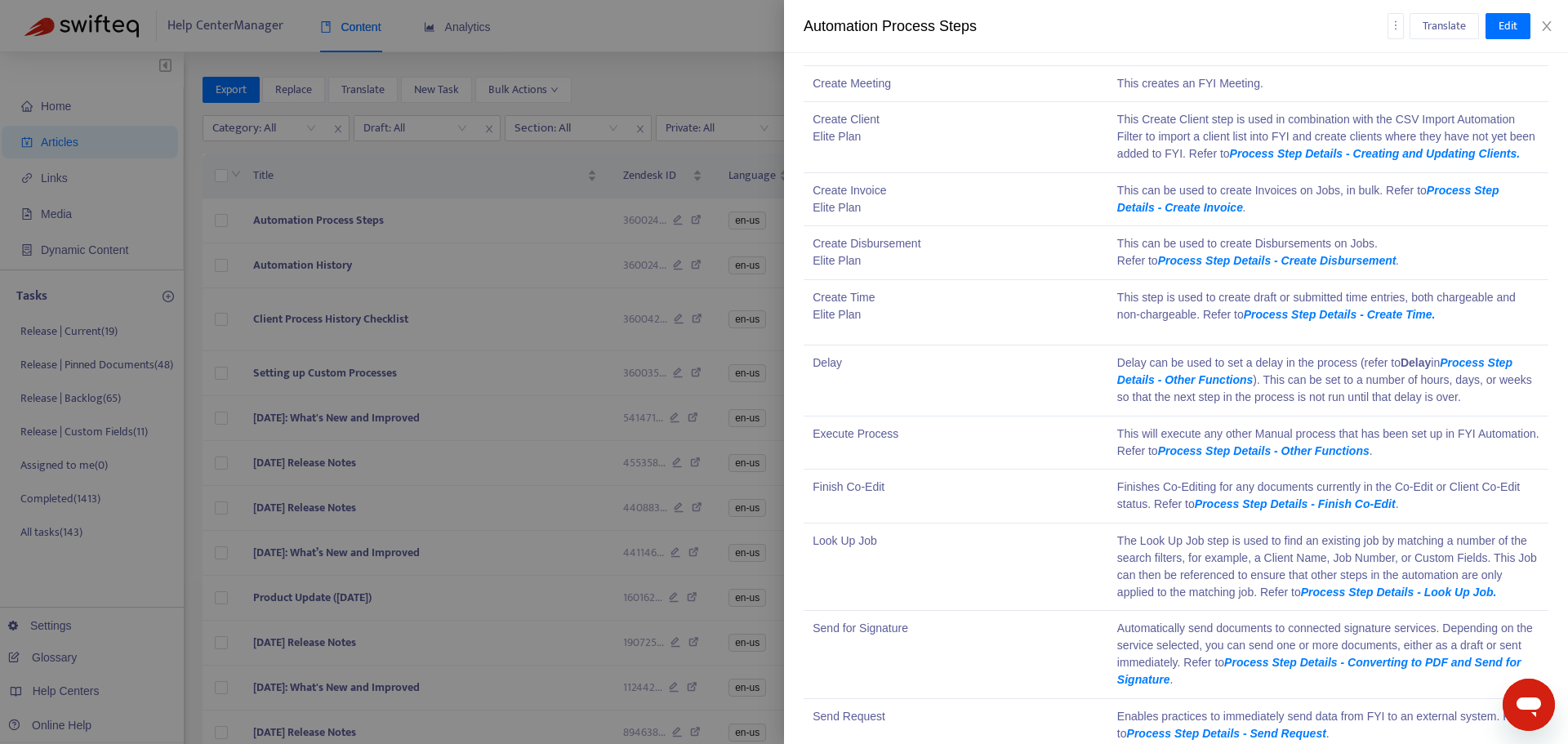
click at [539, 290] on div at bounding box center [784, 372] width 1568 height 744
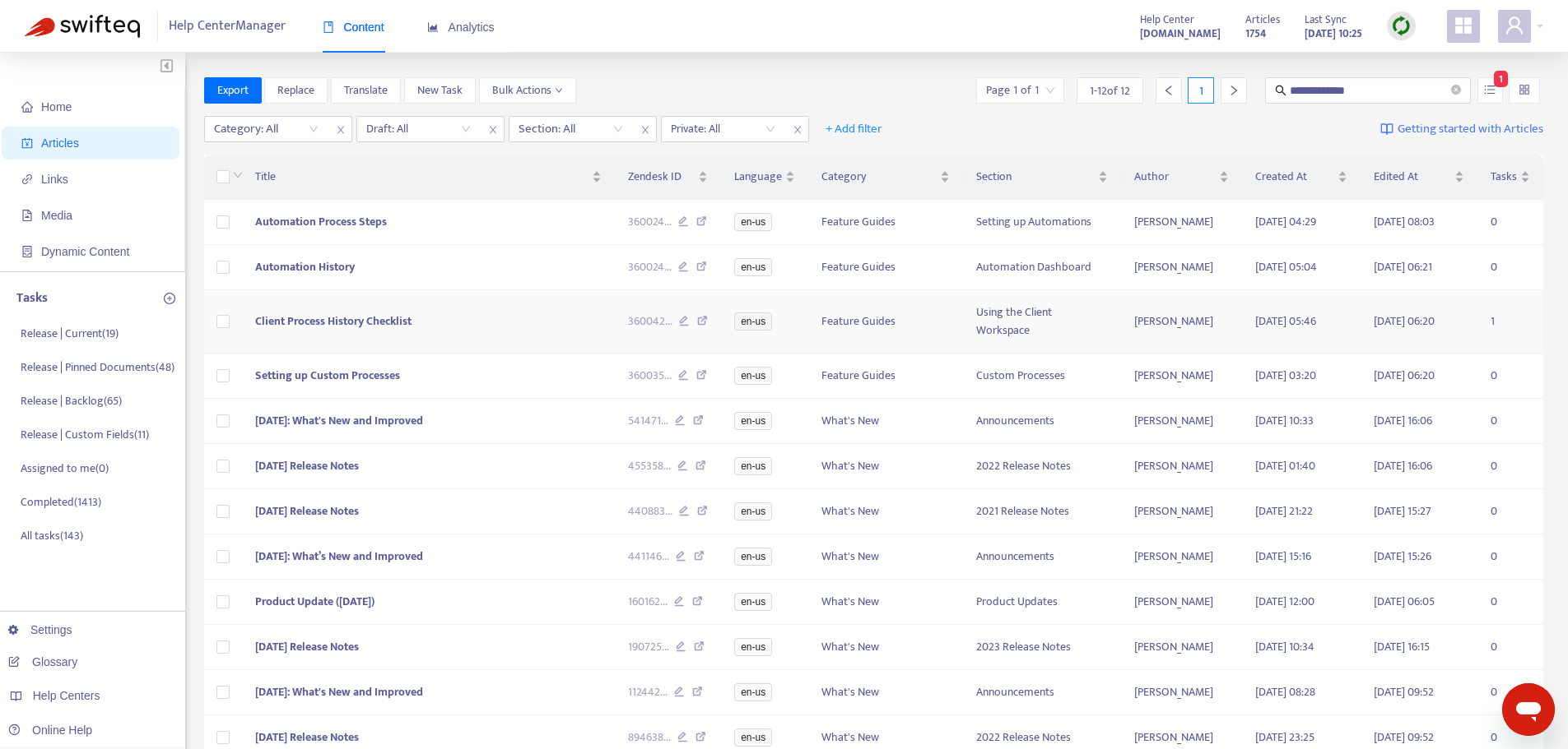
click at [537, 318] on td "Client Process History Checklist" at bounding box center [428, 322] width 372 height 63
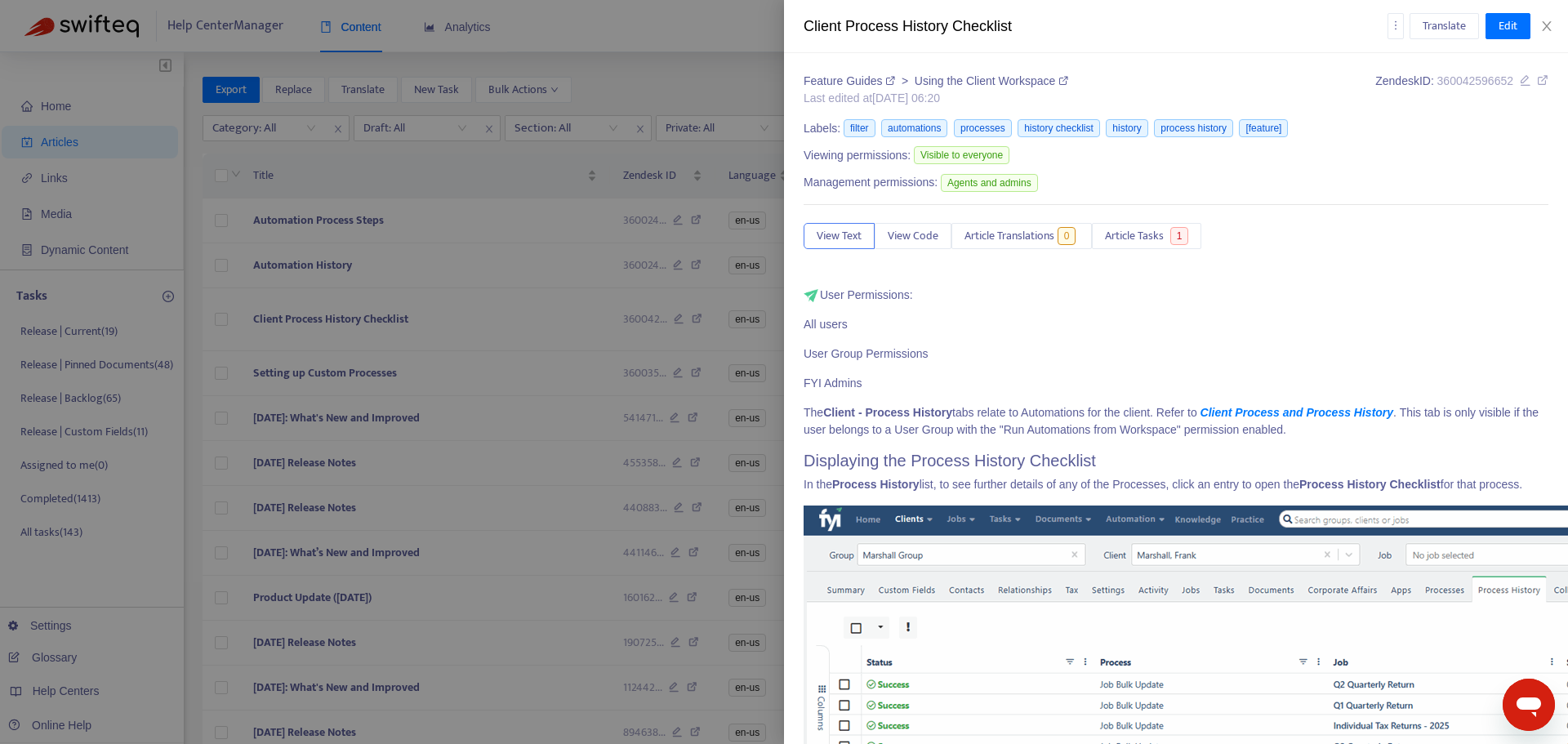
scroll to position [5577, 0]
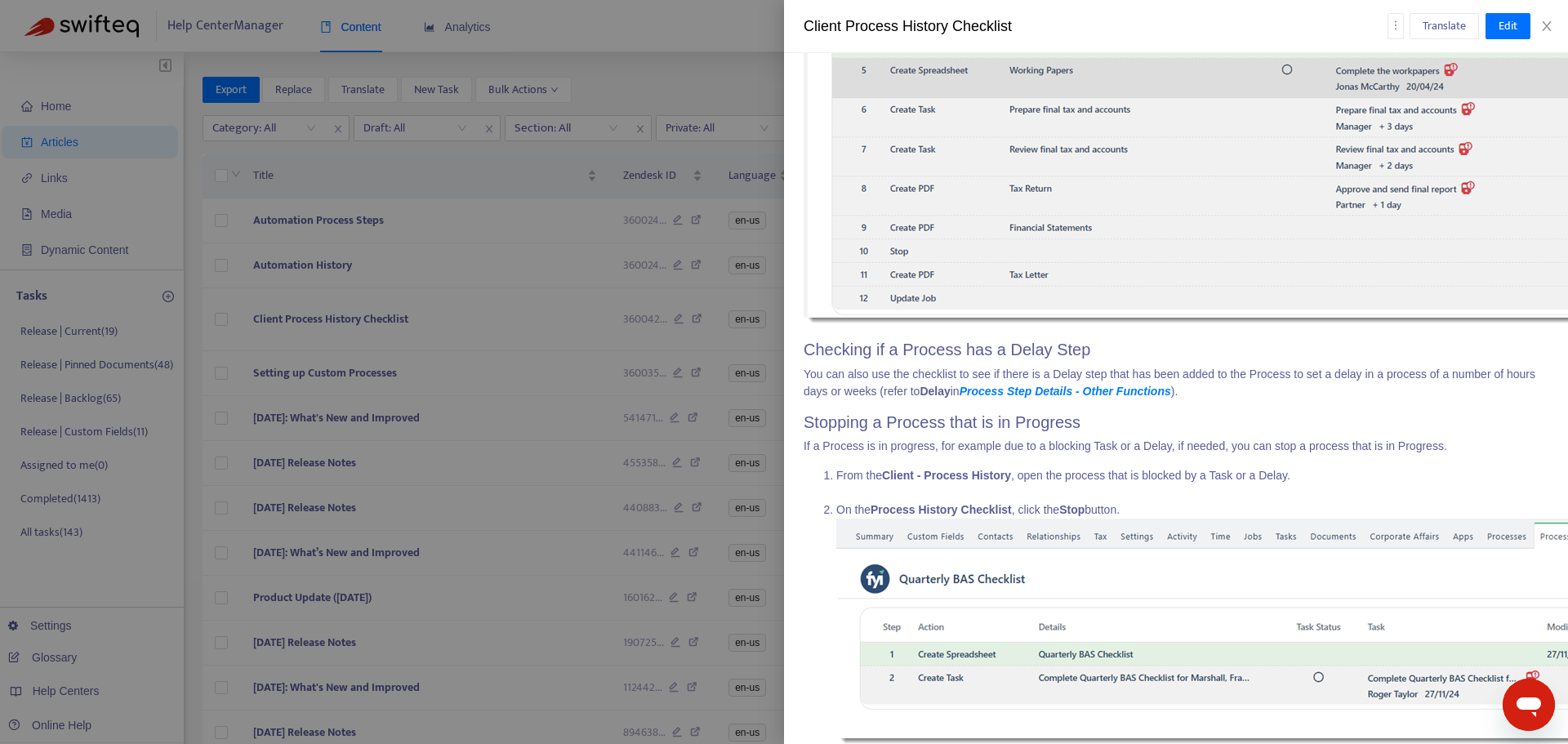
click at [540, 380] on div at bounding box center [784, 372] width 1568 height 744
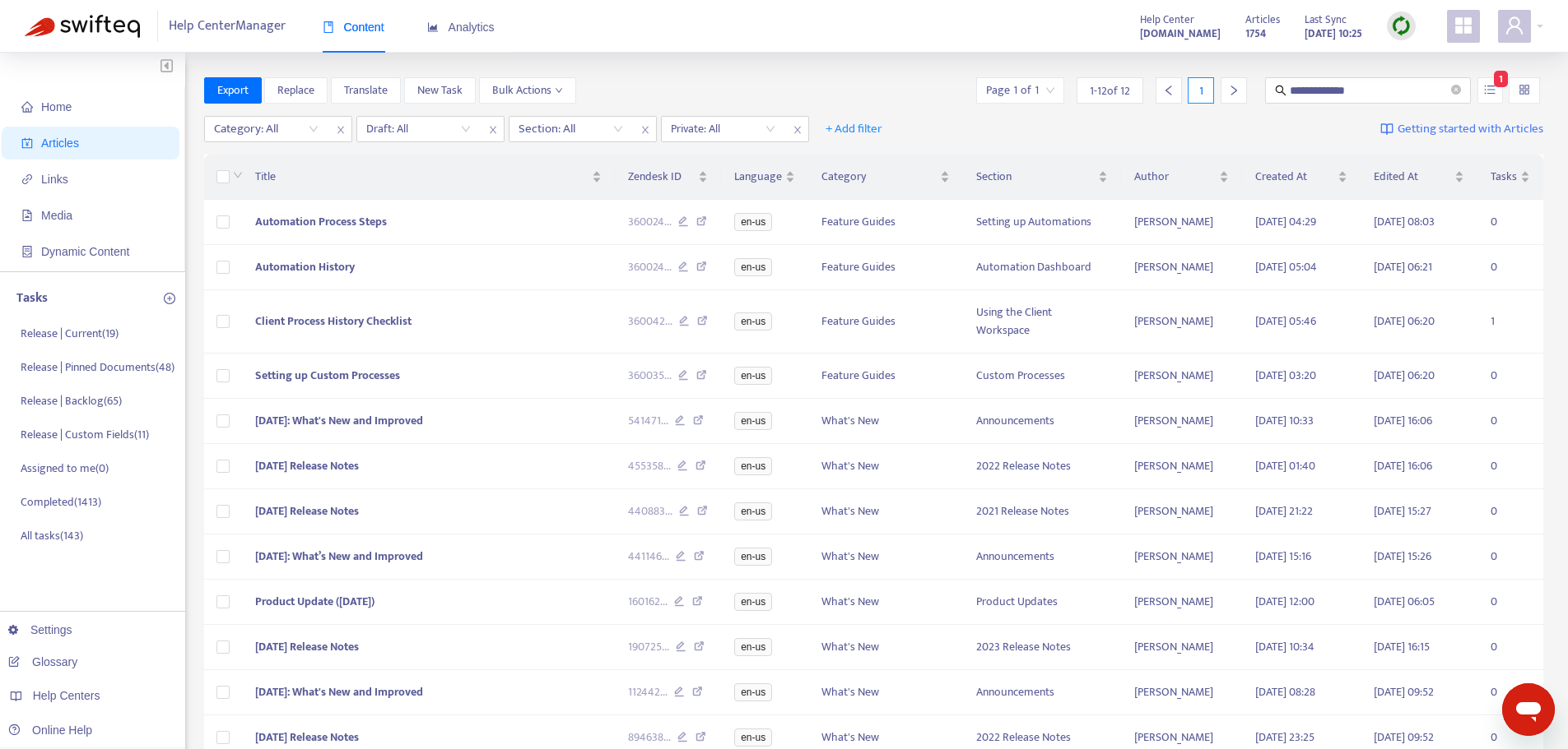
click at [545, 383] on td "Setting up Custom Processes" at bounding box center [428, 376] width 372 height 45
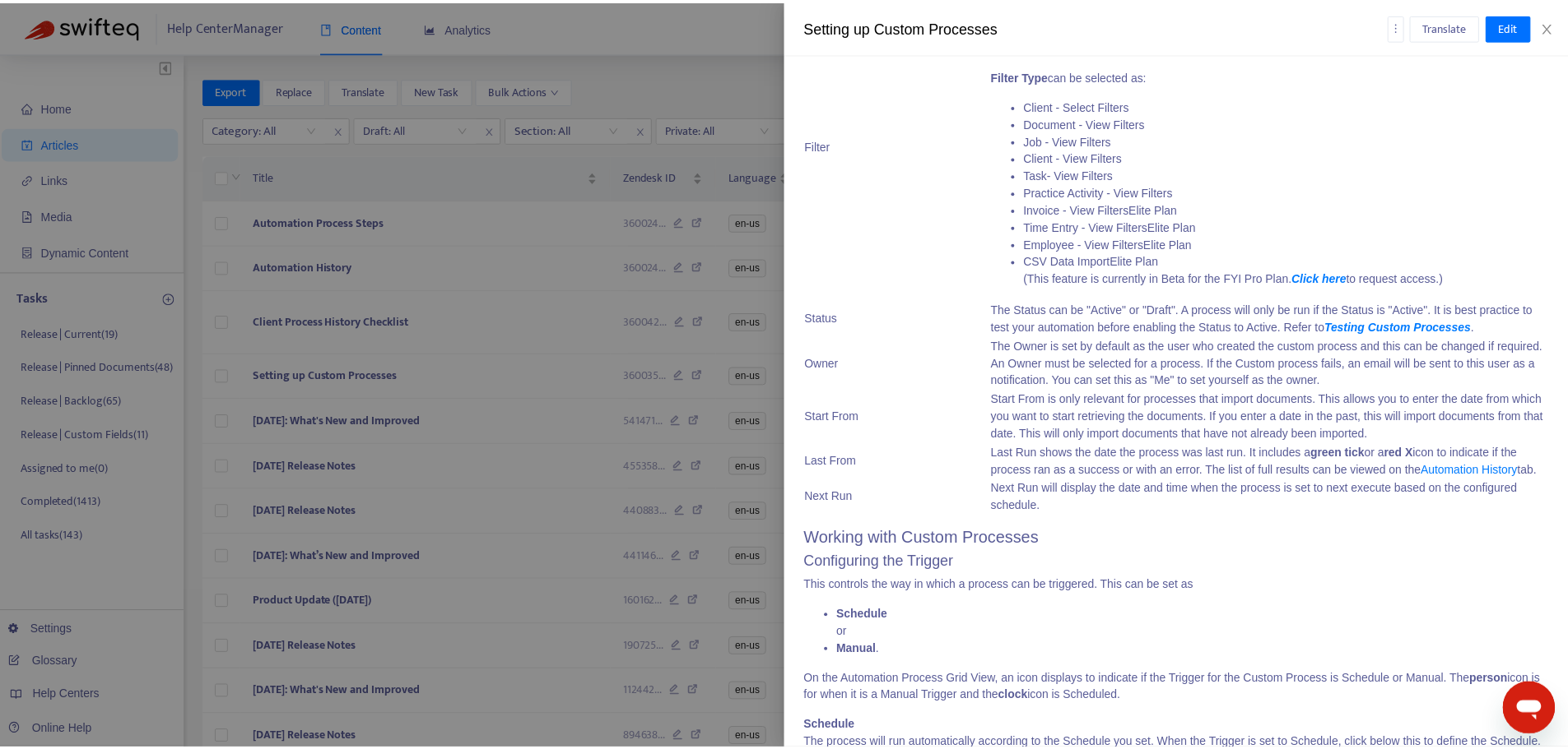
scroll to position [0, 0]
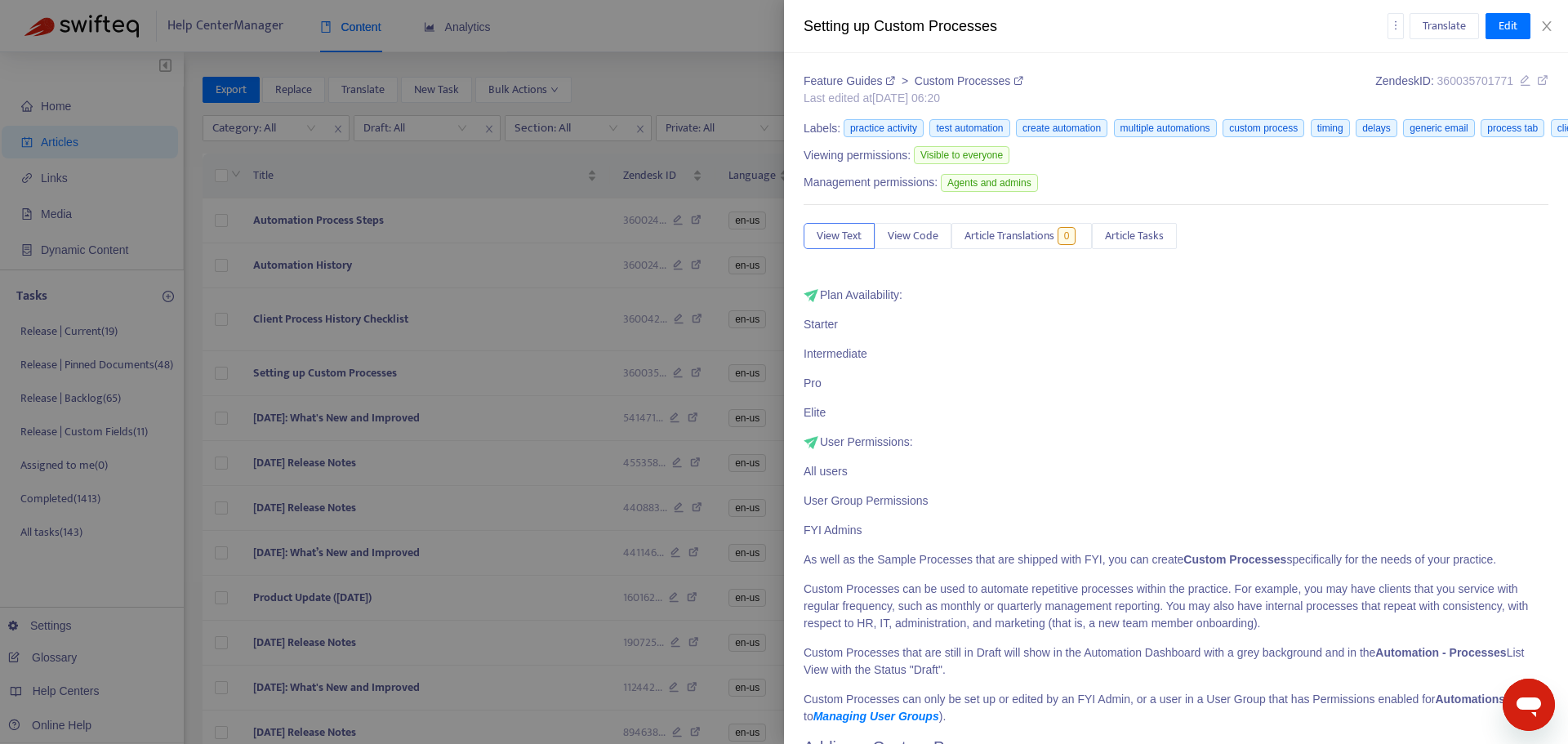
click at [1536, 74] on link at bounding box center [1542, 80] width 11 height 13
click at [607, 392] on div at bounding box center [784, 372] width 1568 height 744
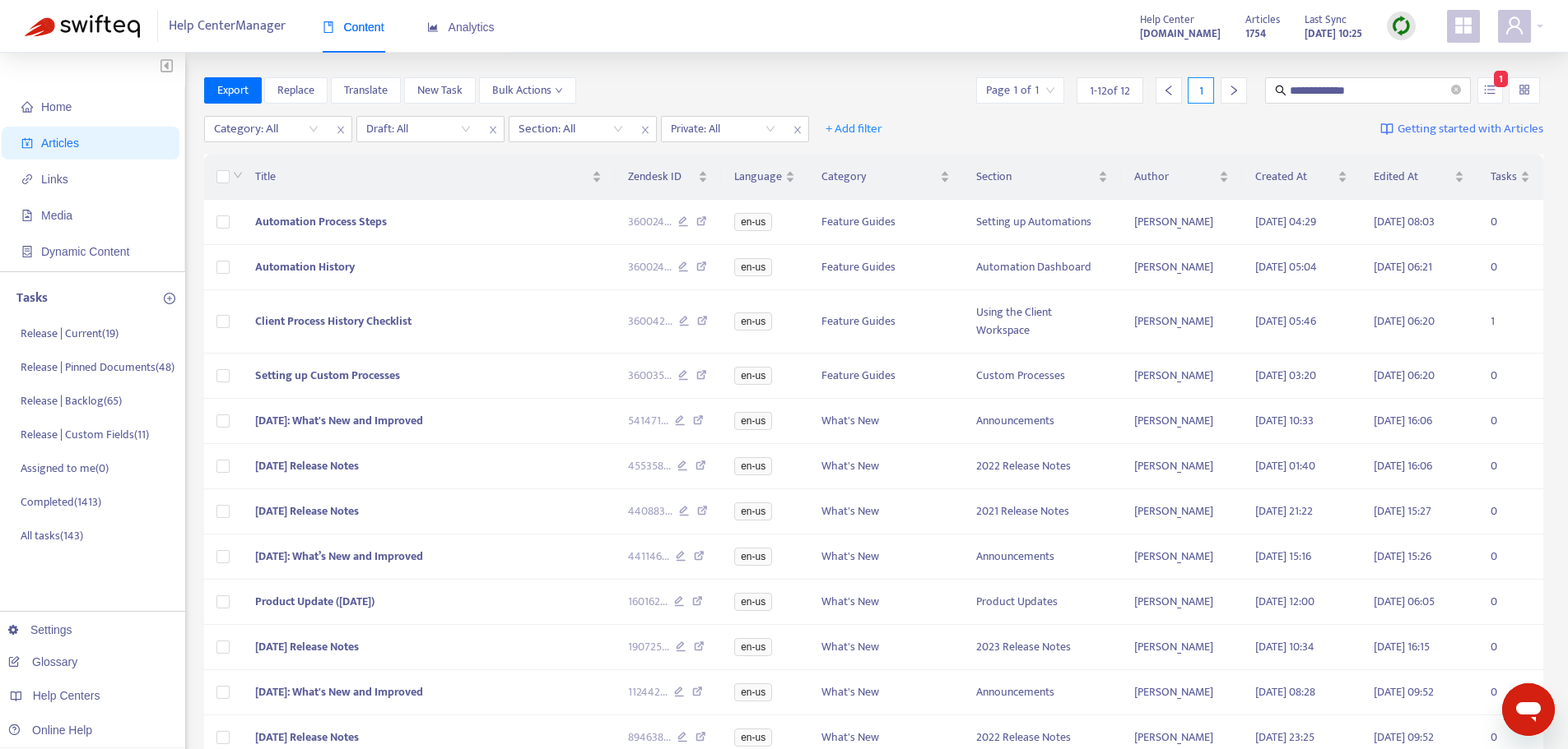
click at [879, 63] on div "**********" at bounding box center [784, 546] width 1568 height 987
click at [927, 46] on div "Help Center Manager Content Analytics Help Center support.fyi.app Articles 1754…" at bounding box center [784, 26] width 1568 height 52
